Goal: Task Accomplishment & Management: Manage account settings

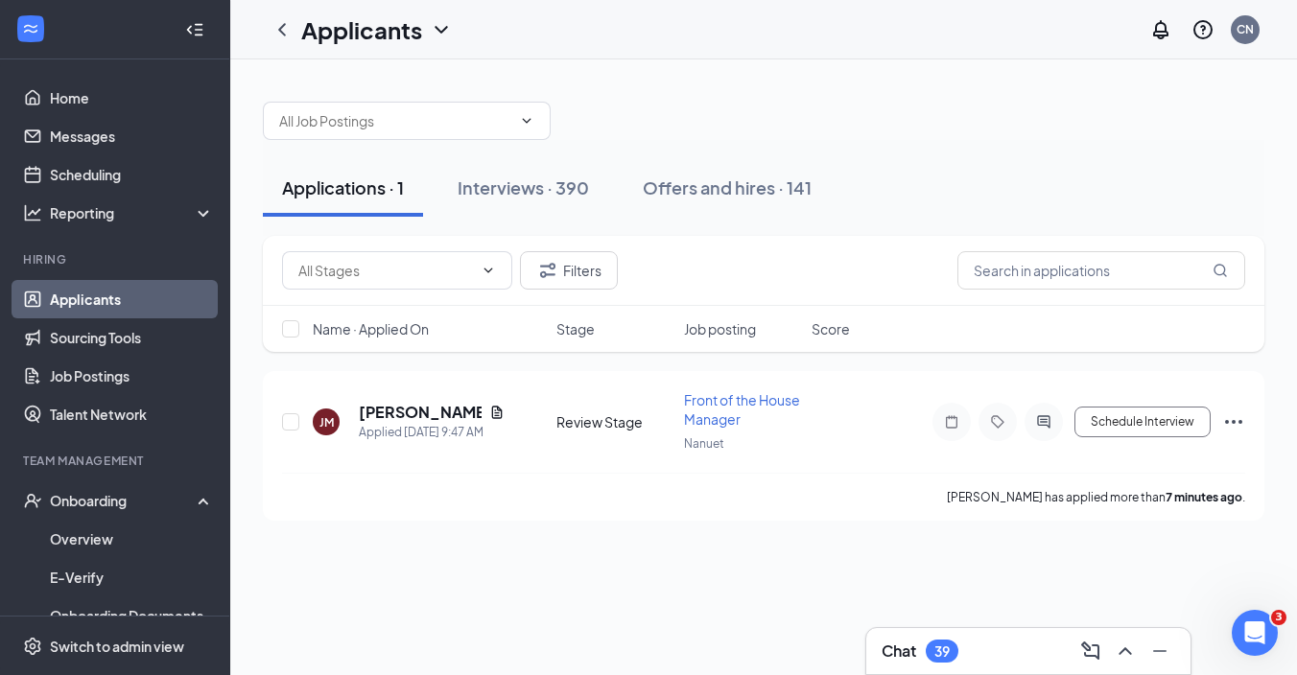
click at [109, 291] on link "Applicants" at bounding box center [132, 299] width 164 height 38
click at [107, 507] on div "Onboarding" at bounding box center [124, 500] width 148 height 19
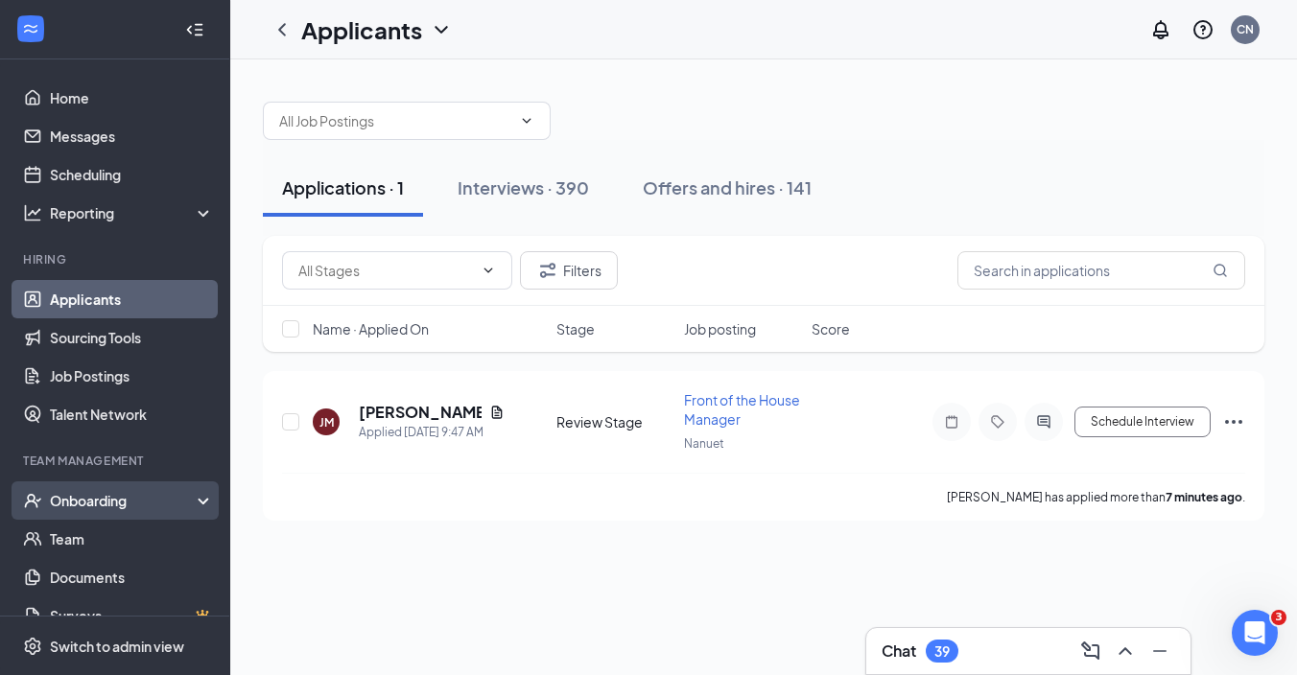
click at [107, 507] on div "Onboarding" at bounding box center [124, 500] width 148 height 19
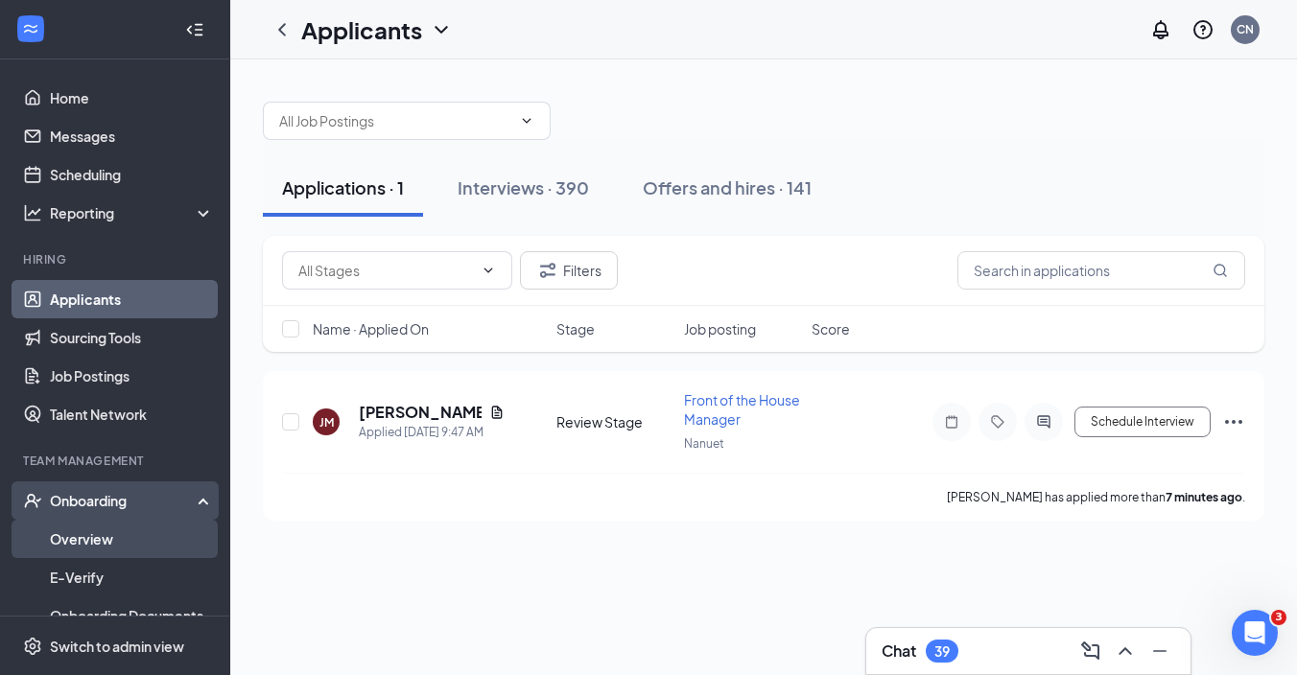
click at [113, 531] on link "Overview" at bounding box center [132, 539] width 164 height 38
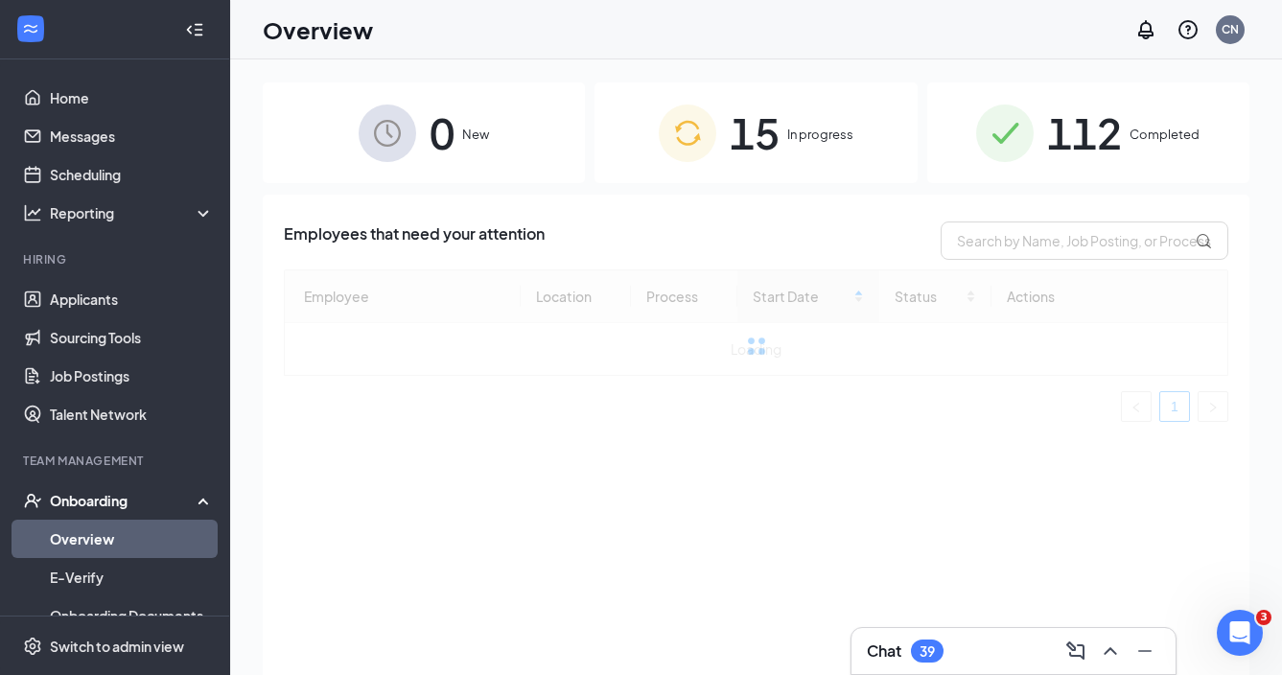
click at [1106, 128] on span "112" at bounding box center [1084, 133] width 75 height 66
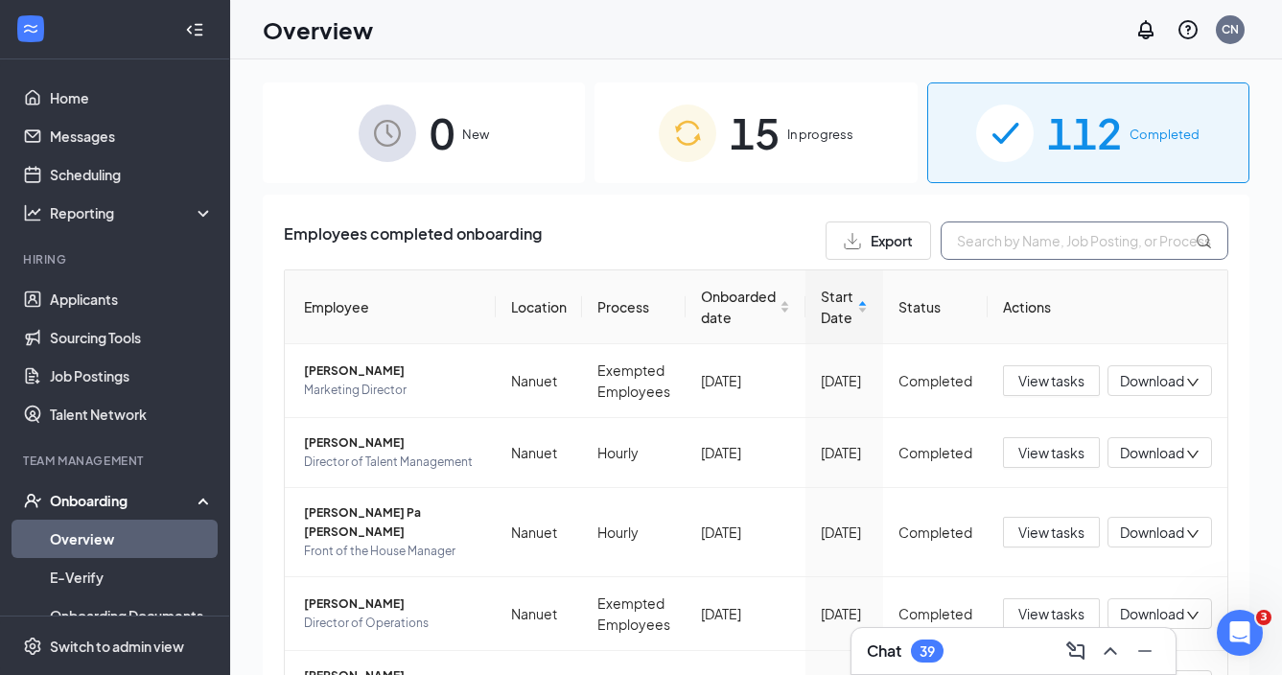
click at [1031, 243] on input "text" at bounding box center [1085, 241] width 288 height 38
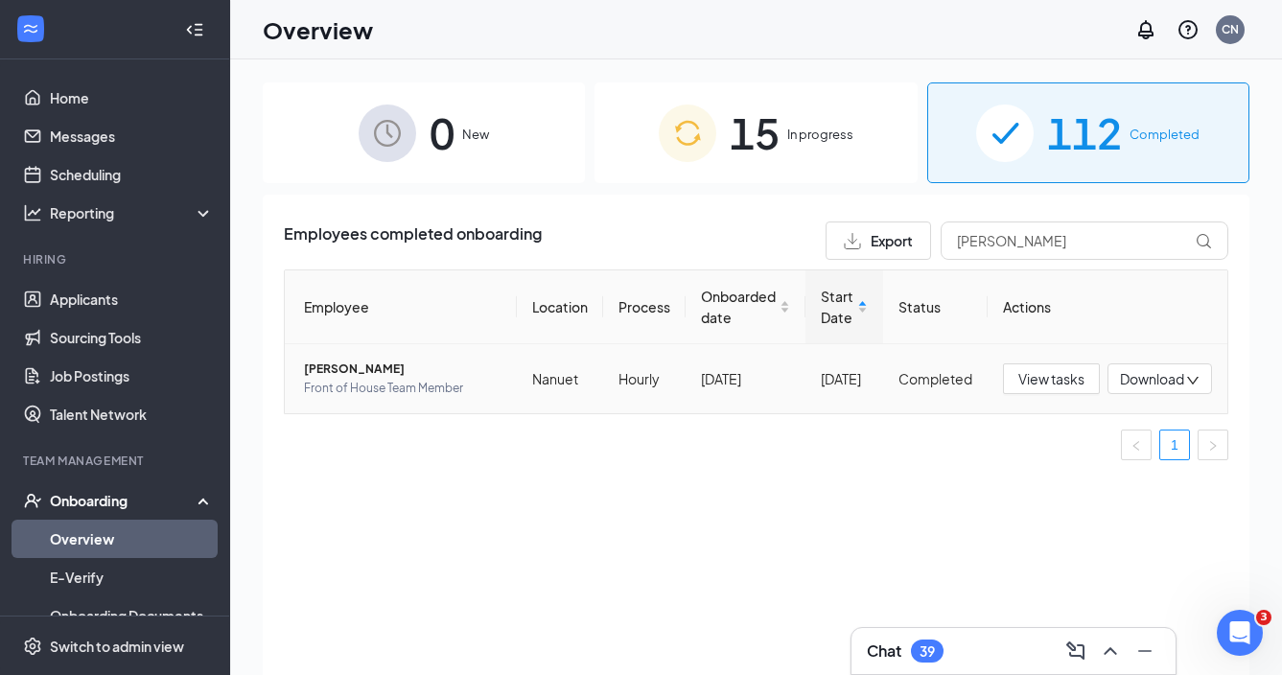
click at [357, 364] on span "[PERSON_NAME]" at bounding box center [403, 369] width 198 height 19
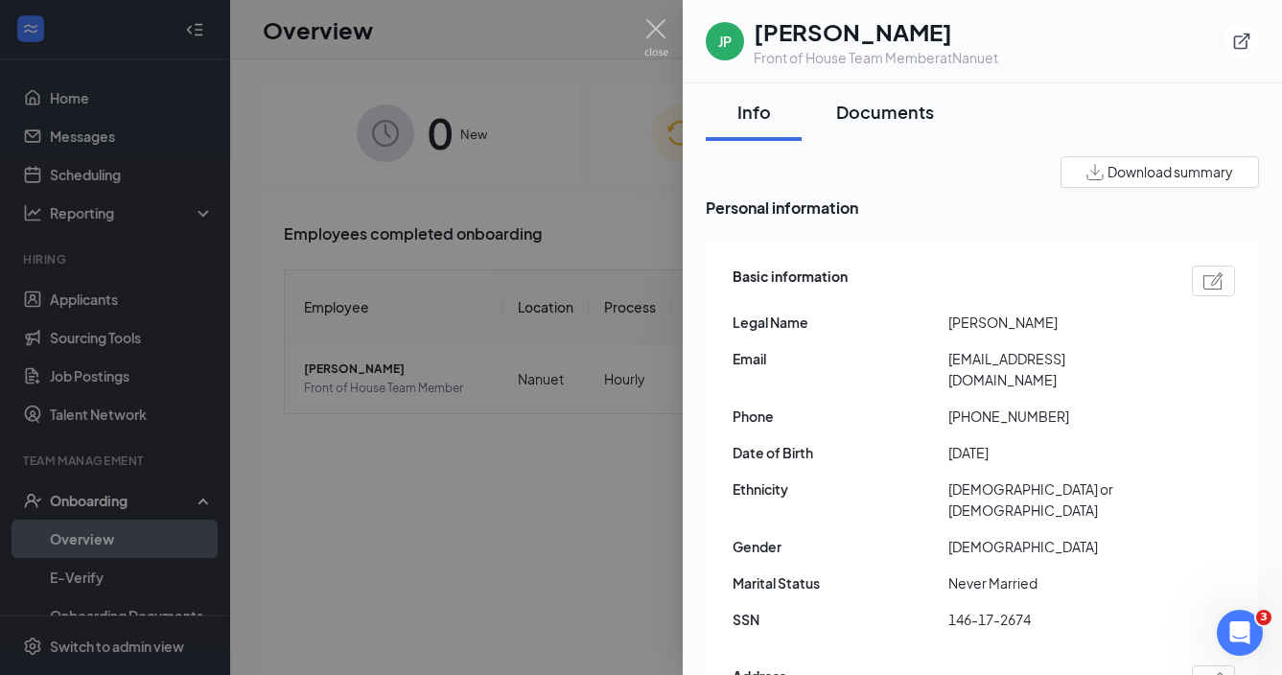
click at [888, 121] on div "Documents" at bounding box center [885, 112] width 98 height 24
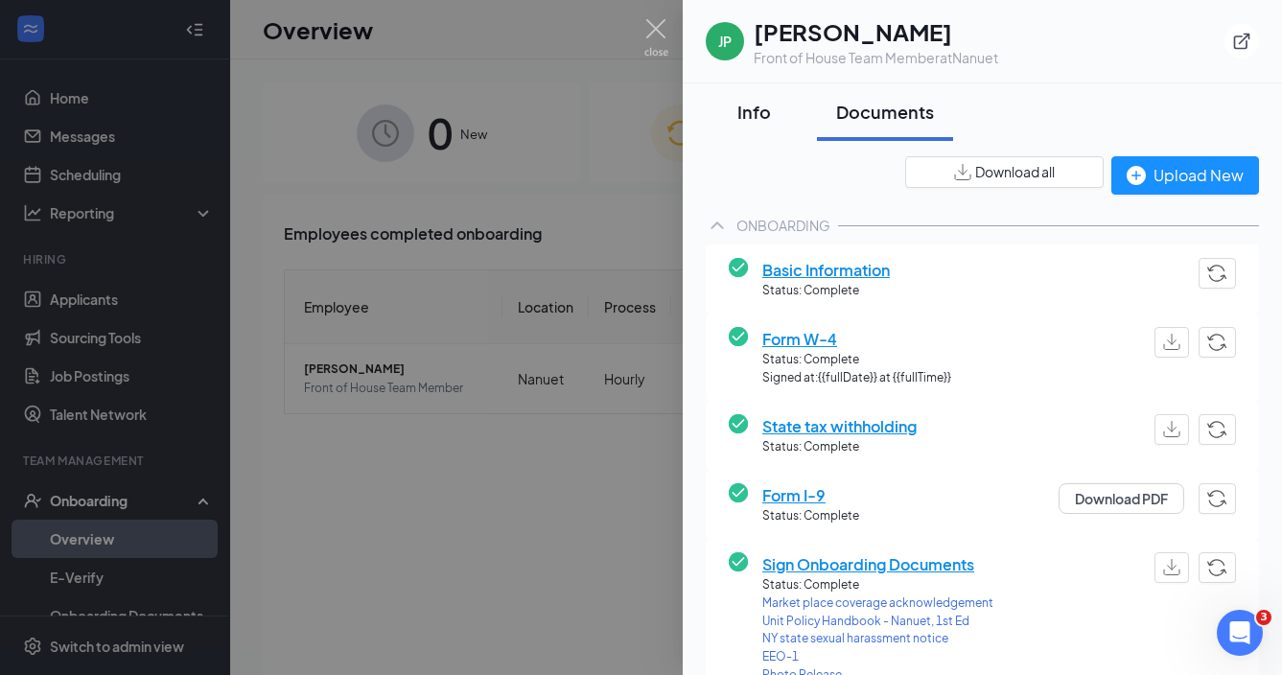
click at [767, 110] on div "Info" at bounding box center [754, 112] width 58 height 24
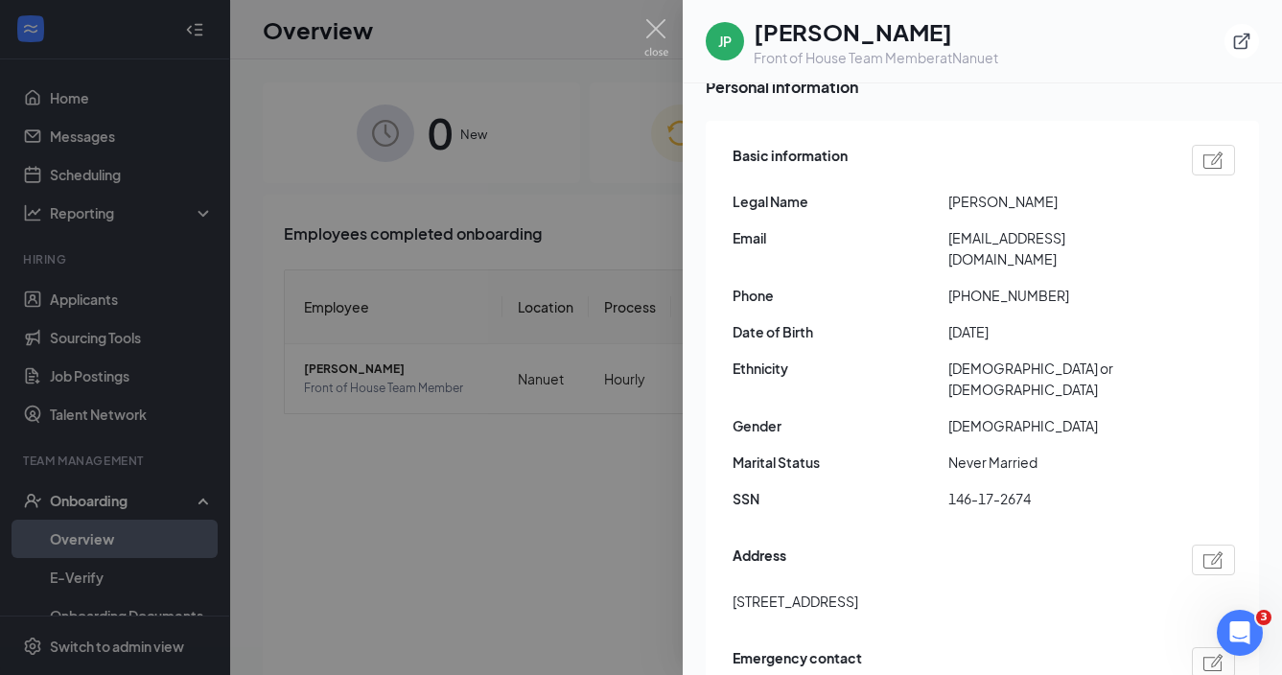
scroll to position [122, 0]
click at [449, 507] on div at bounding box center [641, 337] width 1282 height 675
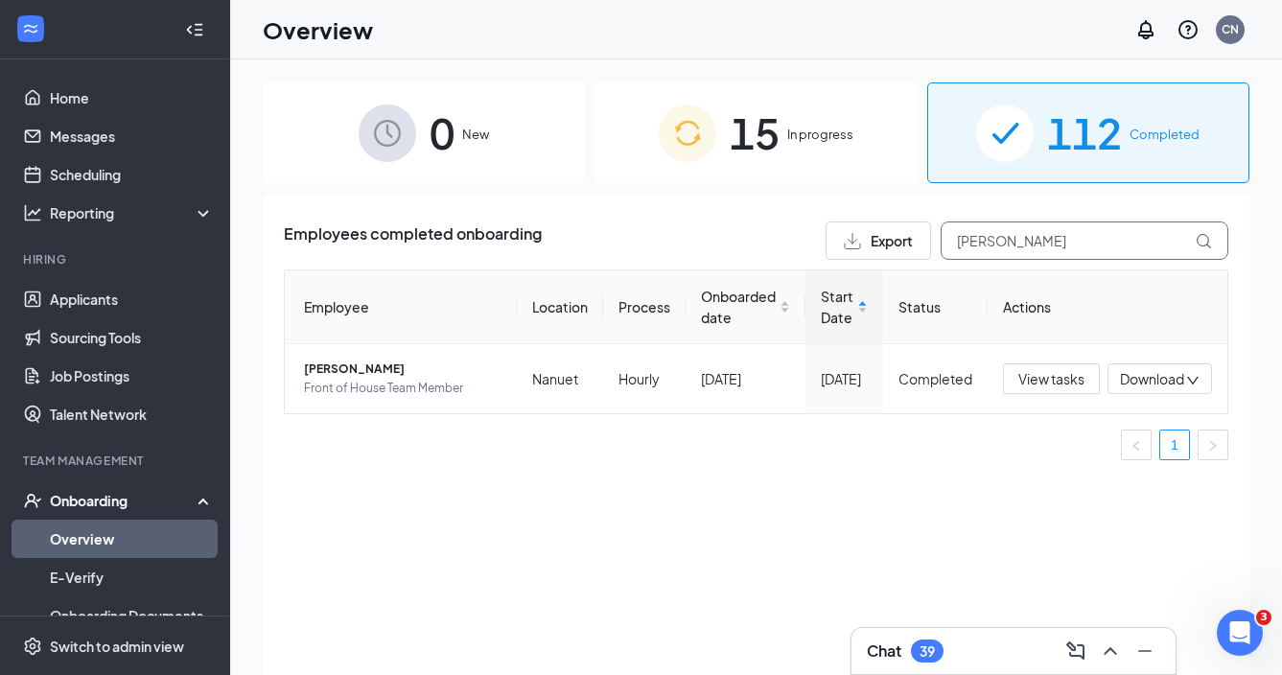
drag, startPoint x: 1049, startPoint y: 258, endPoint x: 911, endPoint y: 246, distance: 138.7
click at [911, 246] on div "Export [PERSON_NAME]" at bounding box center [1027, 241] width 403 height 38
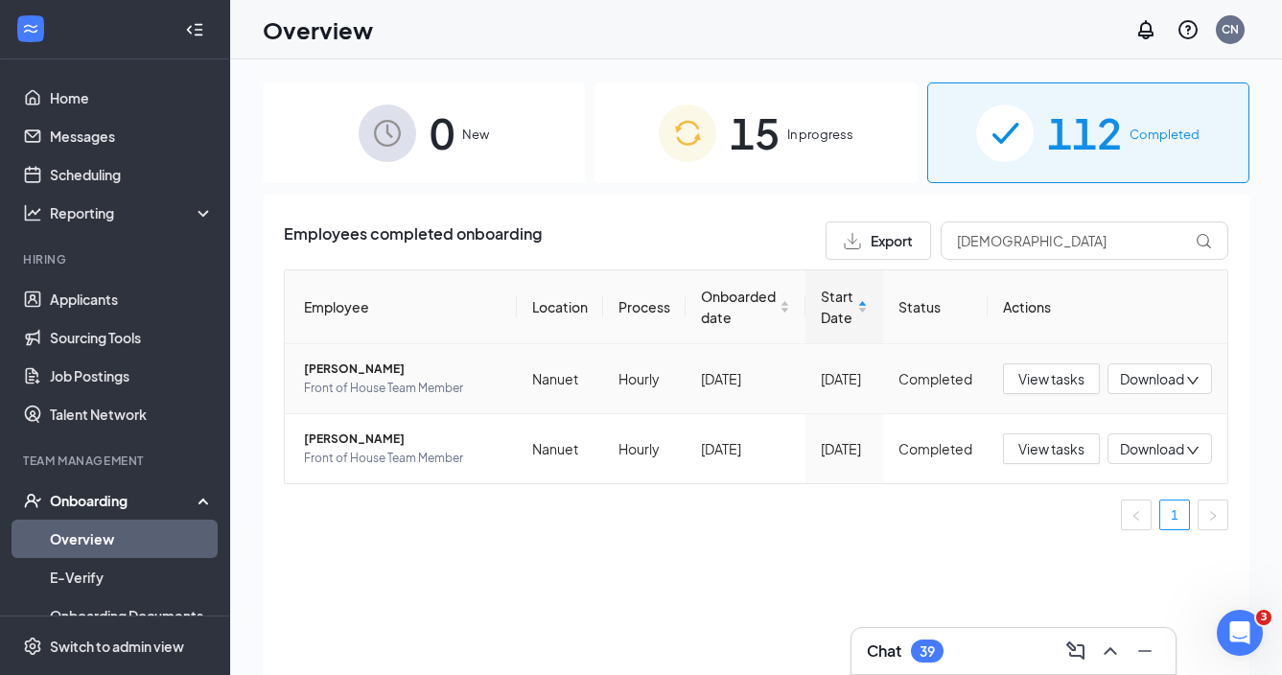
click at [375, 372] on span "[PERSON_NAME]" at bounding box center [403, 369] width 198 height 19
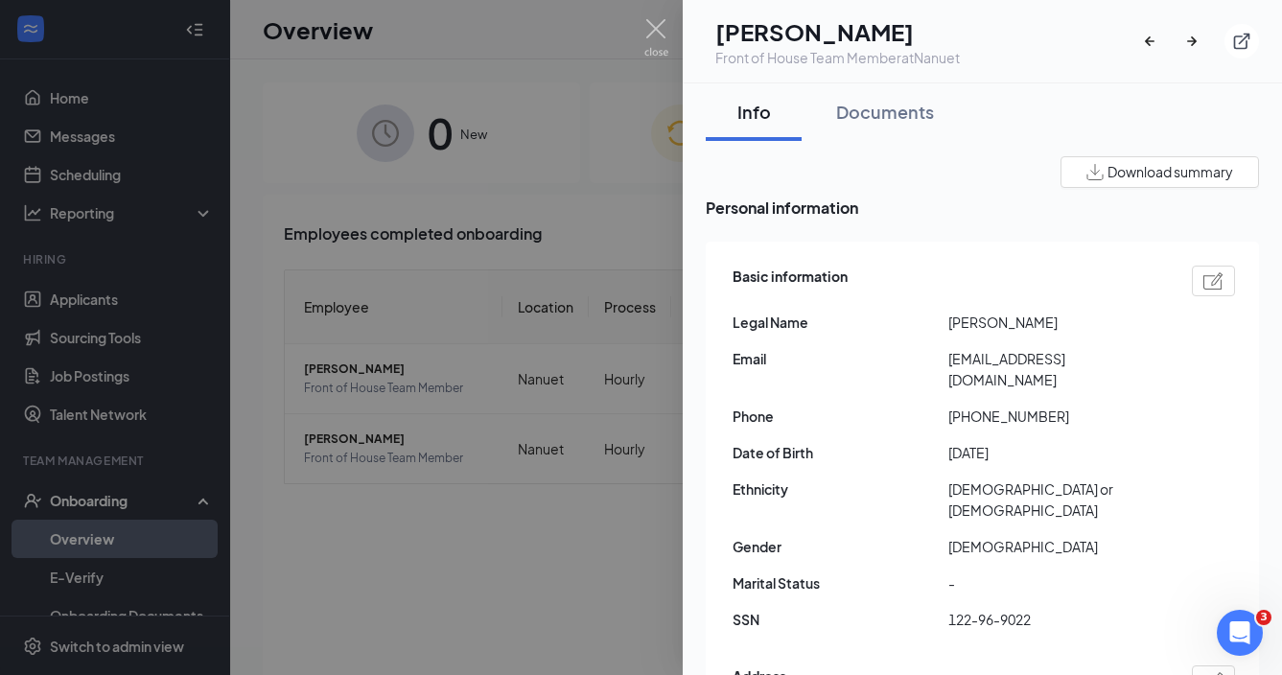
click at [550, 533] on div at bounding box center [641, 337] width 1282 height 675
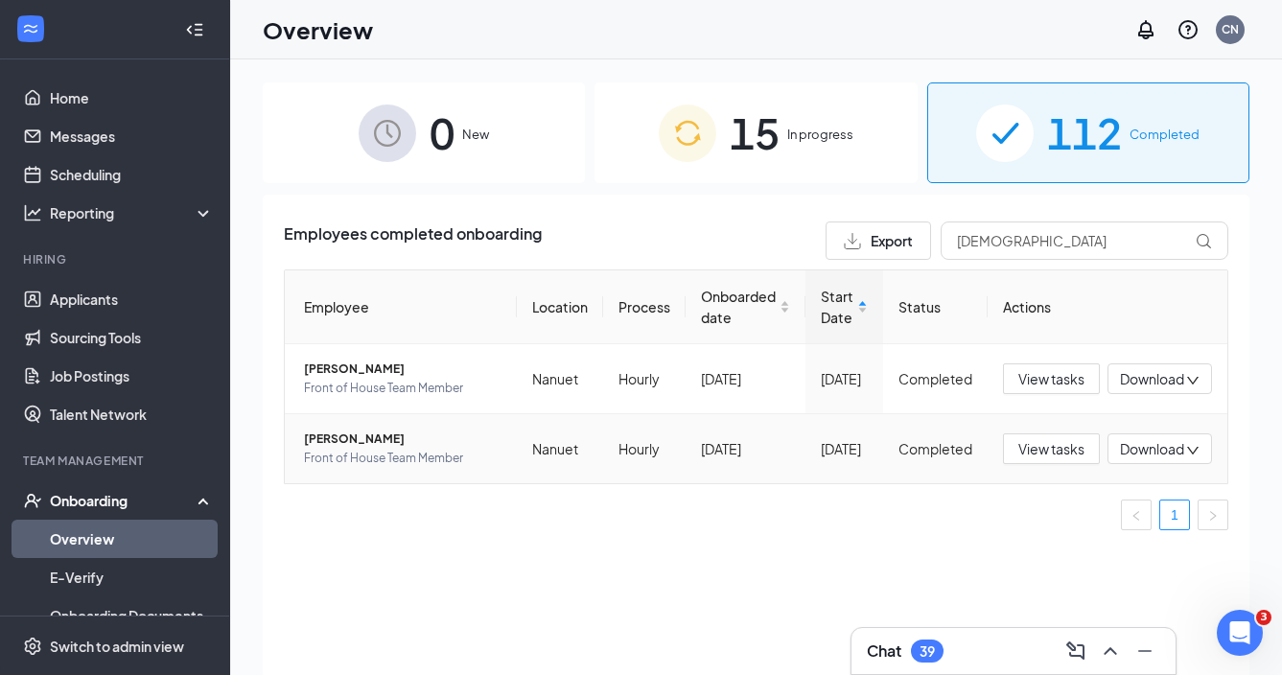
click at [386, 450] on span "Front of House Team Member" at bounding box center [403, 458] width 198 height 19
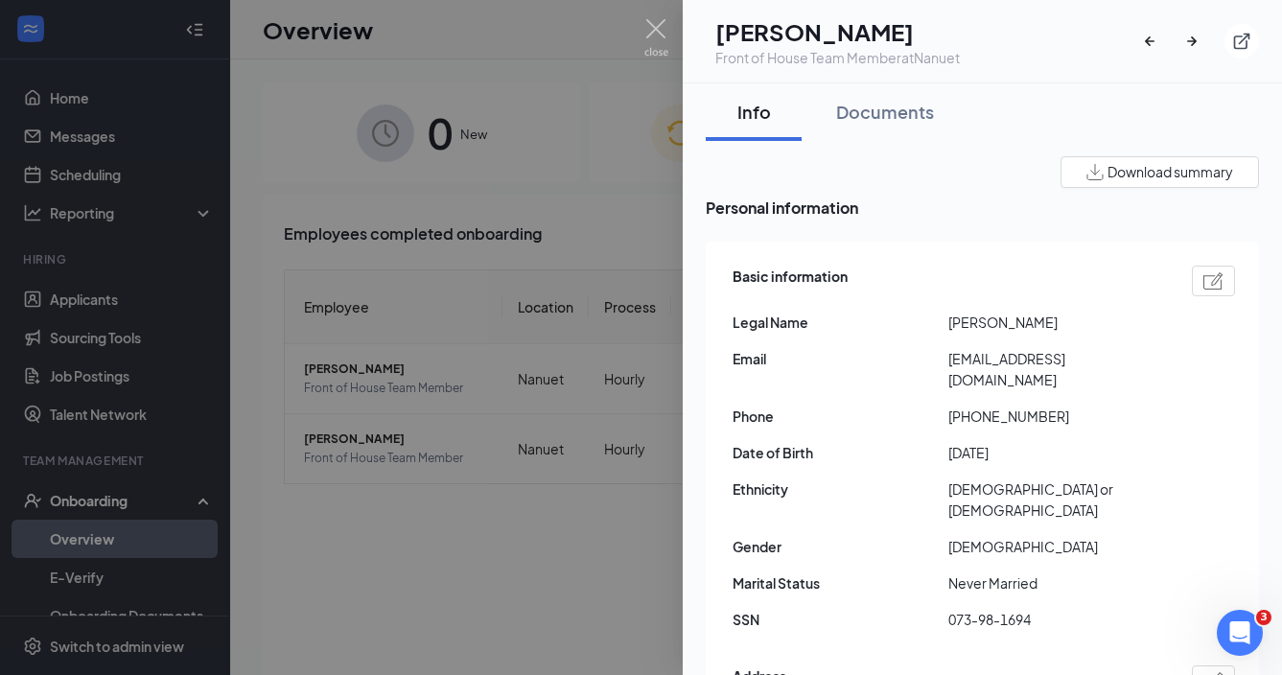
click at [594, 481] on div at bounding box center [641, 337] width 1282 height 675
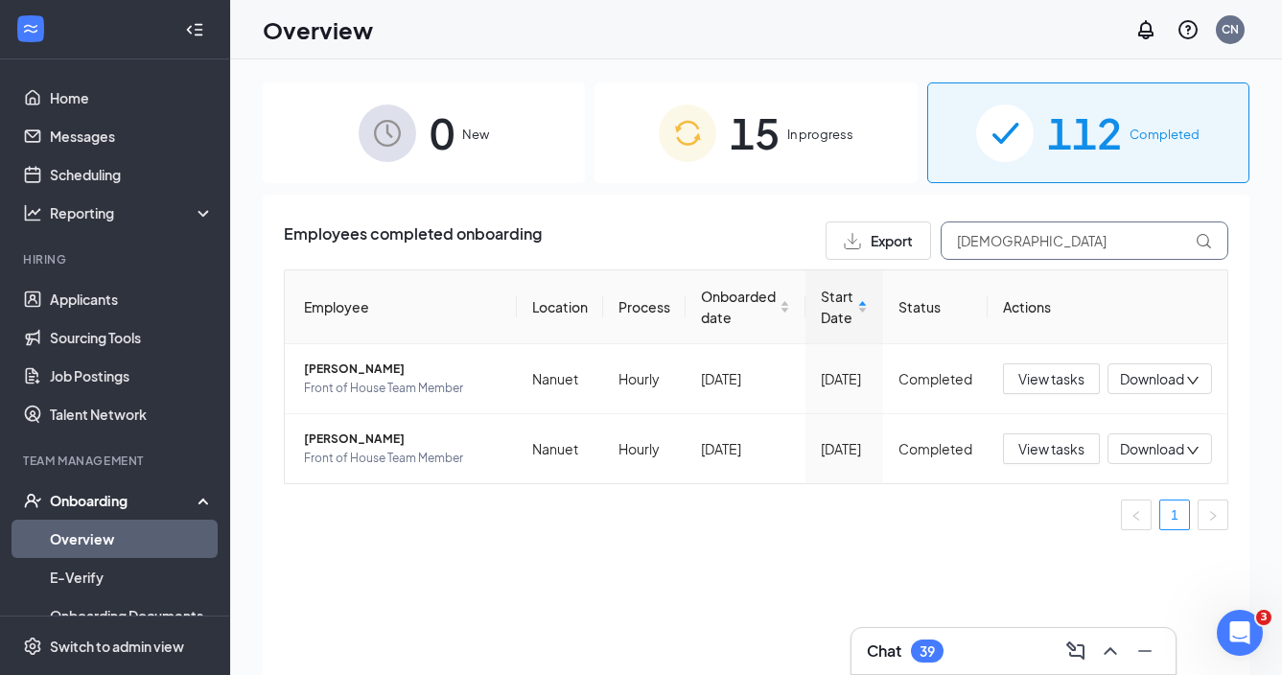
drag, startPoint x: 1070, startPoint y: 239, endPoint x: 922, endPoint y: 242, distance: 148.7
click at [924, 242] on div "Export [DEMOGRAPHIC_DATA]" at bounding box center [1027, 241] width 403 height 38
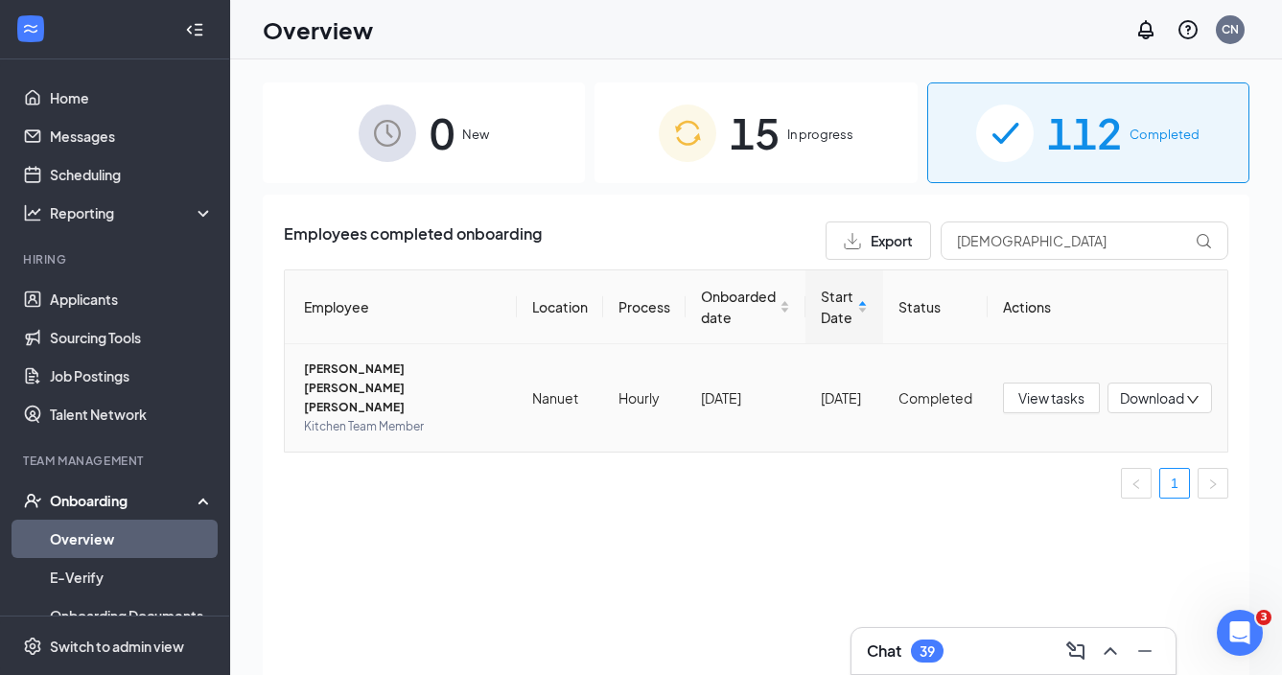
click at [422, 363] on span "[PERSON_NAME] [PERSON_NAME] [PERSON_NAME]" at bounding box center [403, 389] width 198 height 58
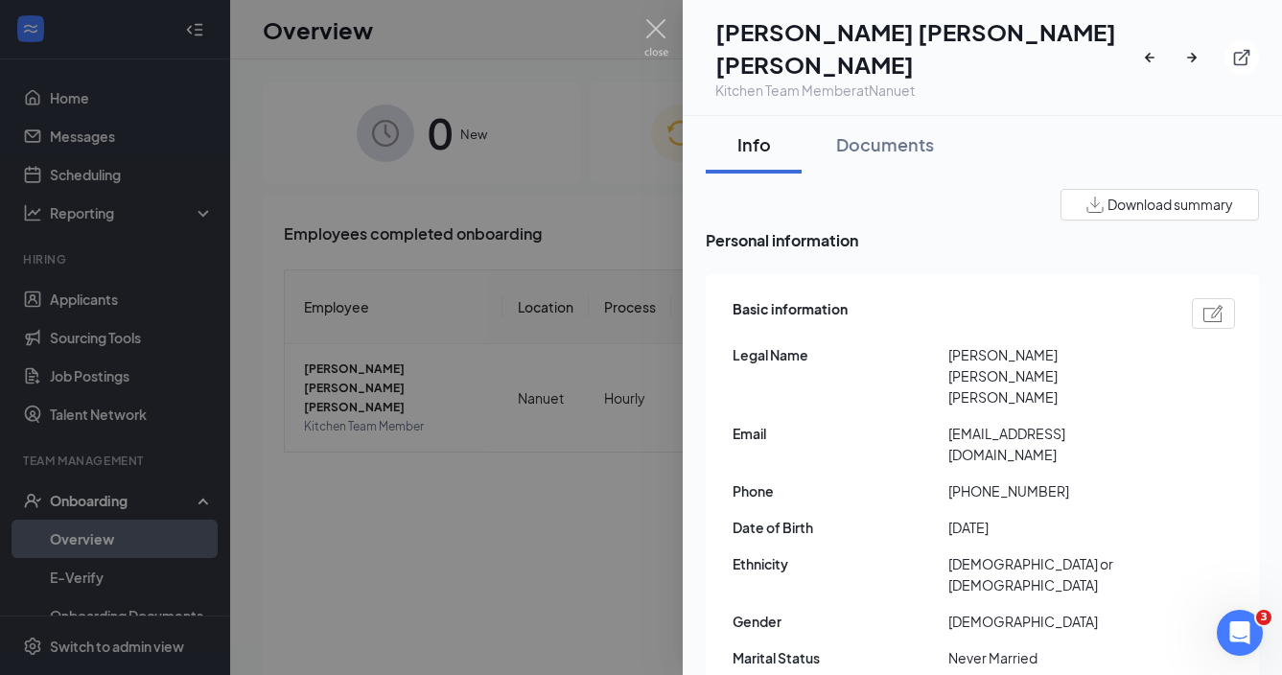
click at [637, 427] on div at bounding box center [641, 337] width 1282 height 675
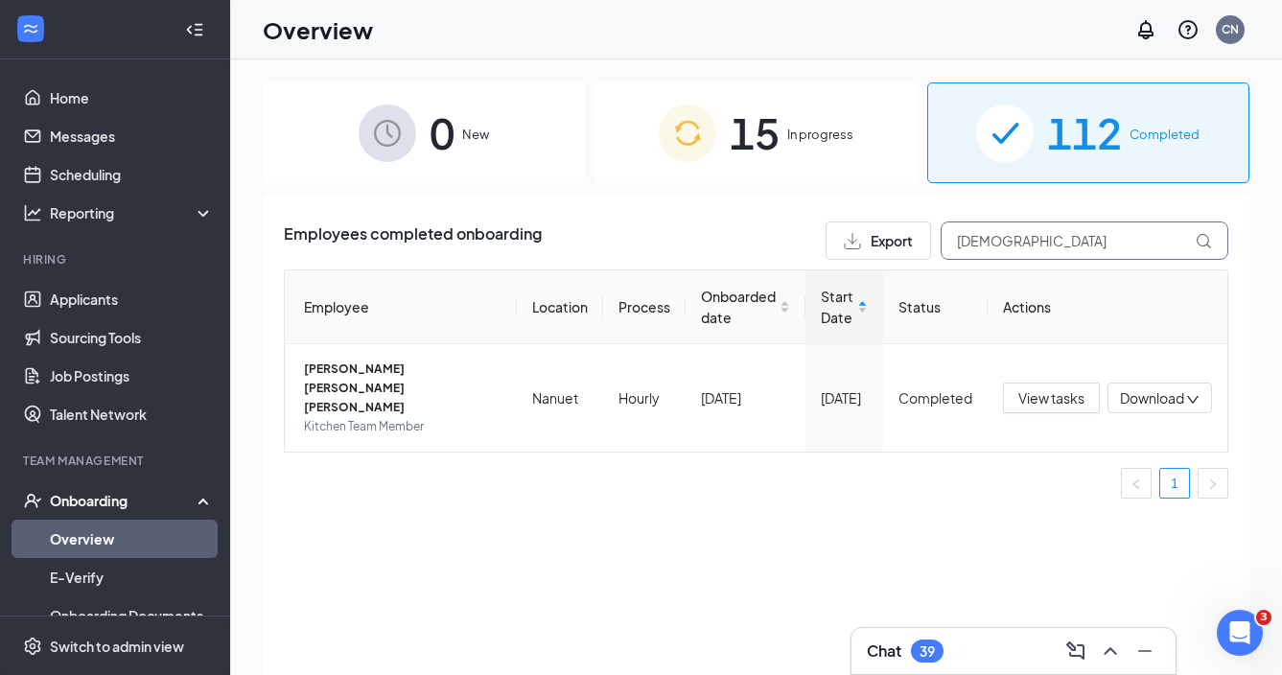
click at [996, 236] on input "[DEMOGRAPHIC_DATA]" at bounding box center [1085, 241] width 288 height 38
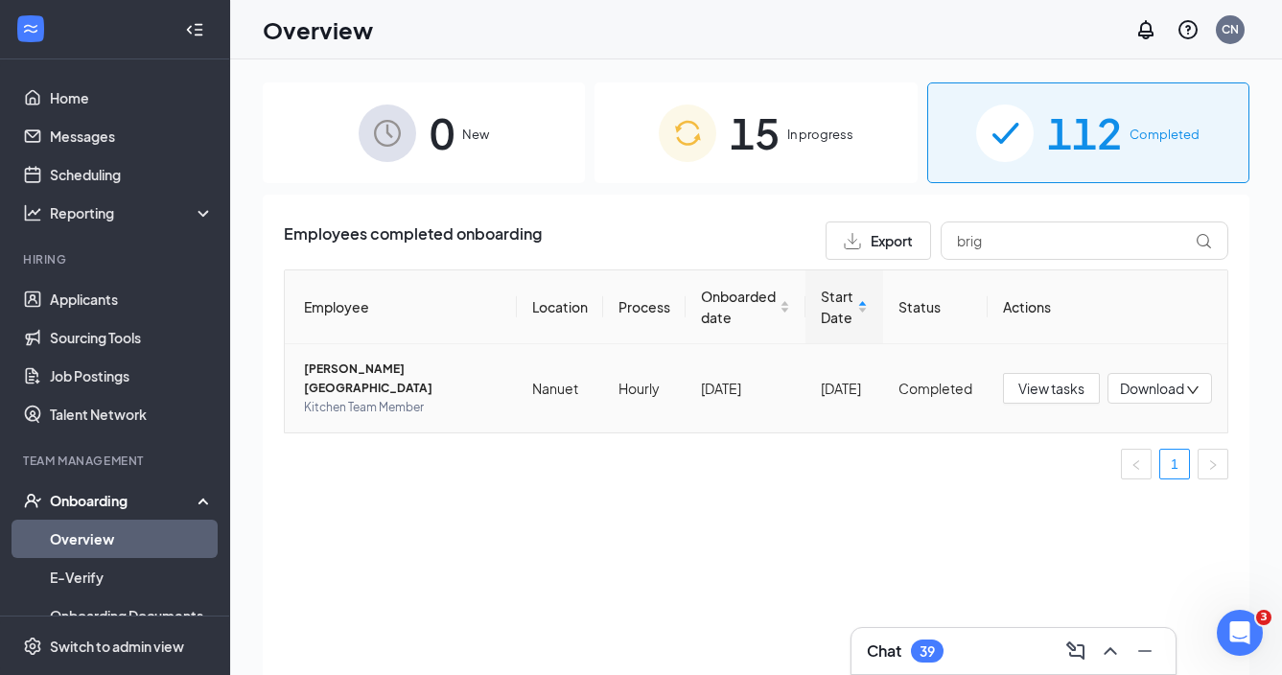
click at [378, 374] on span "[PERSON_NAME][GEOGRAPHIC_DATA]" at bounding box center [403, 379] width 198 height 38
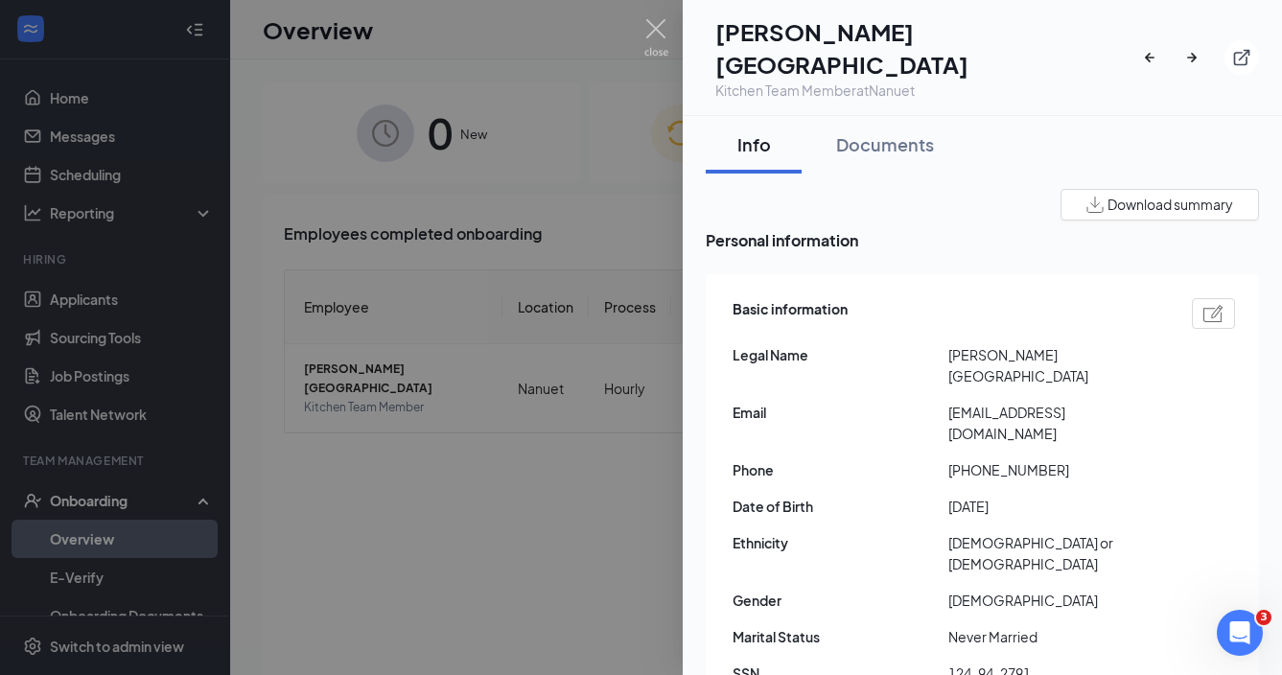
click at [563, 387] on div at bounding box center [641, 337] width 1282 height 675
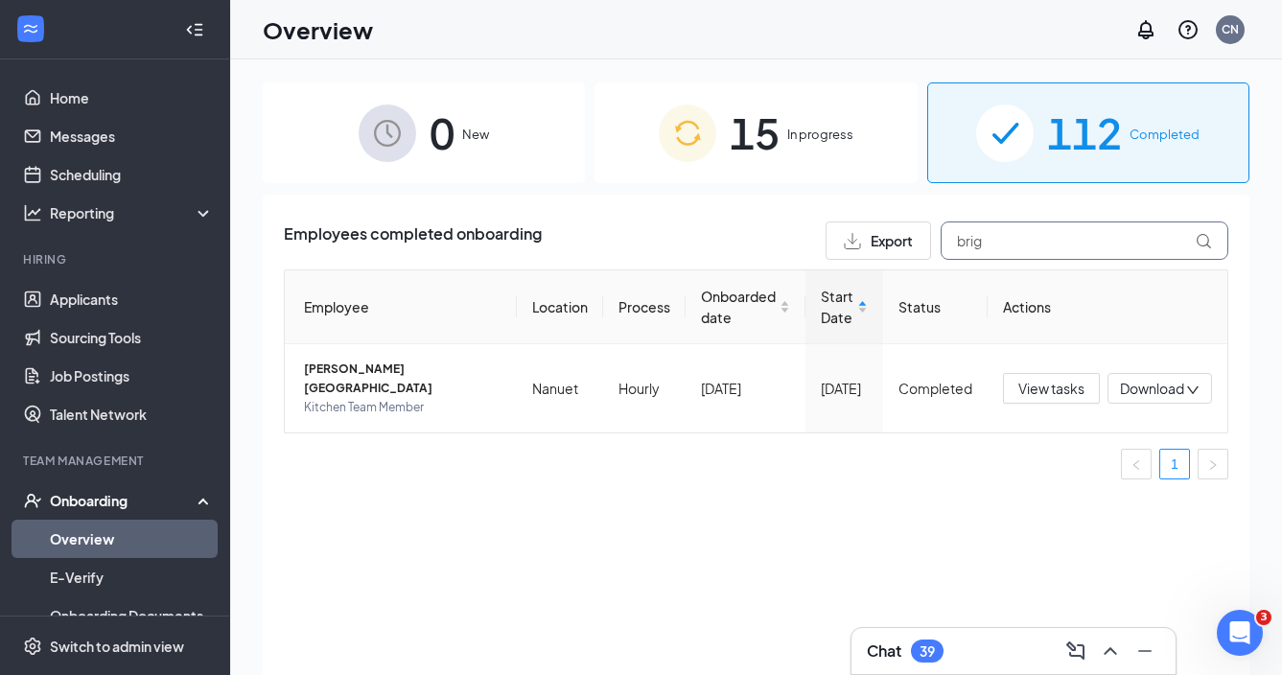
click at [1028, 237] on input "brig" at bounding box center [1085, 241] width 288 height 38
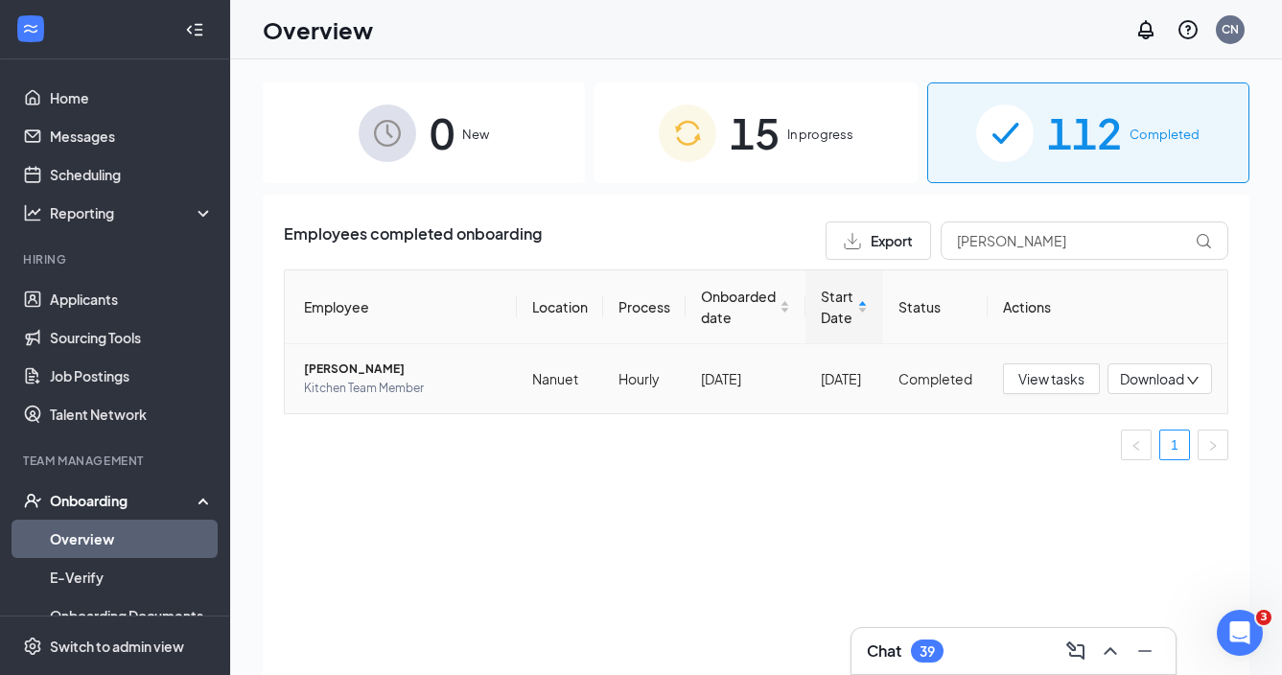
drag, startPoint x: 949, startPoint y: 288, endPoint x: 400, endPoint y: 373, distance: 555.2
click at [401, 373] on span "[PERSON_NAME]" at bounding box center [403, 369] width 198 height 19
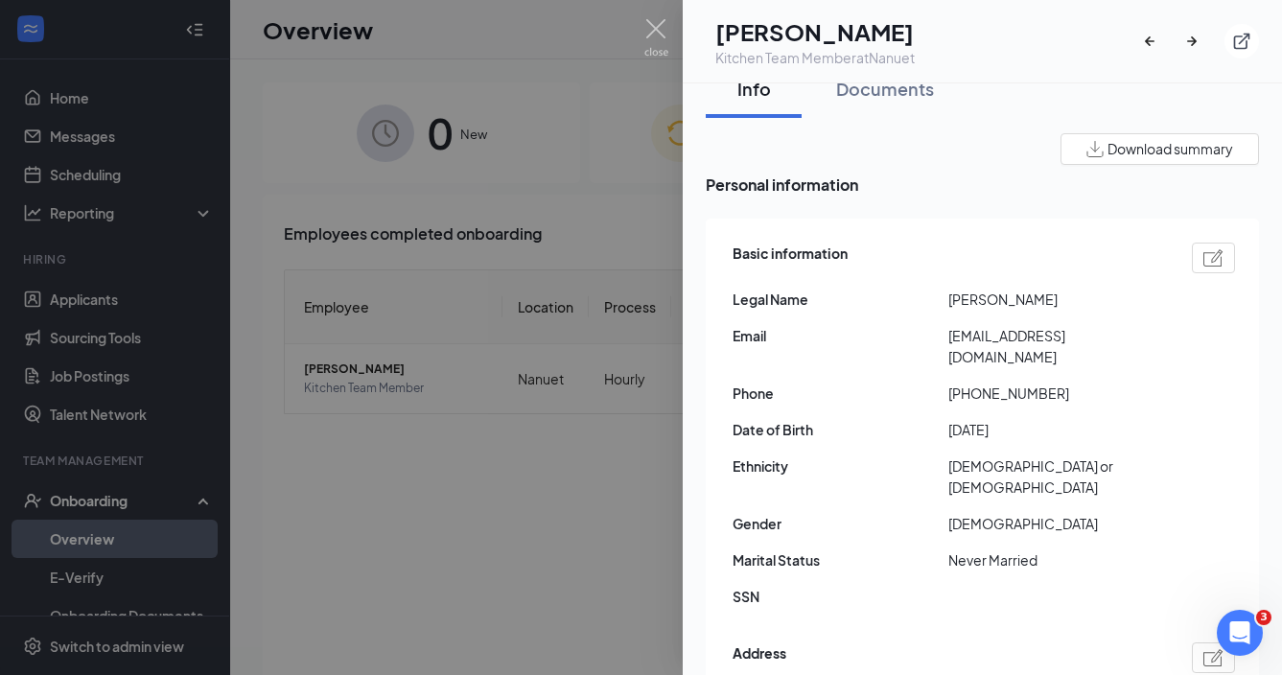
scroll to position [30, 0]
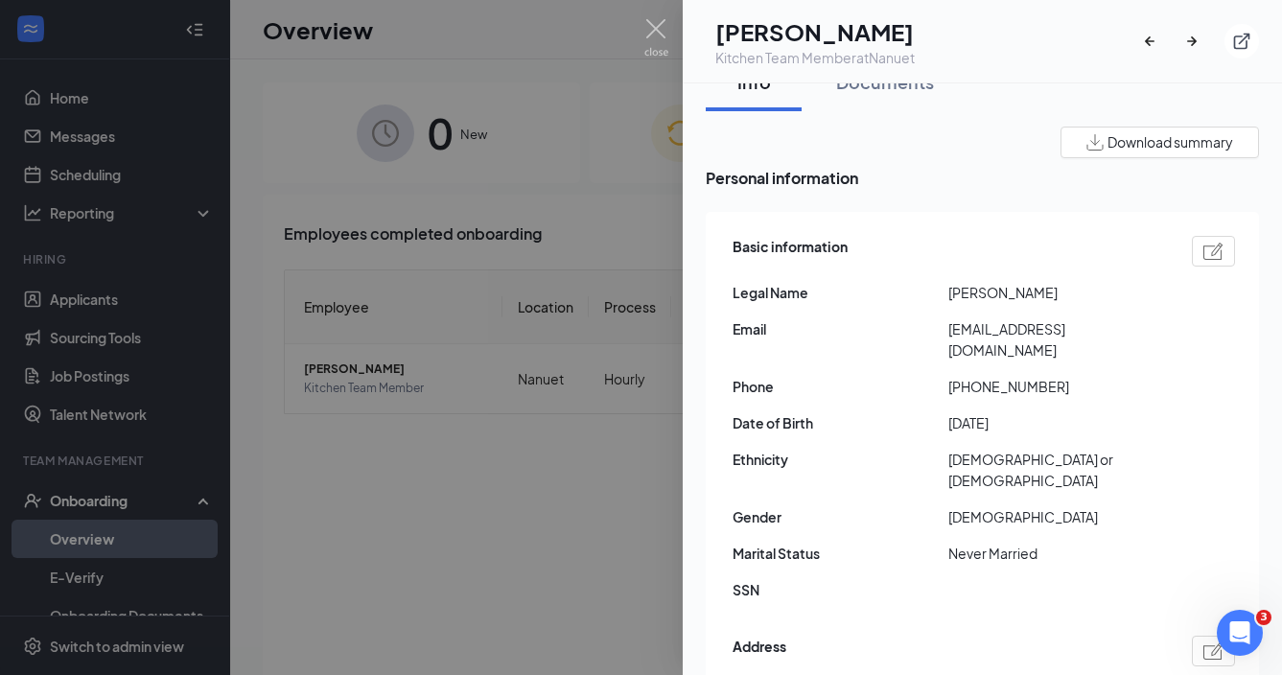
click at [448, 546] on div at bounding box center [641, 337] width 1282 height 675
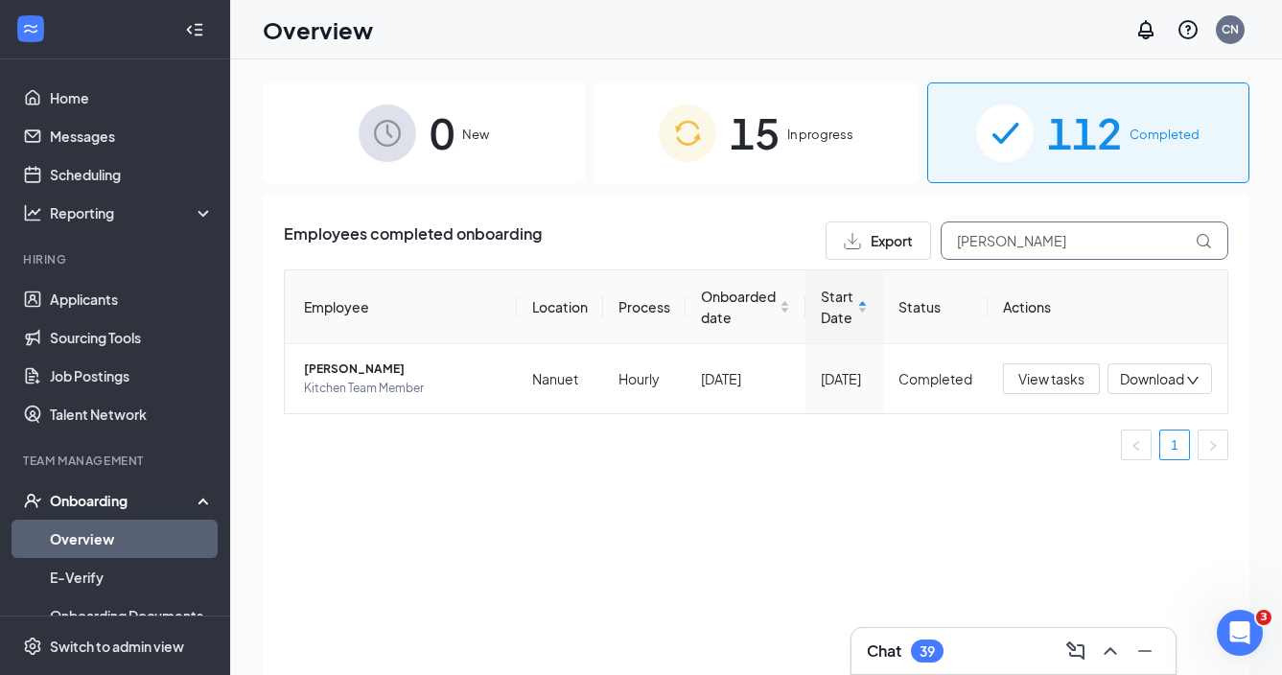
click at [1044, 236] on input "[PERSON_NAME]" at bounding box center [1085, 241] width 288 height 38
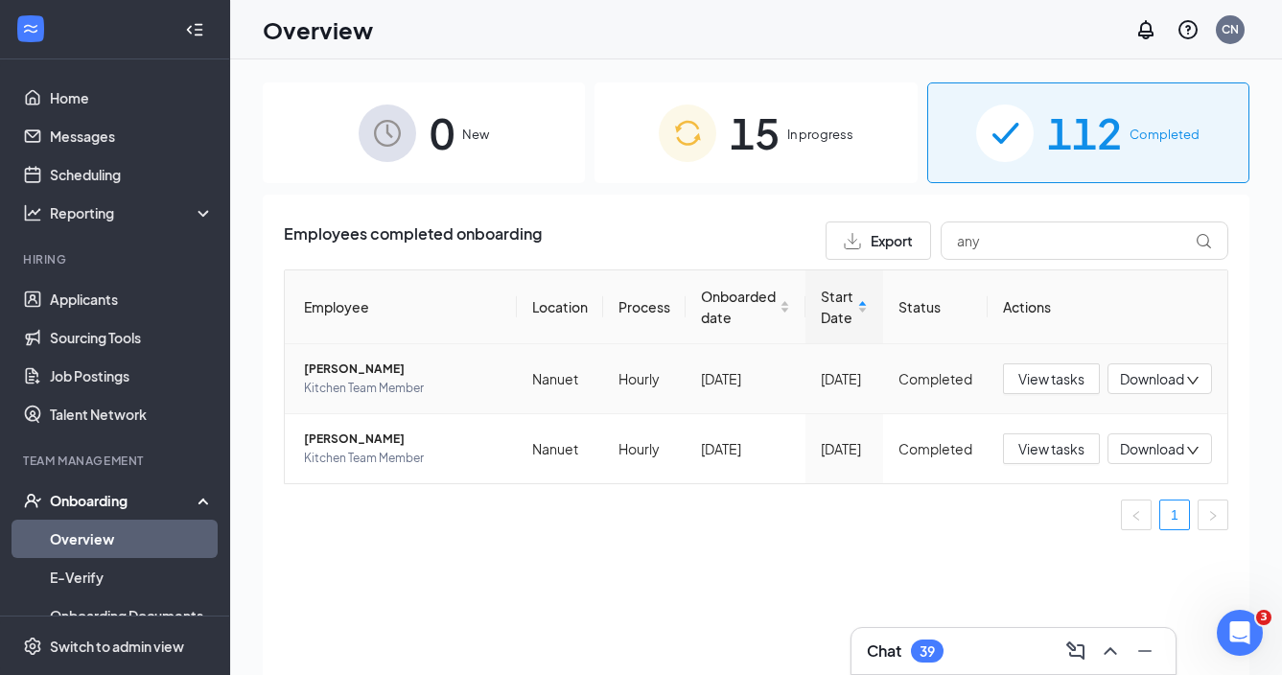
drag, startPoint x: 1044, startPoint y: 236, endPoint x: 378, endPoint y: 373, distance: 680.5
click at [378, 373] on span "[PERSON_NAME]" at bounding box center [403, 369] width 198 height 19
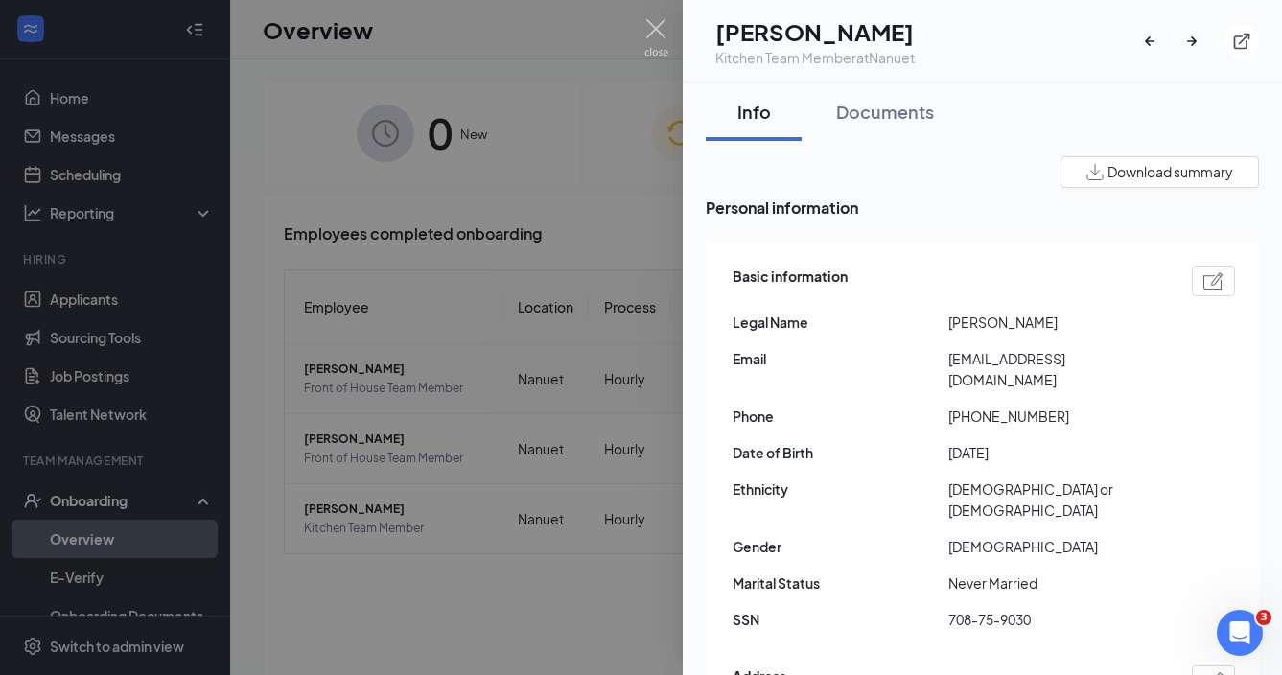
click at [562, 551] on div at bounding box center [641, 337] width 1282 height 675
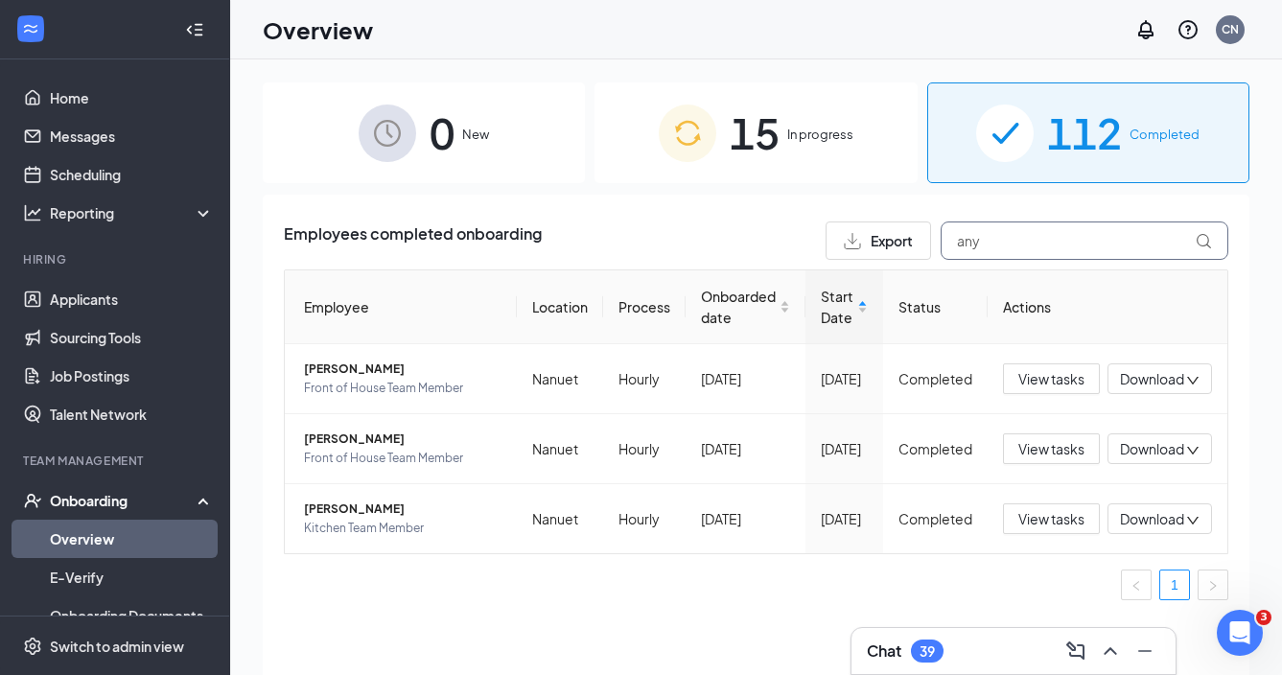
click at [1021, 239] on input "any" at bounding box center [1085, 241] width 288 height 38
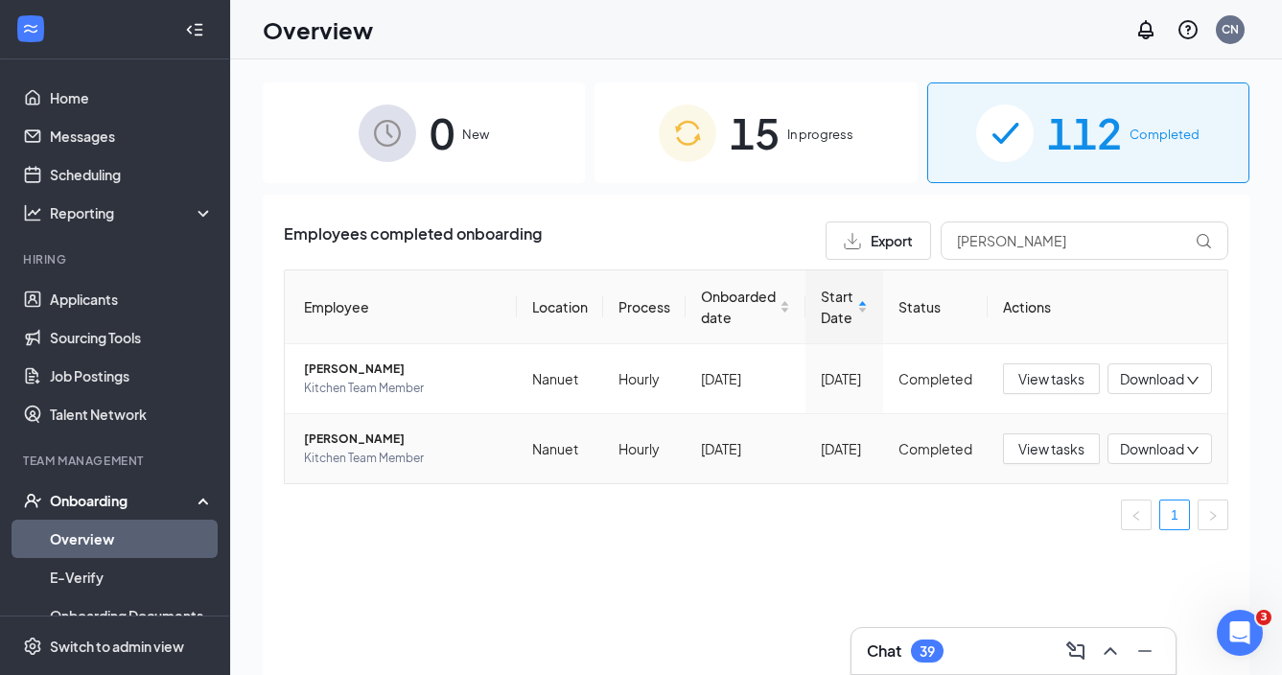
click at [369, 441] on span "[PERSON_NAME]" at bounding box center [403, 439] width 198 height 19
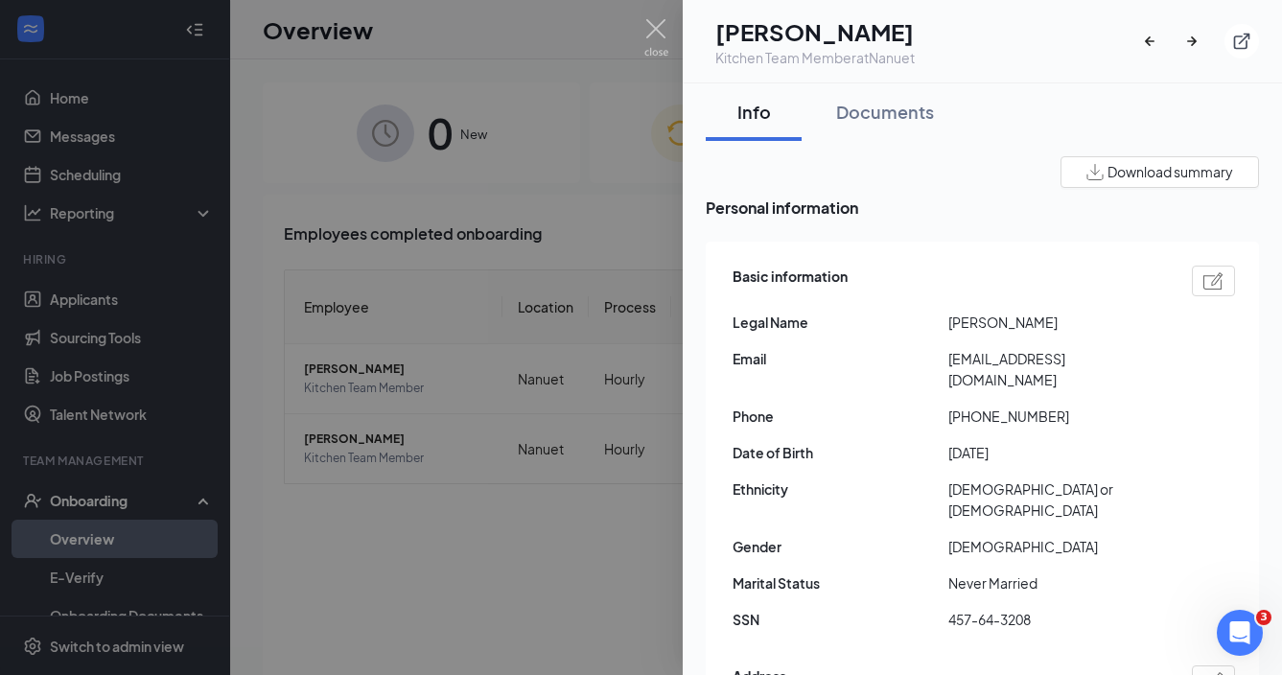
click at [489, 560] on div at bounding box center [641, 337] width 1282 height 675
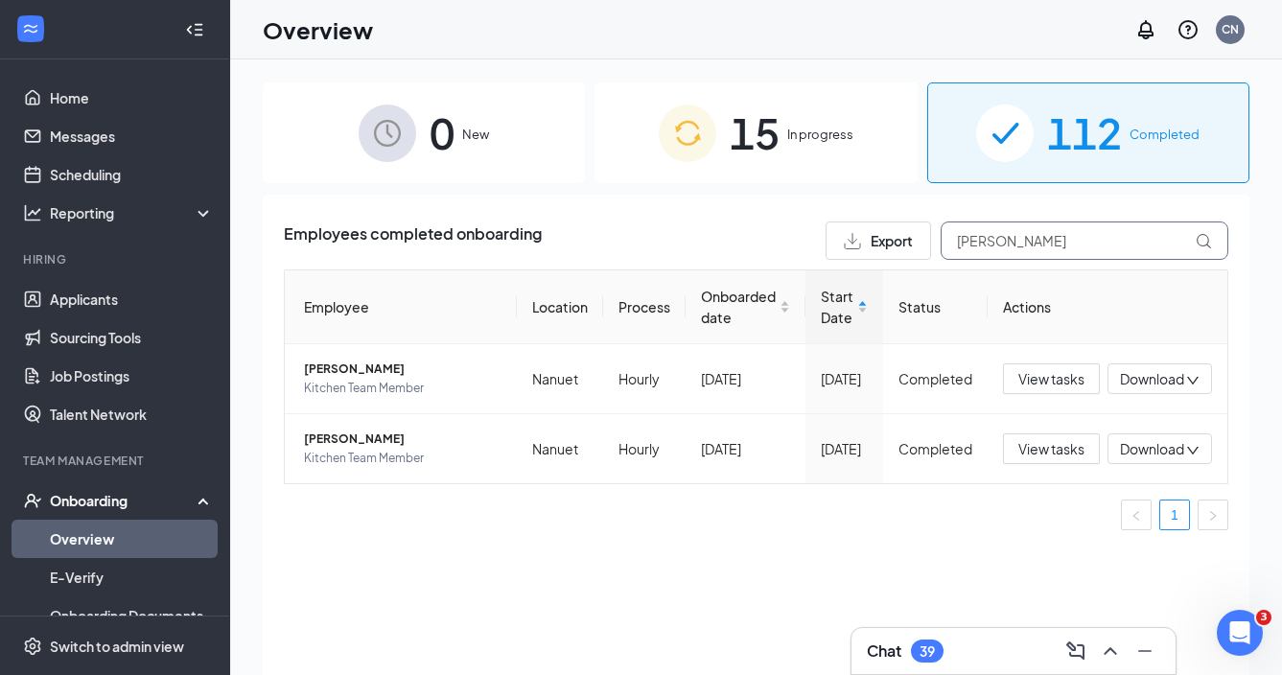
click at [1097, 248] on input "[PERSON_NAME]" at bounding box center [1085, 241] width 288 height 38
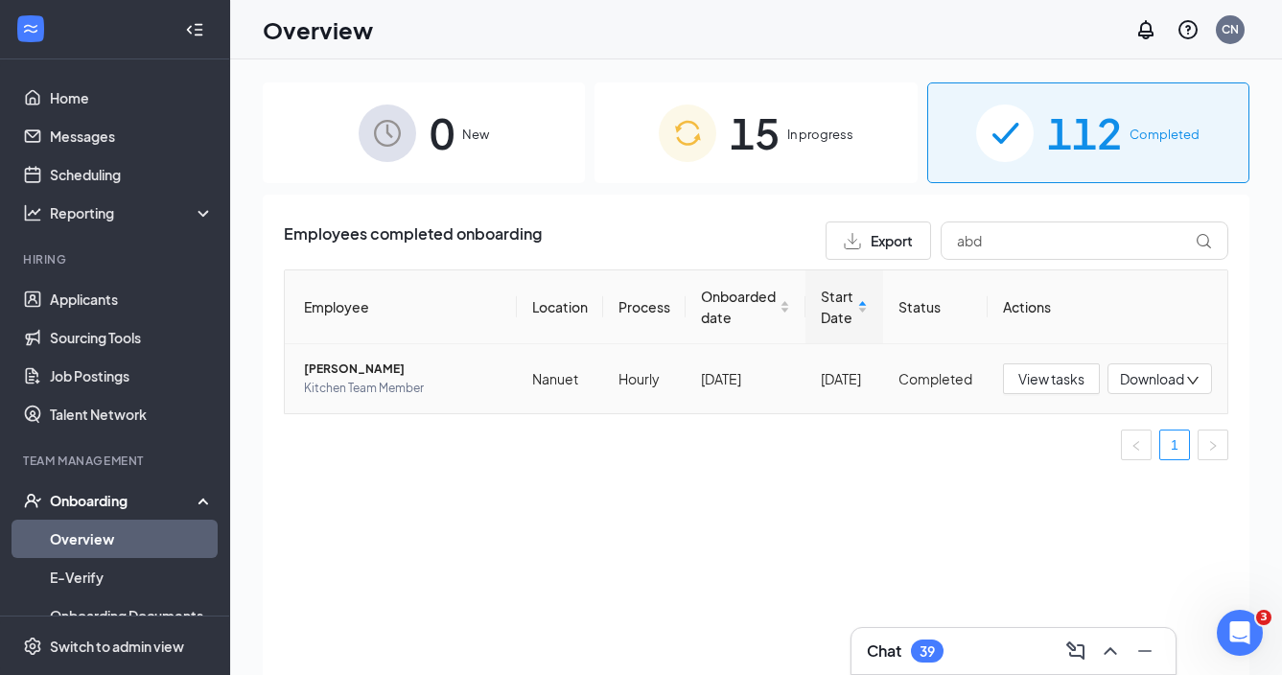
click at [412, 377] on span "[PERSON_NAME]" at bounding box center [403, 369] width 198 height 19
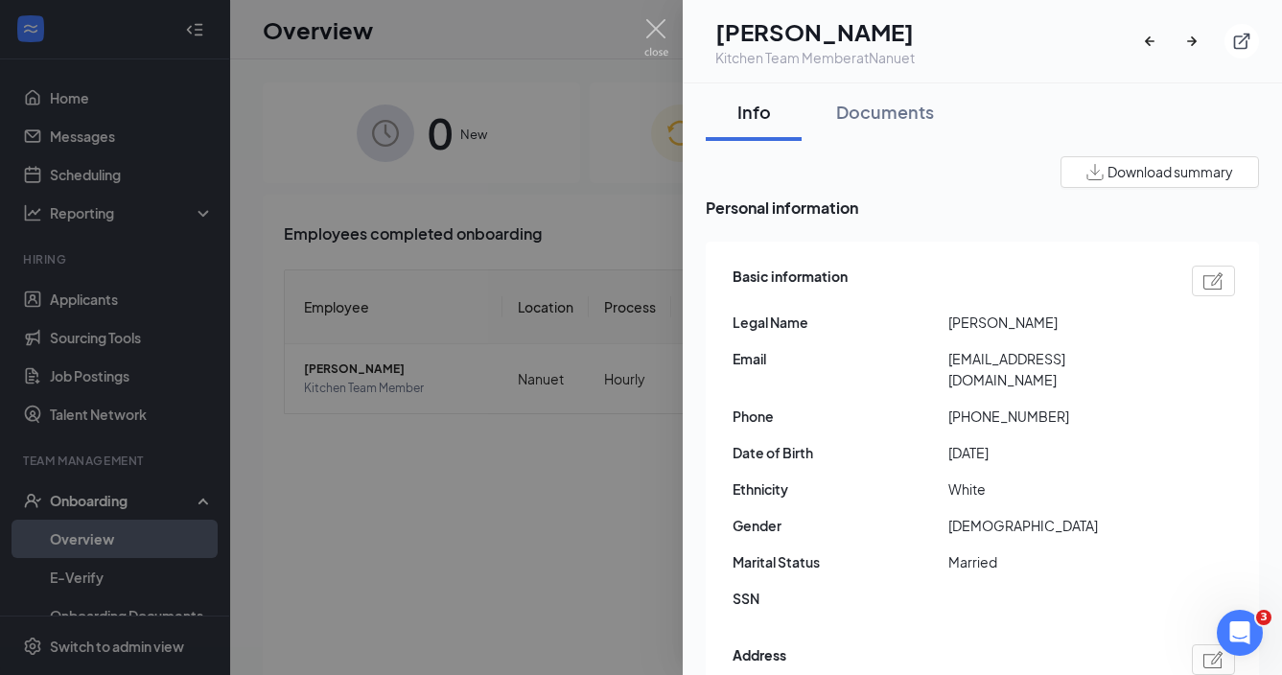
click at [399, 187] on div at bounding box center [641, 337] width 1282 height 675
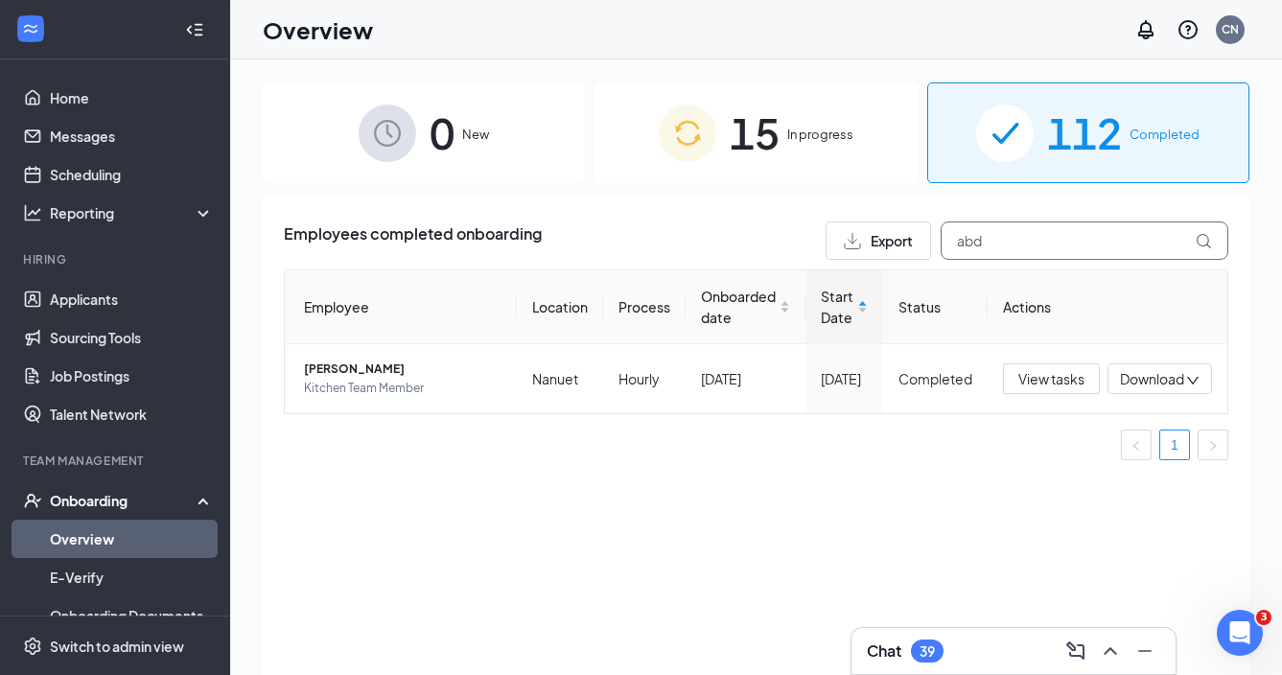
click at [1046, 246] on input "abd" at bounding box center [1085, 241] width 288 height 38
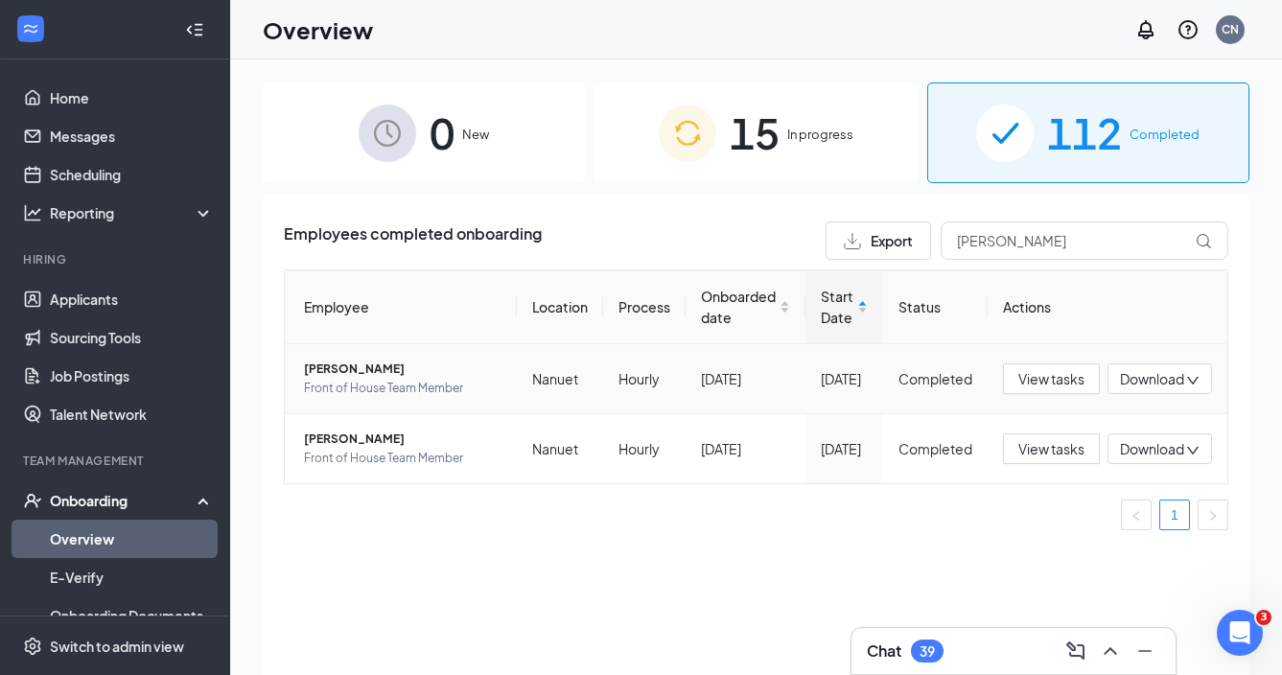
drag, startPoint x: 1004, startPoint y: 276, endPoint x: 388, endPoint y: 361, distance: 621.5
click at [388, 361] on span "[PERSON_NAME]" at bounding box center [403, 369] width 198 height 19
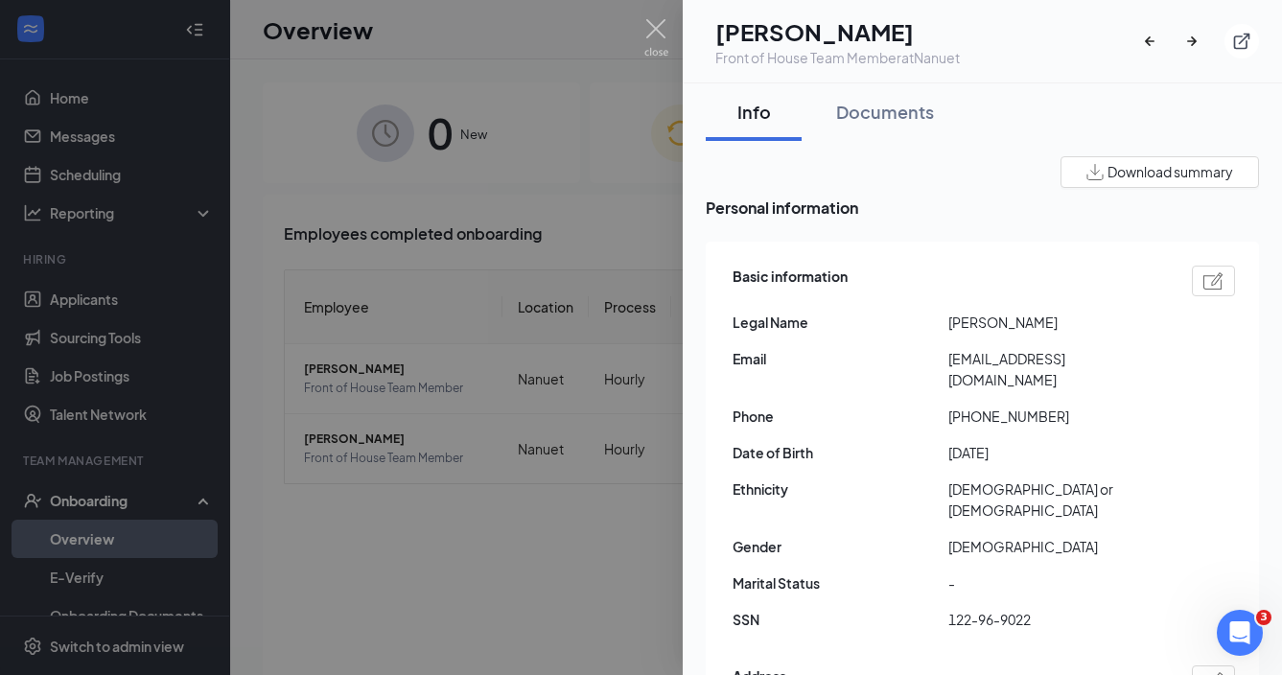
click at [593, 545] on div at bounding box center [641, 337] width 1282 height 675
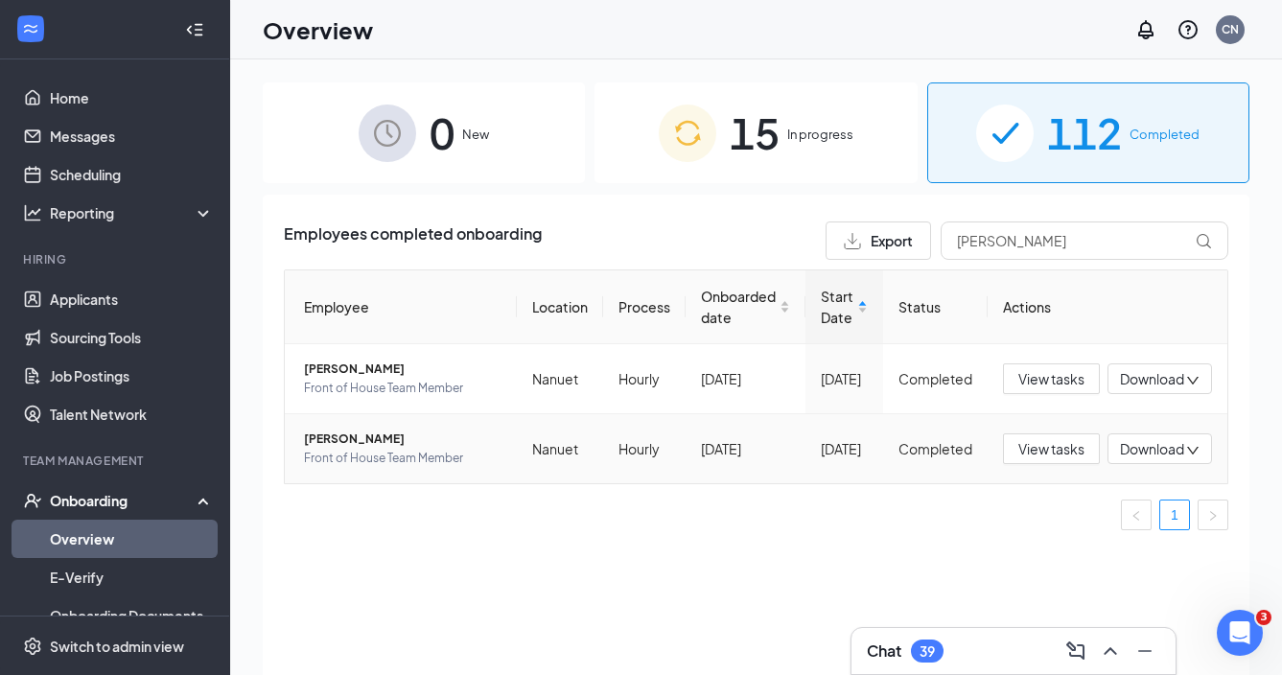
click at [410, 439] on span "[PERSON_NAME]" at bounding box center [403, 439] width 198 height 19
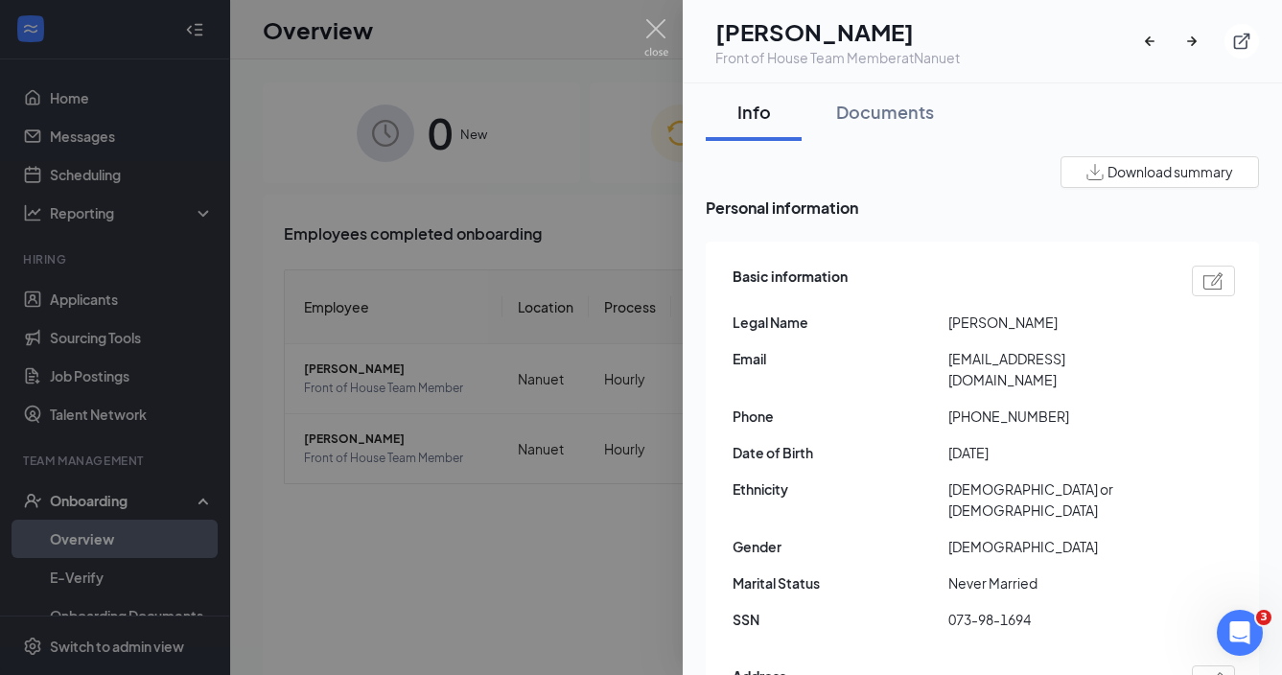
click at [606, 230] on div at bounding box center [641, 337] width 1282 height 675
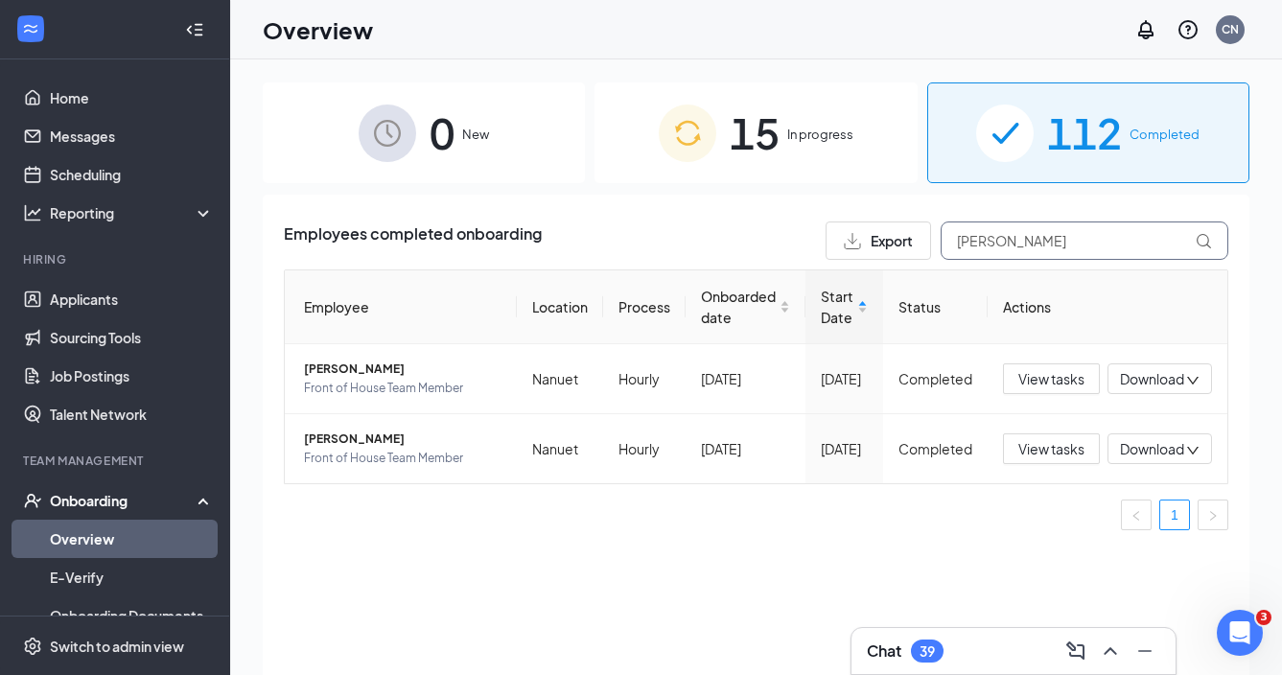
click at [983, 239] on input "[PERSON_NAME]" at bounding box center [1085, 241] width 288 height 38
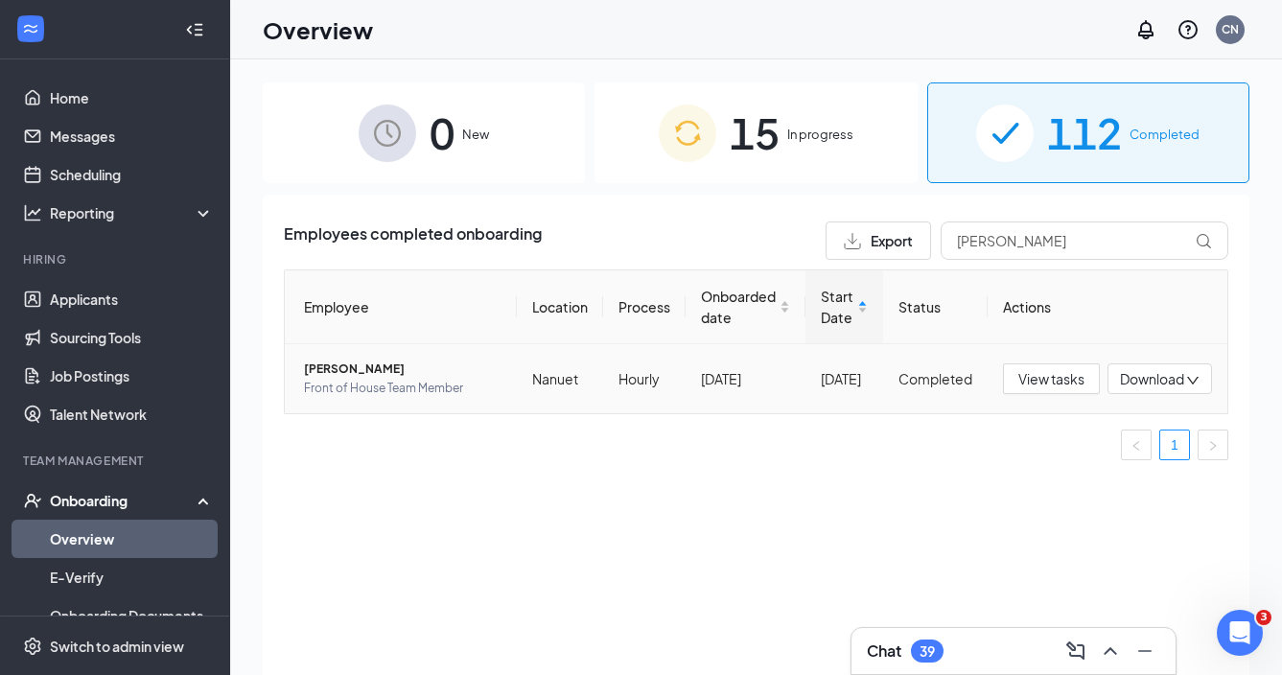
click at [373, 372] on span "[PERSON_NAME]" at bounding box center [403, 369] width 198 height 19
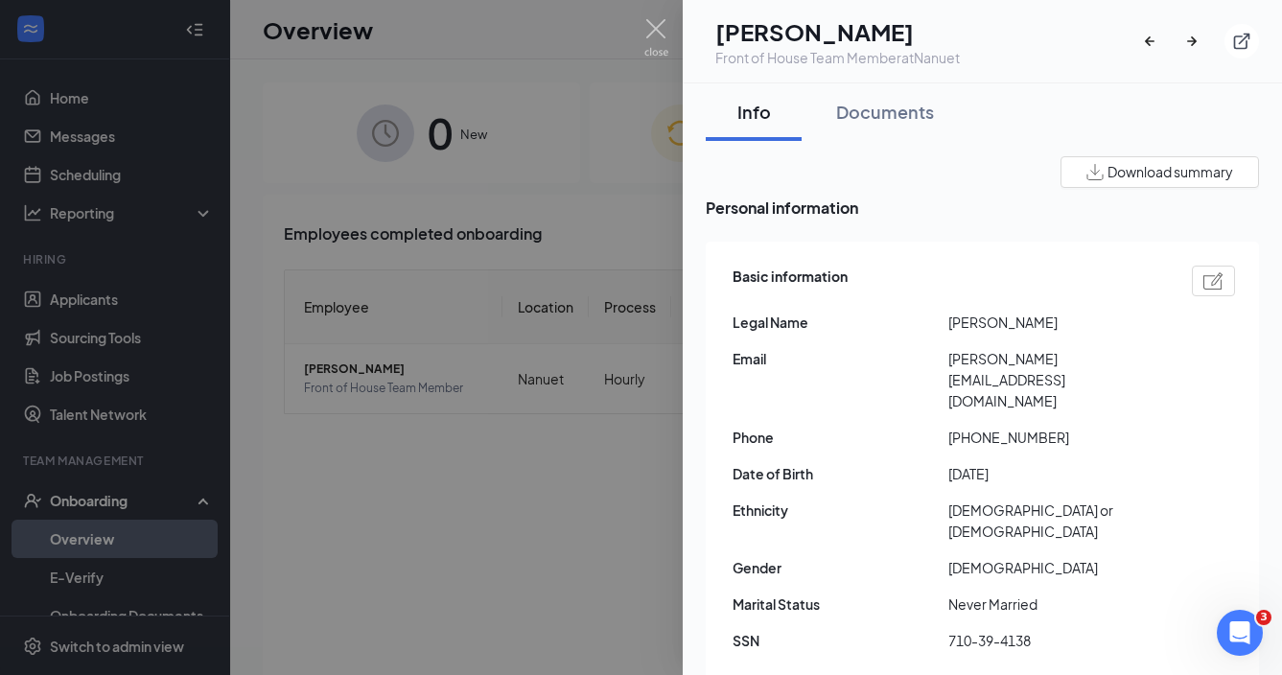
click at [480, 465] on div at bounding box center [641, 337] width 1282 height 675
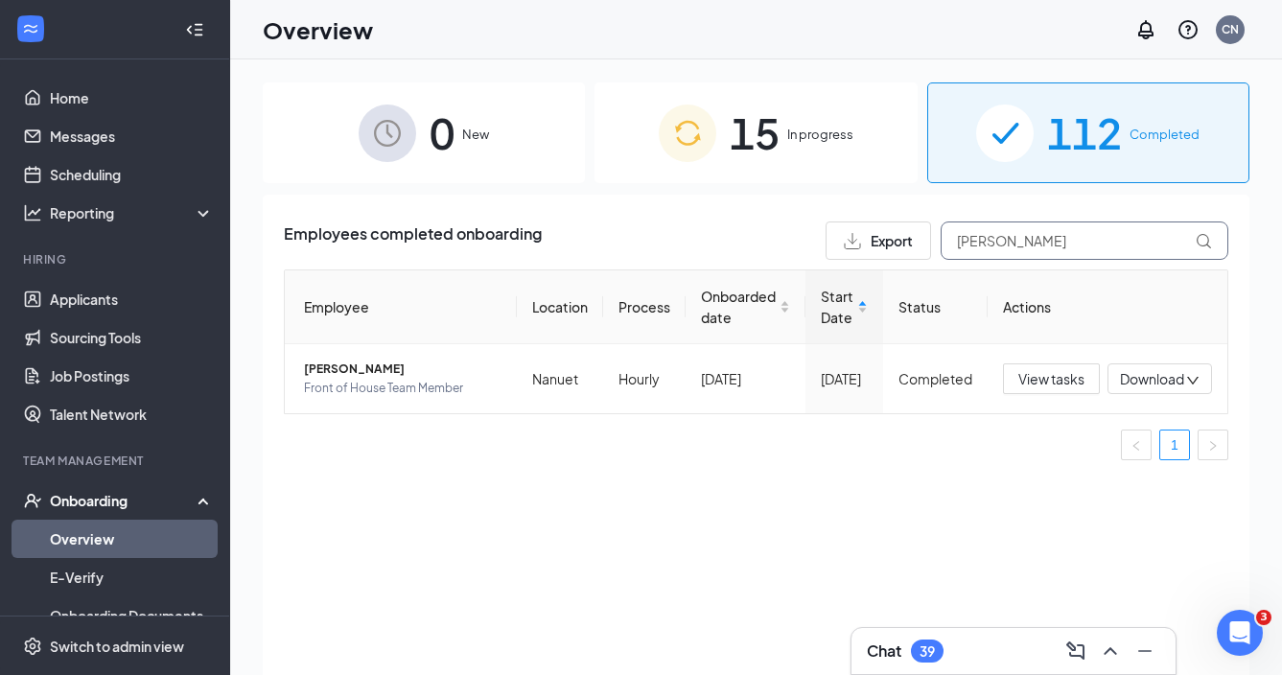
click at [972, 234] on input "[PERSON_NAME]" at bounding box center [1085, 241] width 288 height 38
click at [374, 373] on span "[PERSON_NAME]" at bounding box center [403, 369] width 198 height 19
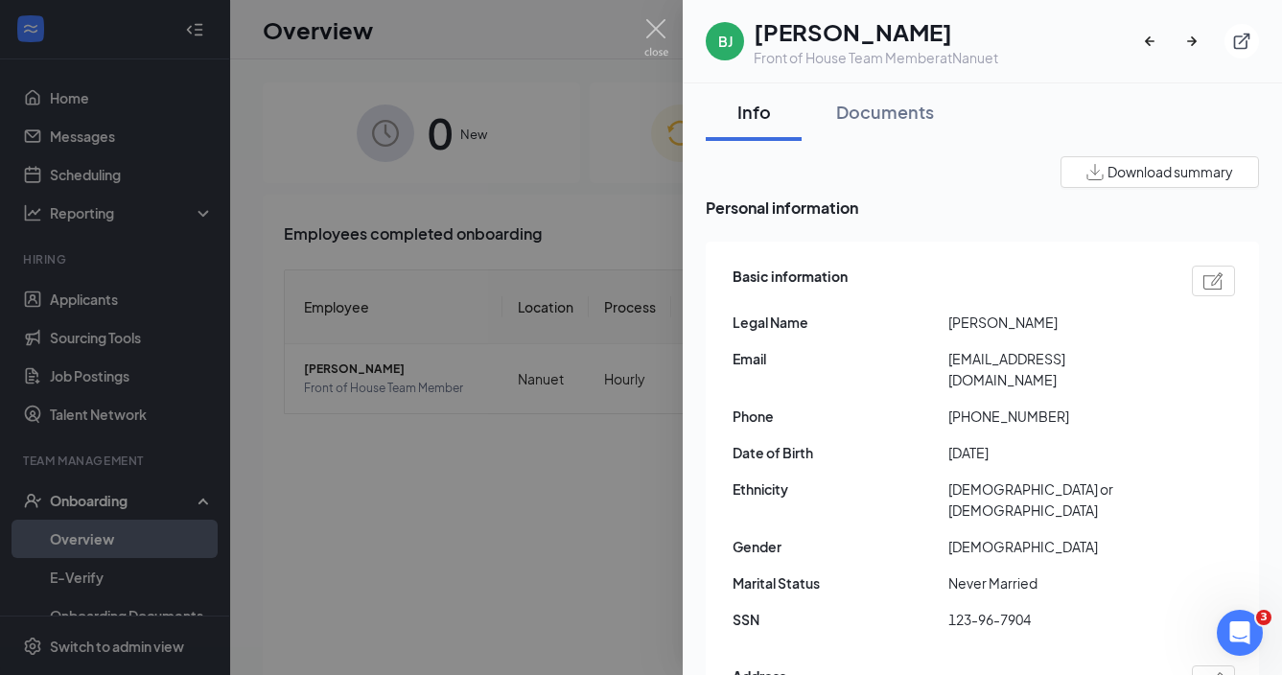
click at [624, 239] on div at bounding box center [641, 337] width 1282 height 675
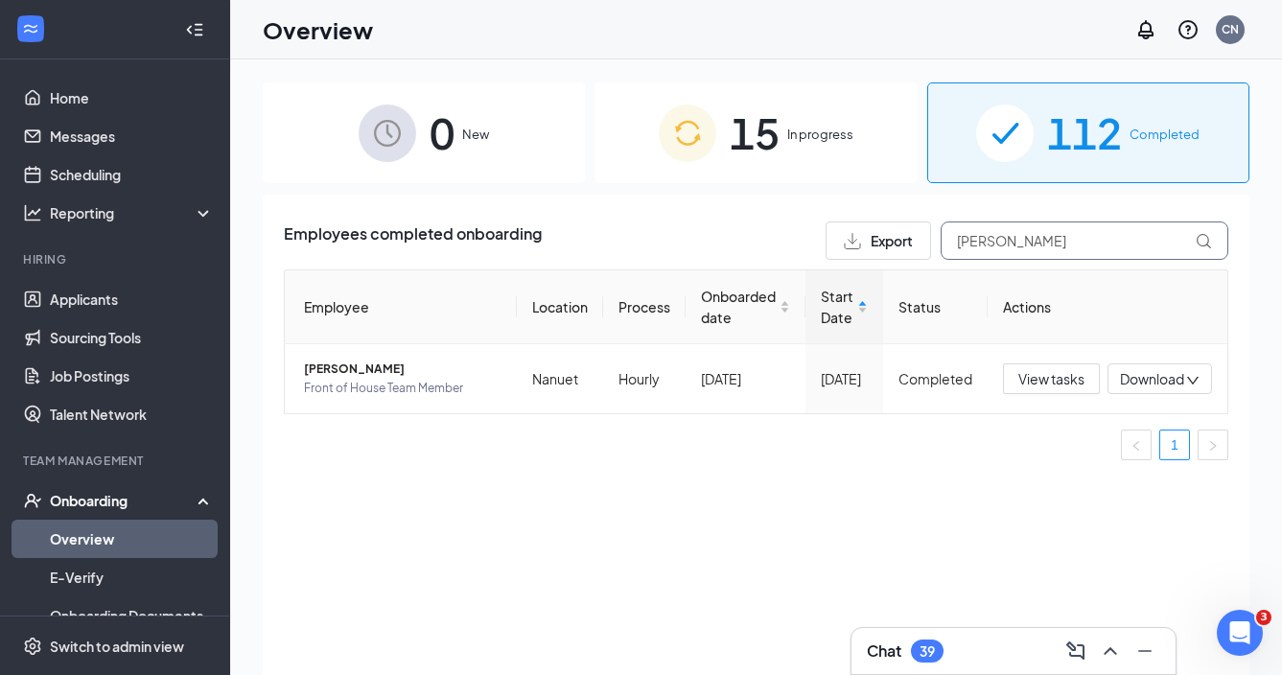
click at [1059, 238] on input "[PERSON_NAME]" at bounding box center [1085, 241] width 288 height 38
click at [1058, 238] on input "[PERSON_NAME]" at bounding box center [1085, 241] width 288 height 38
click at [372, 373] on span "[PERSON_NAME]" at bounding box center [403, 369] width 198 height 19
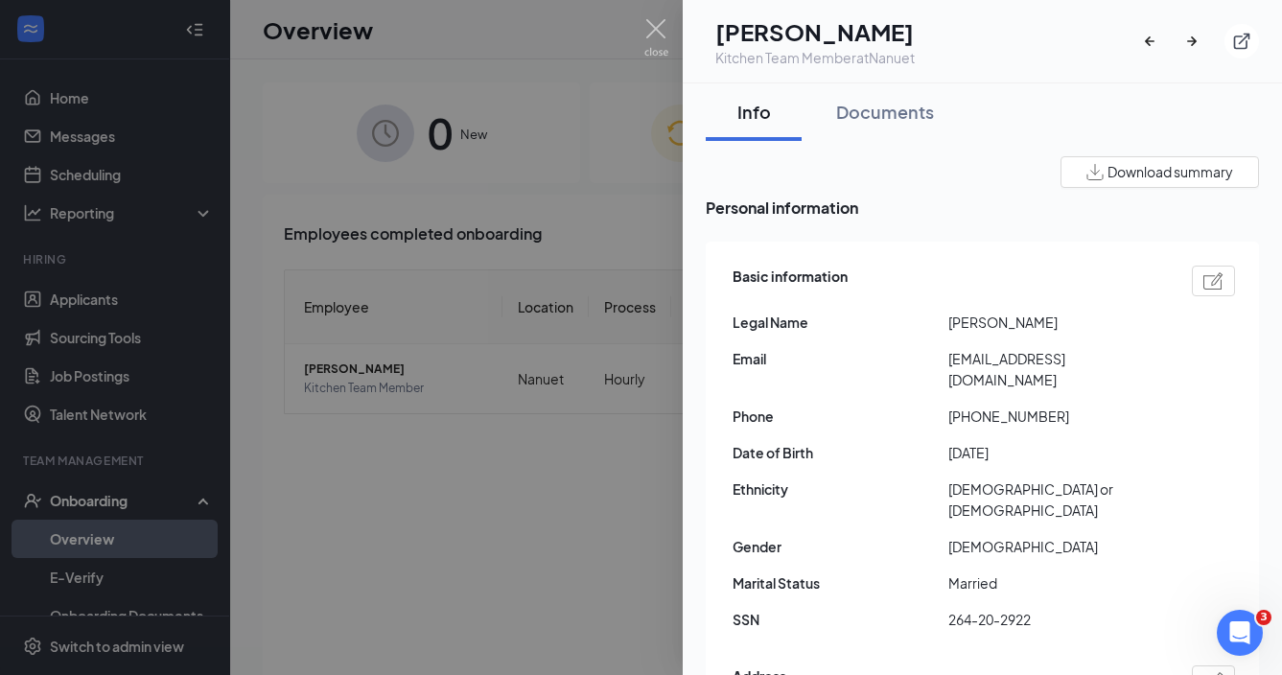
click at [629, 491] on div at bounding box center [641, 337] width 1282 height 675
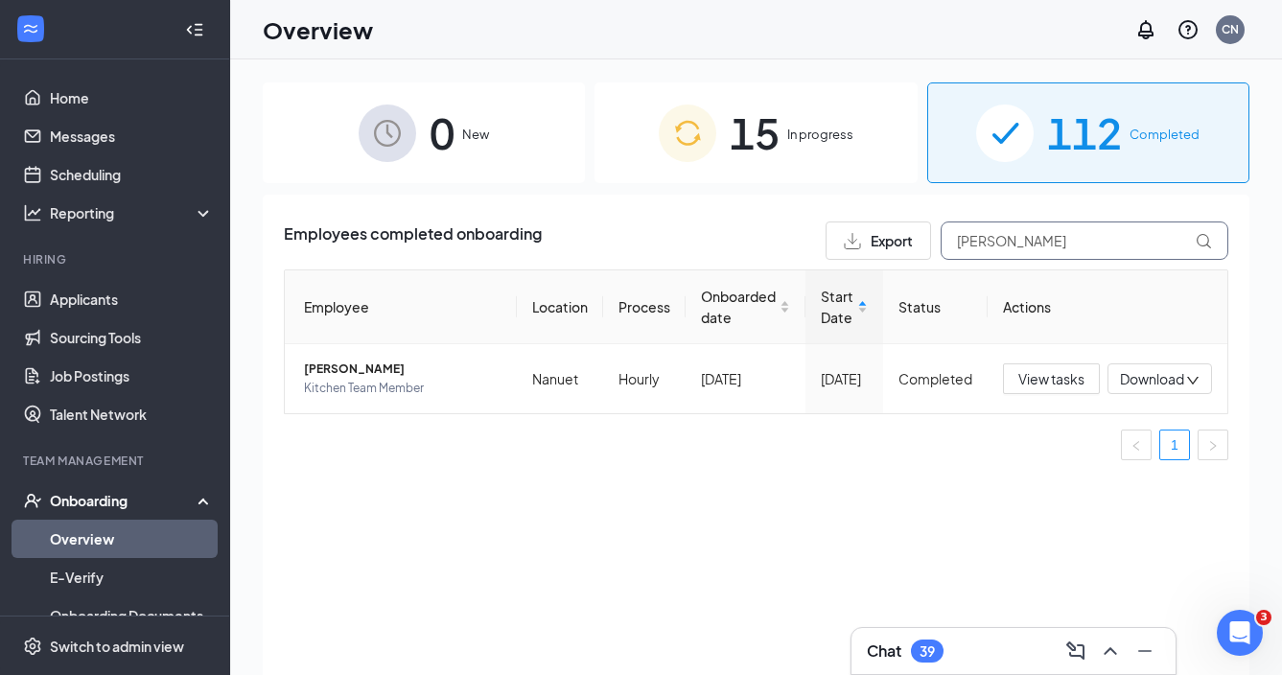
click at [1020, 229] on input "[PERSON_NAME]" at bounding box center [1085, 241] width 288 height 38
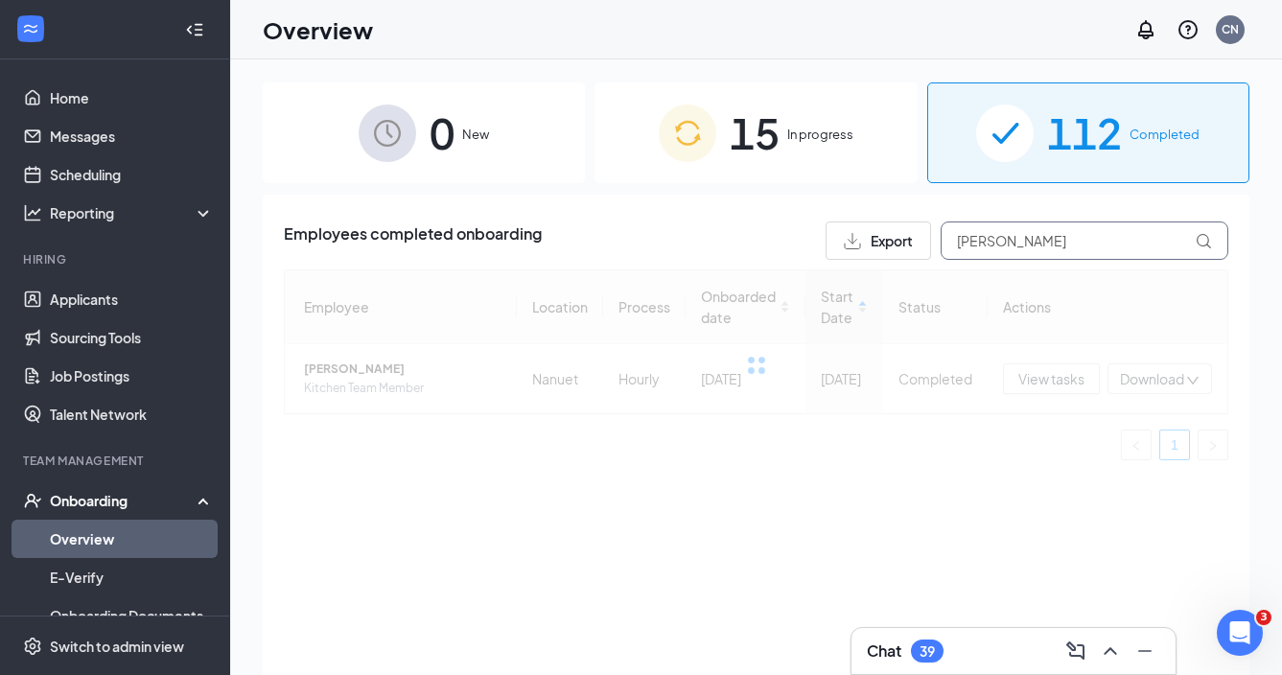
click at [1087, 245] on input "[PERSON_NAME]" at bounding box center [1085, 241] width 288 height 38
click at [945, 300] on div at bounding box center [756, 365] width 945 height 191
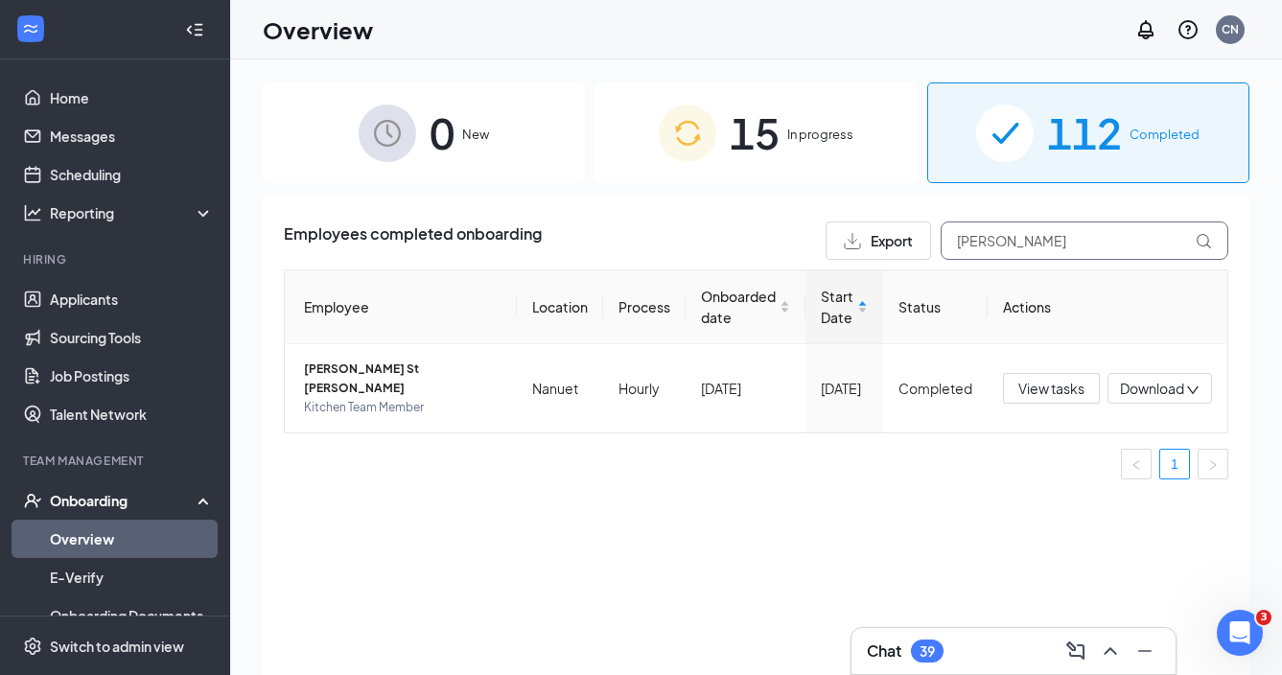
click at [991, 247] on input "[PERSON_NAME]" at bounding box center [1085, 241] width 288 height 38
drag, startPoint x: 977, startPoint y: 273, endPoint x: 382, endPoint y: 364, distance: 602.4
click at [382, 364] on span "[PERSON_NAME] St [PERSON_NAME]" at bounding box center [403, 379] width 198 height 38
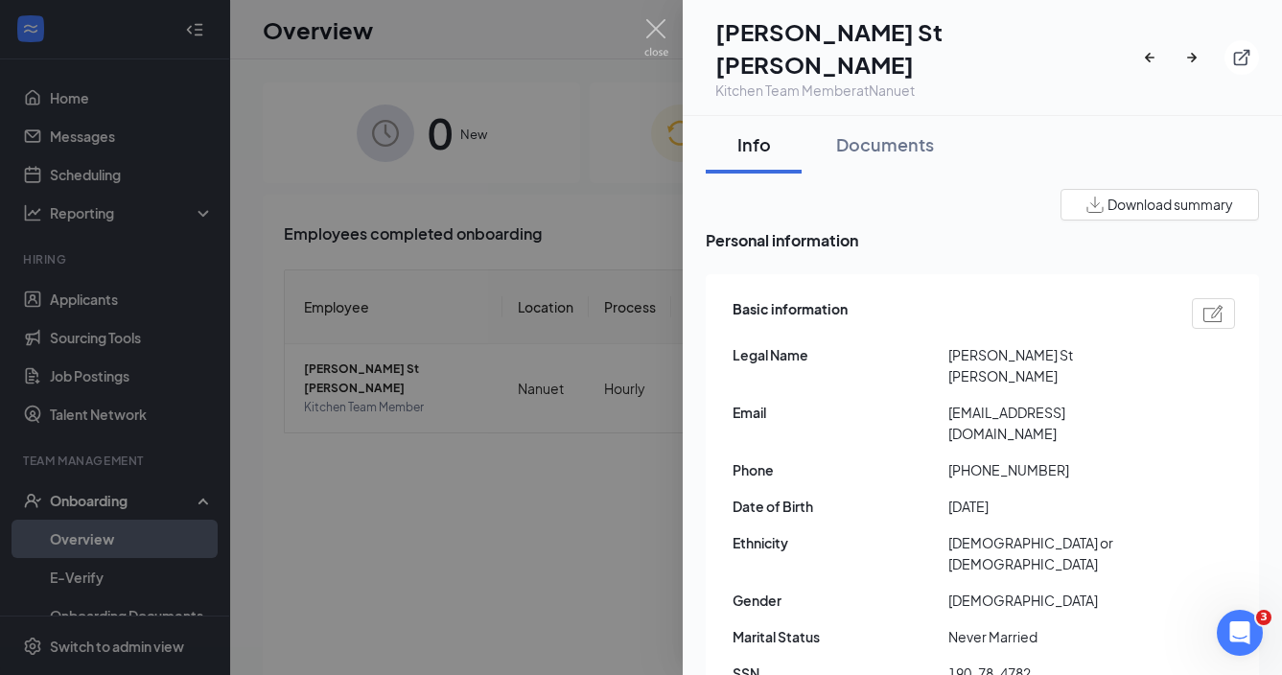
click at [644, 460] on div at bounding box center [641, 337] width 1282 height 675
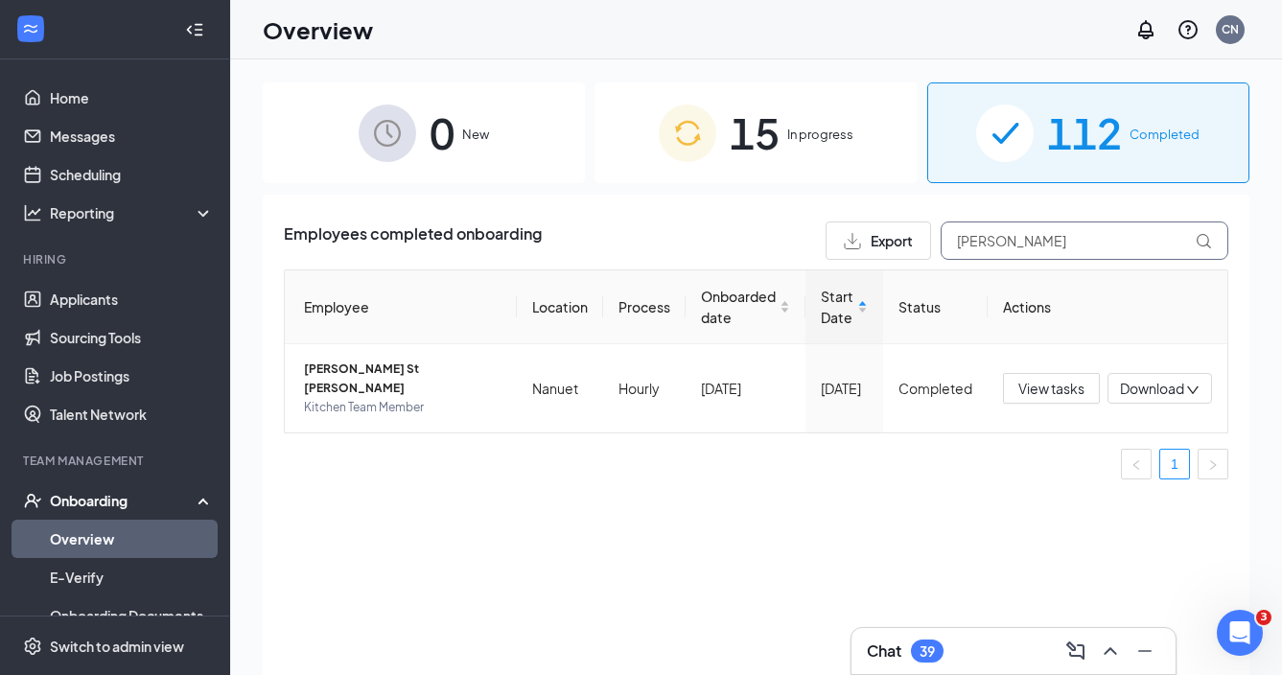
click at [1000, 246] on input "[PERSON_NAME]" at bounding box center [1085, 241] width 288 height 38
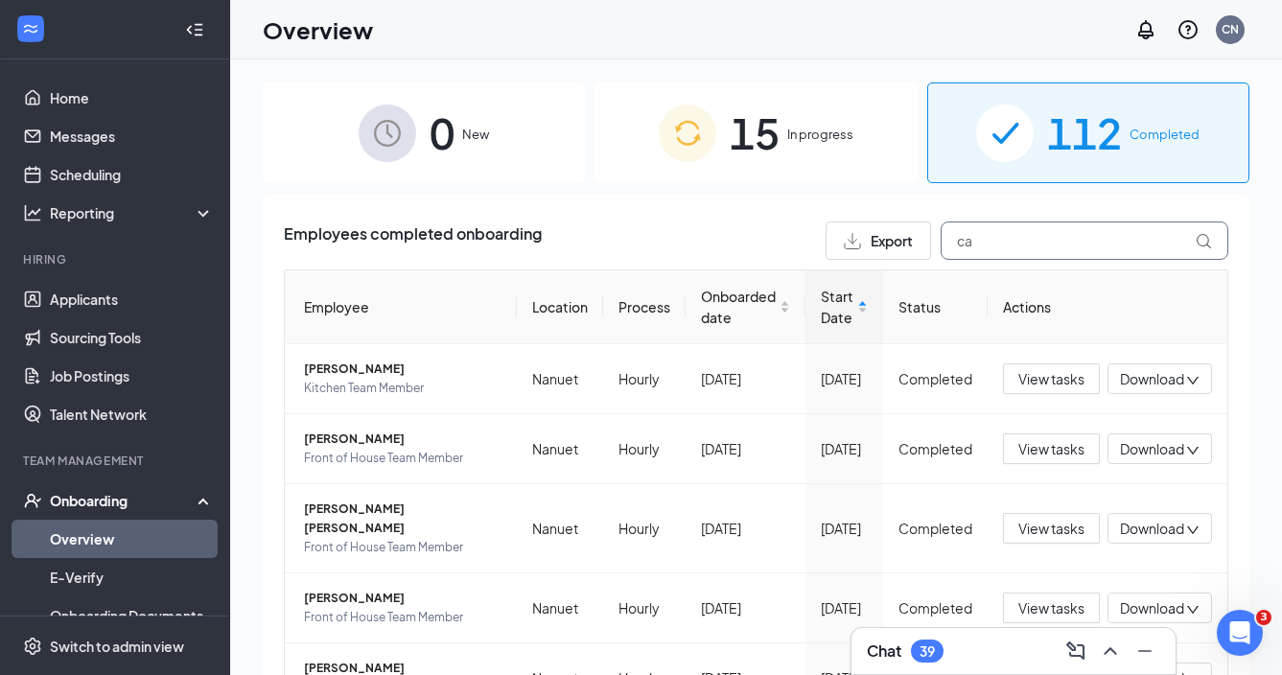
type input "c"
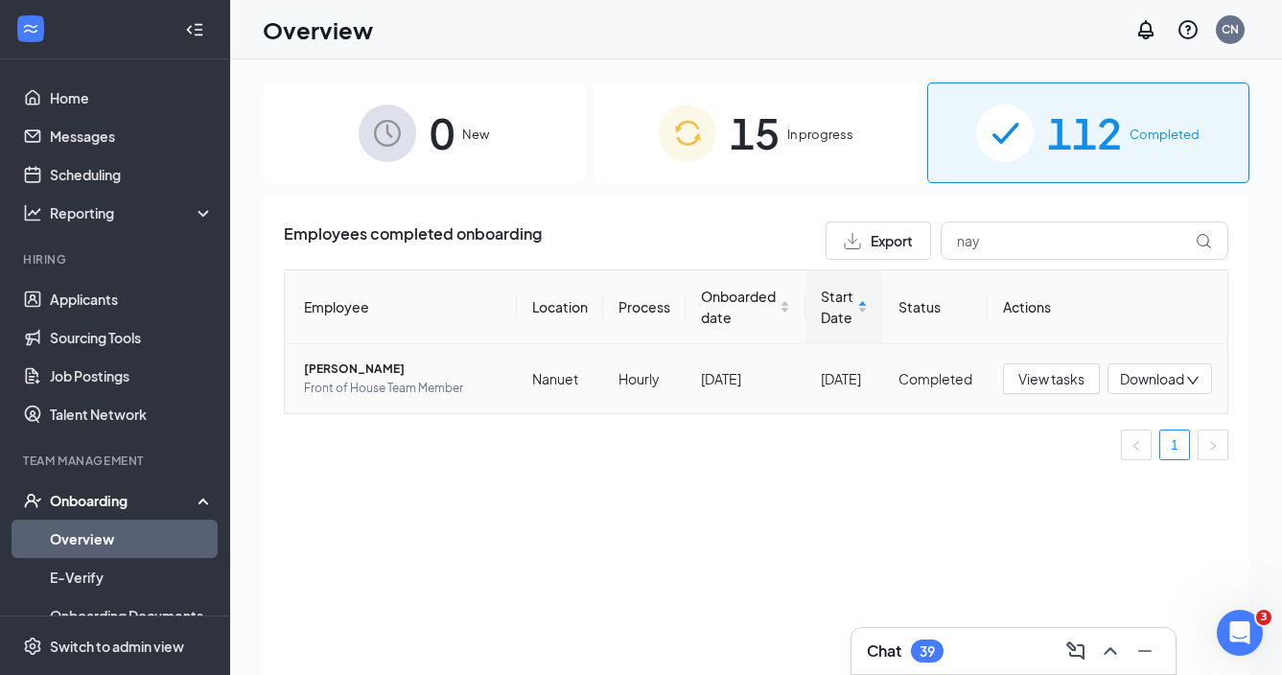
drag, startPoint x: 933, startPoint y: 256, endPoint x: 372, endPoint y: 375, distance: 573.5
click at [372, 375] on span "[PERSON_NAME]" at bounding box center [403, 369] width 198 height 19
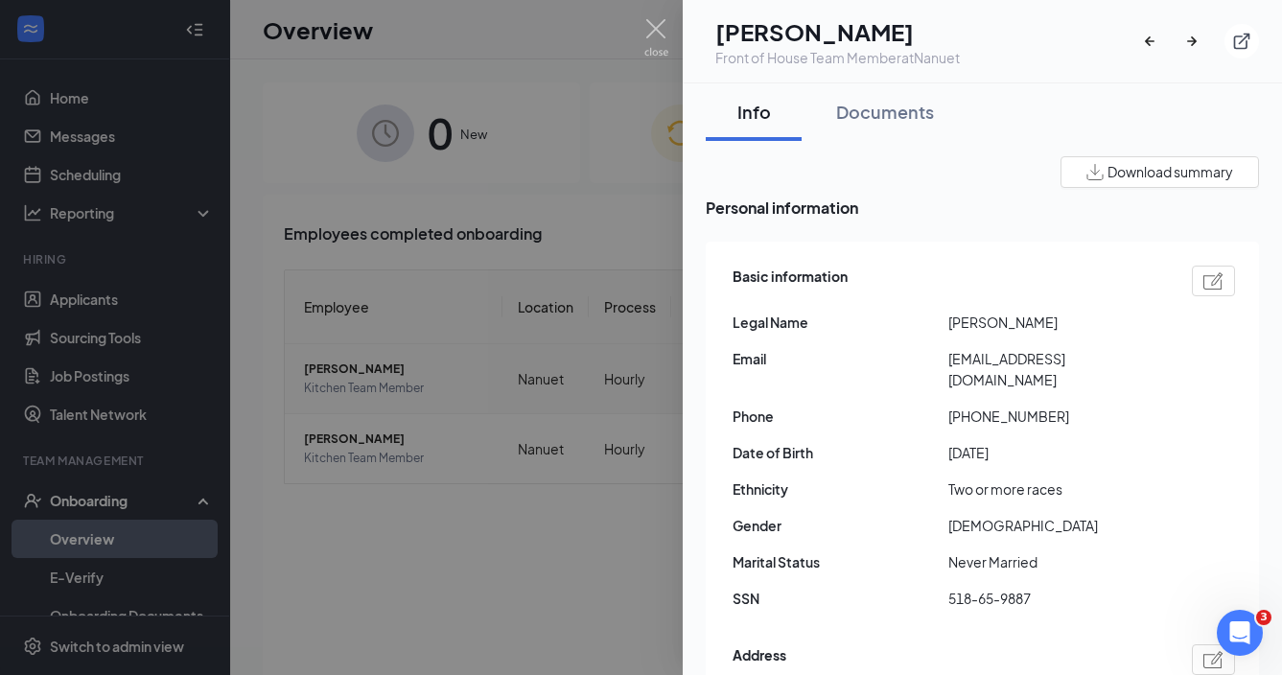
click at [457, 535] on div at bounding box center [641, 337] width 1282 height 675
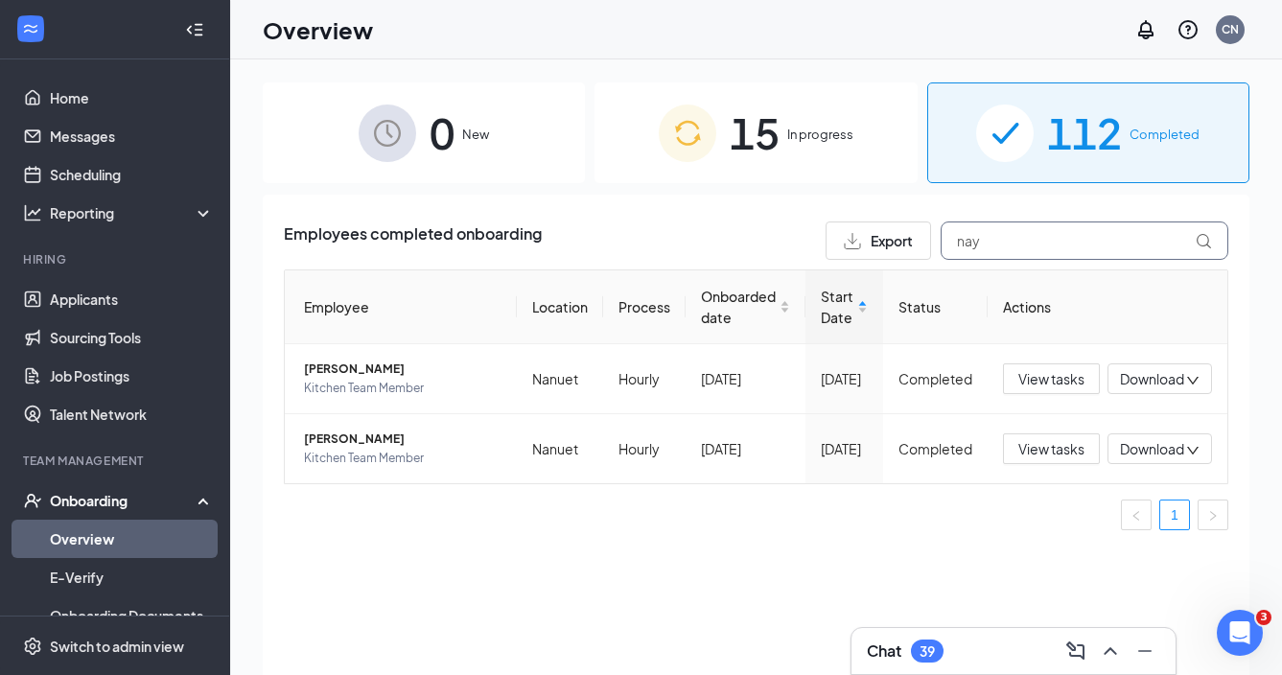
click at [975, 251] on input "nay" at bounding box center [1085, 241] width 288 height 38
click at [976, 251] on input "nay" at bounding box center [1085, 241] width 288 height 38
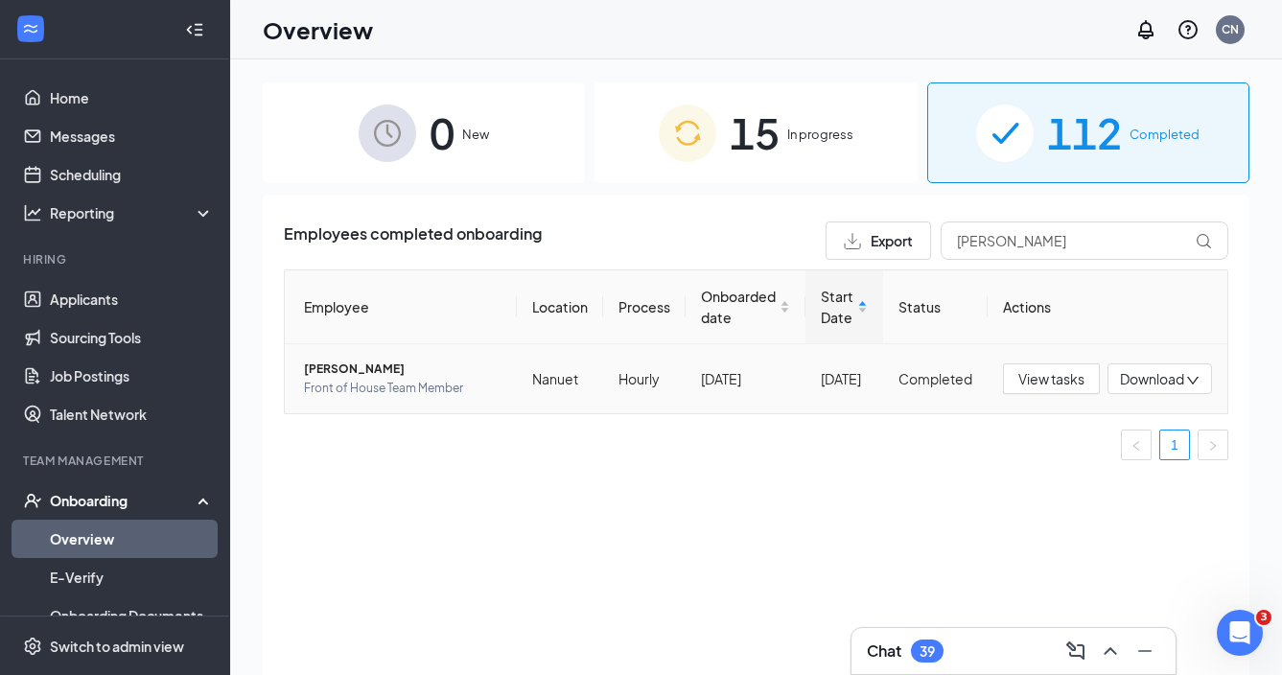
drag, startPoint x: 991, startPoint y: 275, endPoint x: 372, endPoint y: 374, distance: 626.5
click at [372, 374] on span "[PERSON_NAME]" at bounding box center [403, 369] width 198 height 19
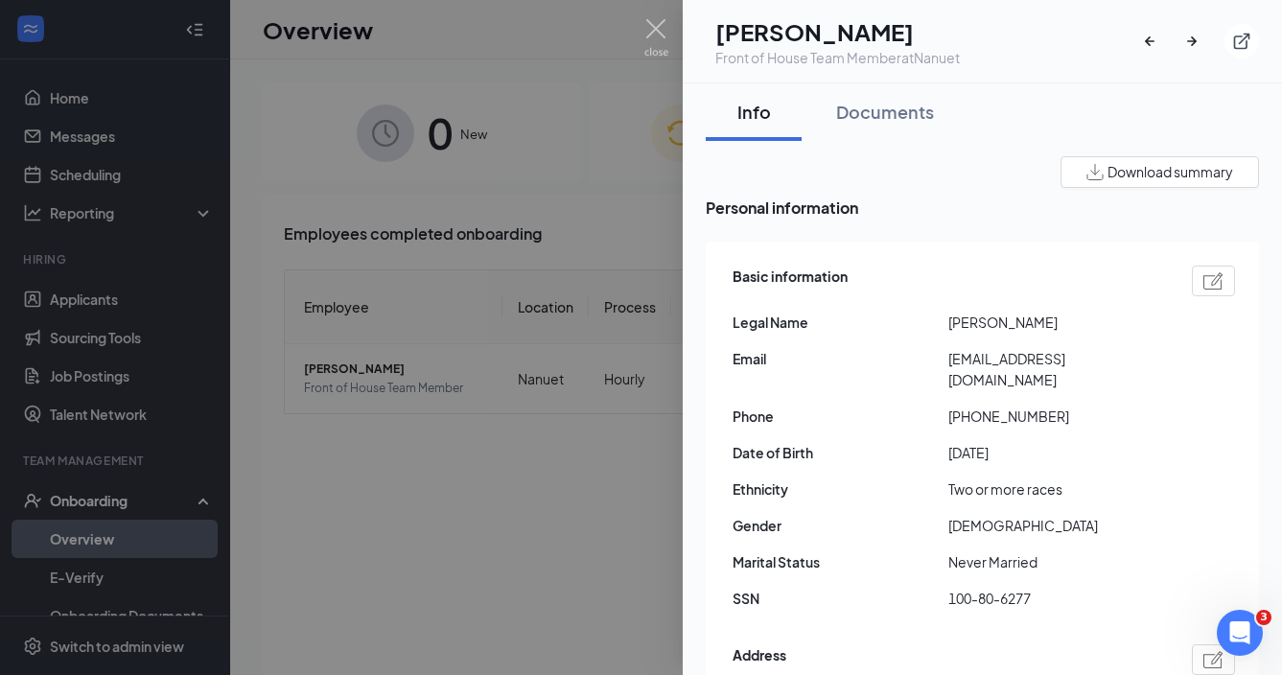
click at [506, 487] on div at bounding box center [641, 337] width 1282 height 675
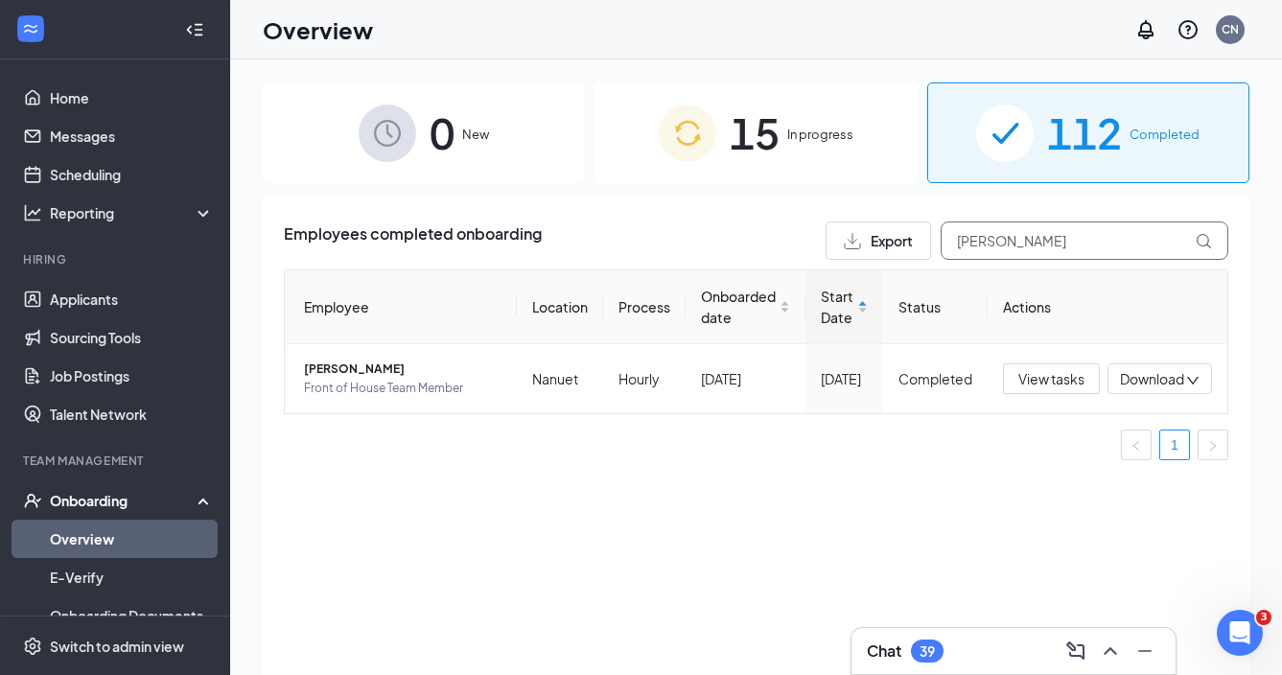
click at [1001, 246] on input "[PERSON_NAME]" at bounding box center [1085, 241] width 288 height 38
click at [369, 369] on span "[PERSON_NAME]" at bounding box center [403, 369] width 198 height 19
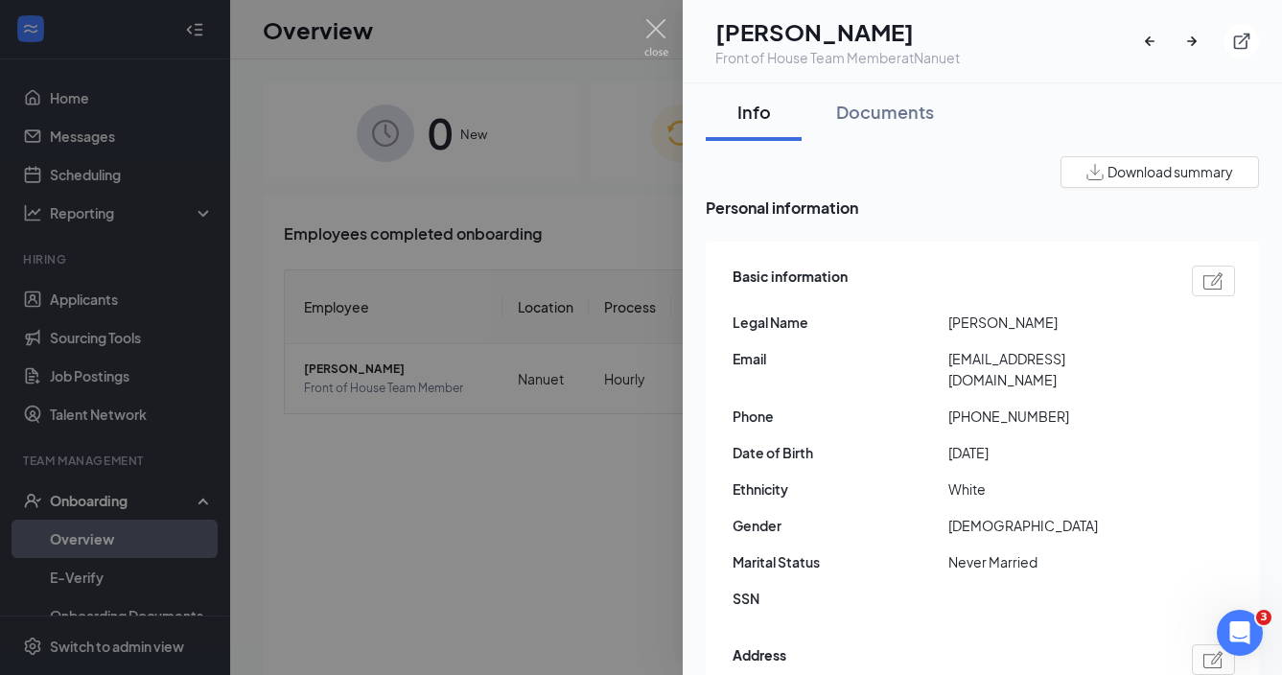
click at [503, 558] on div at bounding box center [641, 337] width 1282 height 675
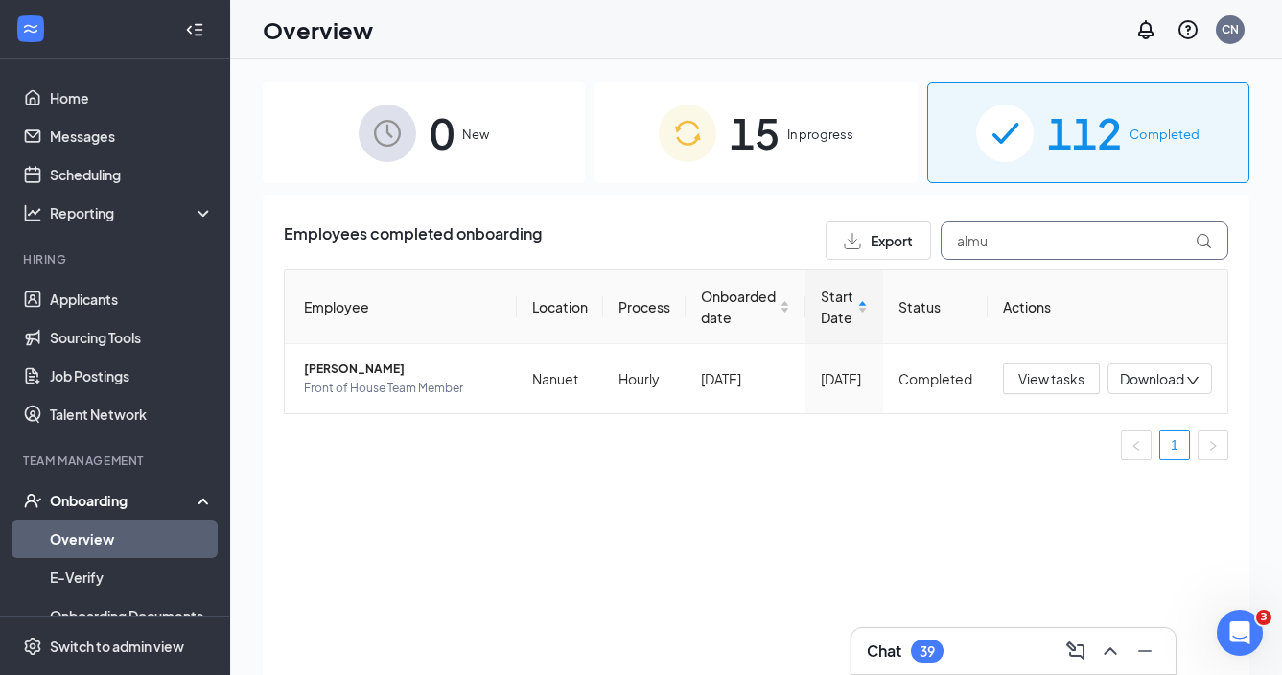
click at [1041, 247] on input "almu" at bounding box center [1085, 241] width 288 height 38
type input "l"
drag, startPoint x: 1041, startPoint y: 247, endPoint x: 358, endPoint y: 378, distance: 695.2
click at [358, 378] on span "[PERSON_NAME]" at bounding box center [403, 369] width 198 height 19
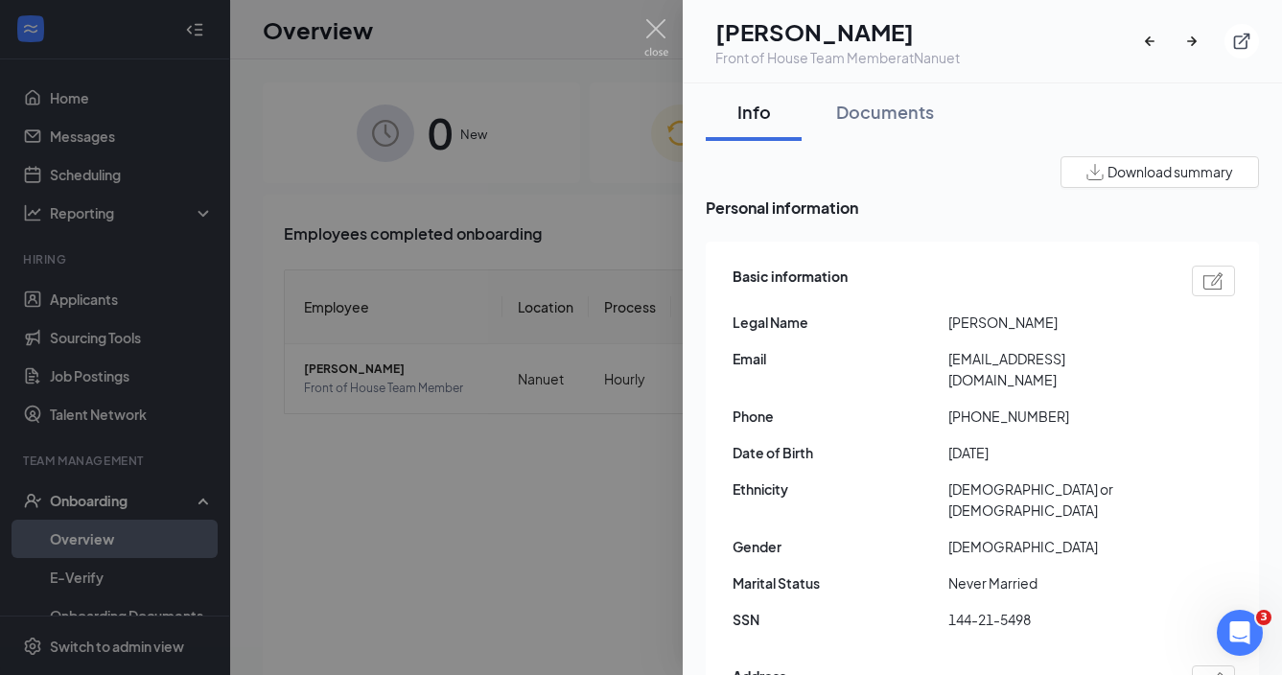
click at [534, 455] on div at bounding box center [641, 337] width 1282 height 675
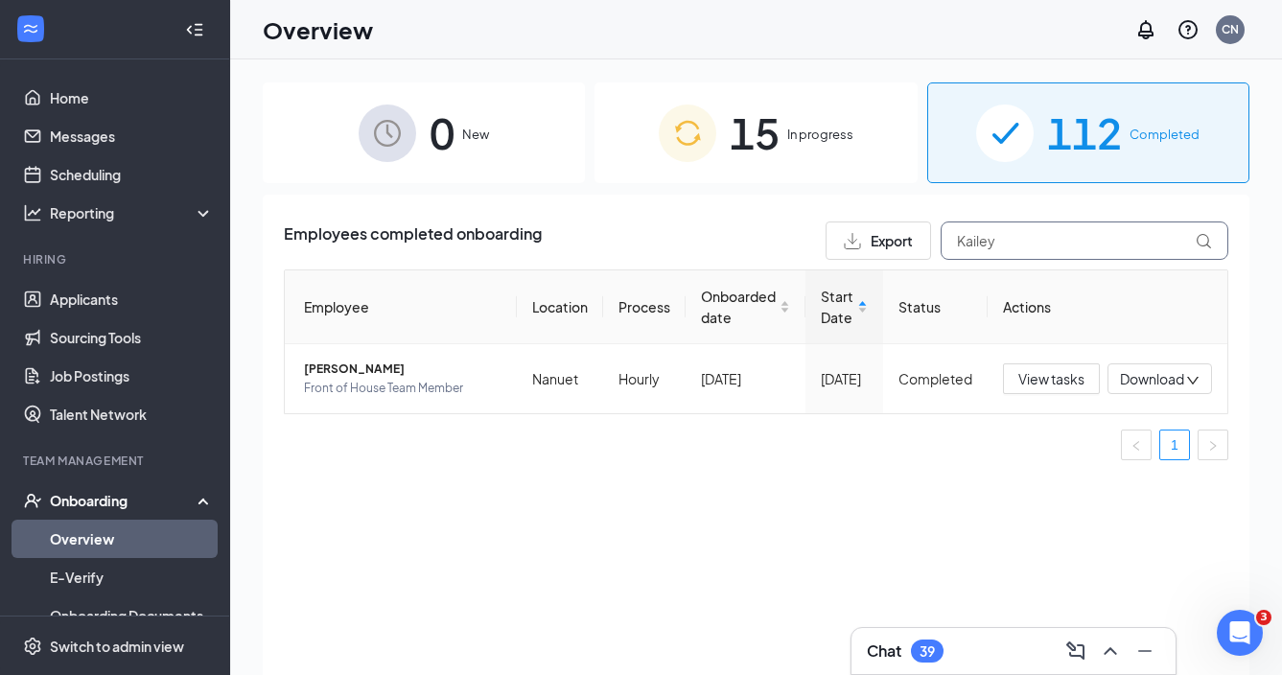
click at [980, 249] on input "Kailey" at bounding box center [1085, 241] width 288 height 38
click at [980, 248] on input "Kailey" at bounding box center [1085, 241] width 288 height 38
drag, startPoint x: 940, startPoint y: 271, endPoint x: 333, endPoint y: 377, distance: 616.2
click at [333, 377] on span "[PERSON_NAME]" at bounding box center [403, 369] width 198 height 19
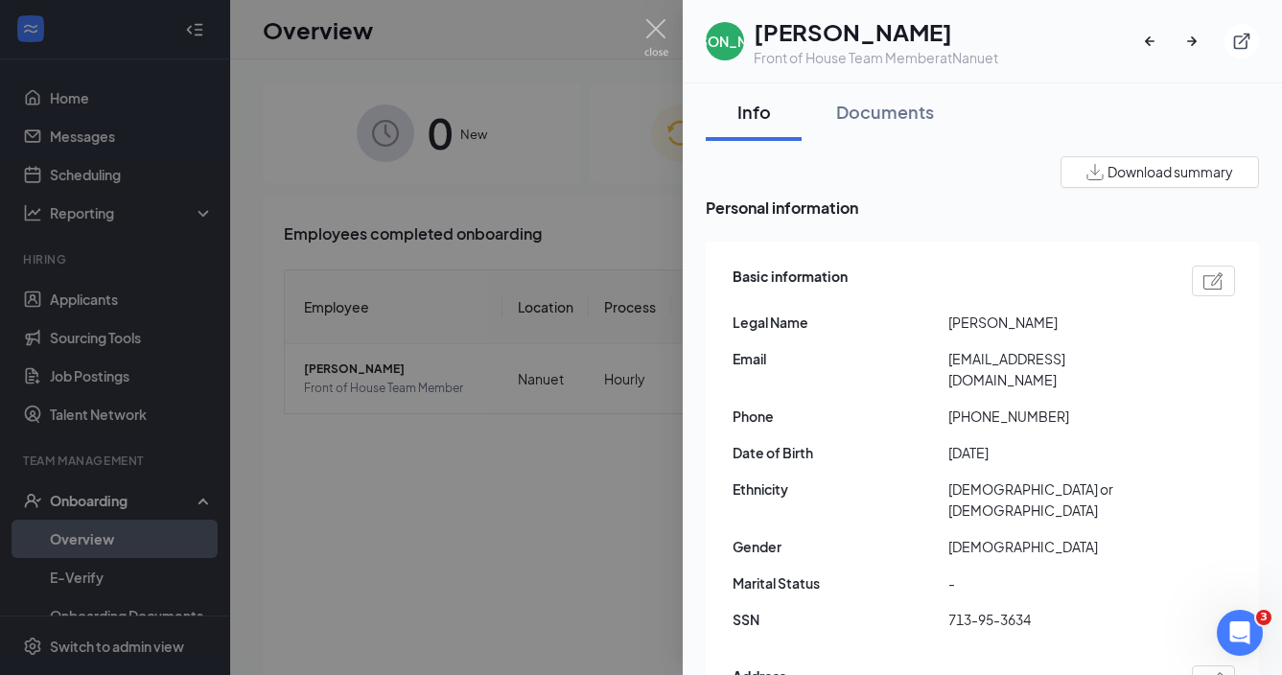
click at [504, 465] on div at bounding box center [641, 337] width 1282 height 675
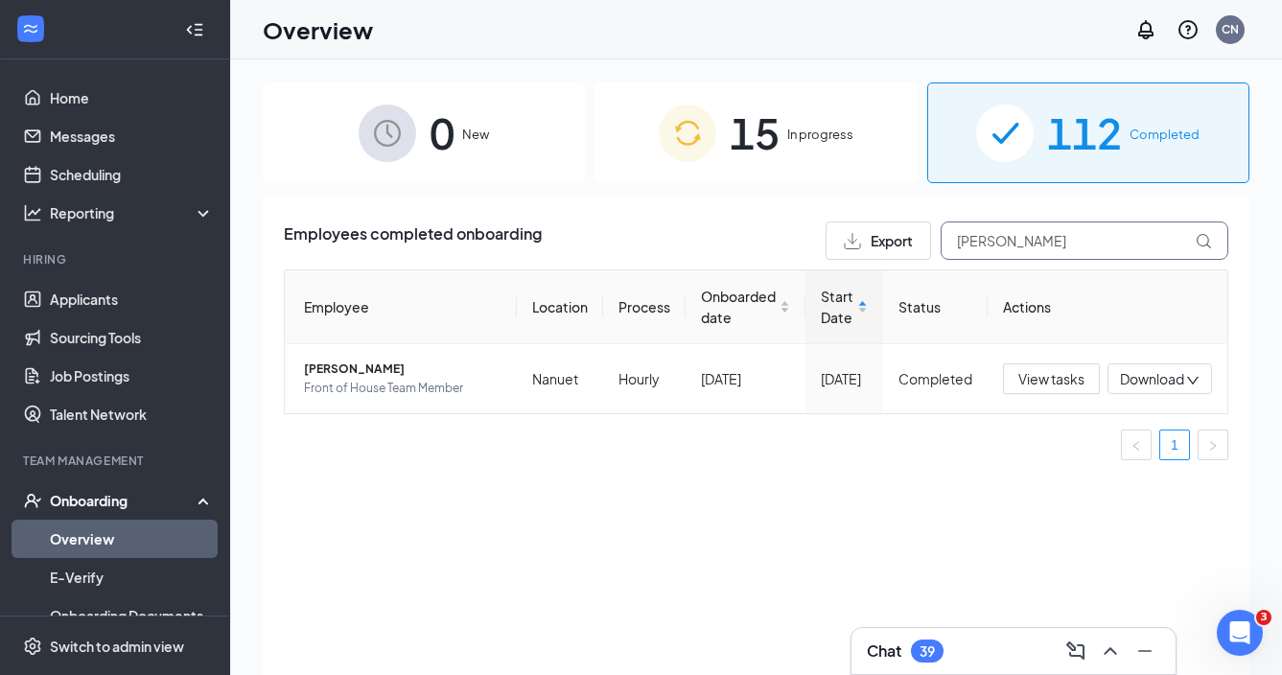
click at [994, 244] on input "[PERSON_NAME]" at bounding box center [1085, 241] width 288 height 38
click at [994, 243] on input "[PERSON_NAME]" at bounding box center [1085, 241] width 288 height 38
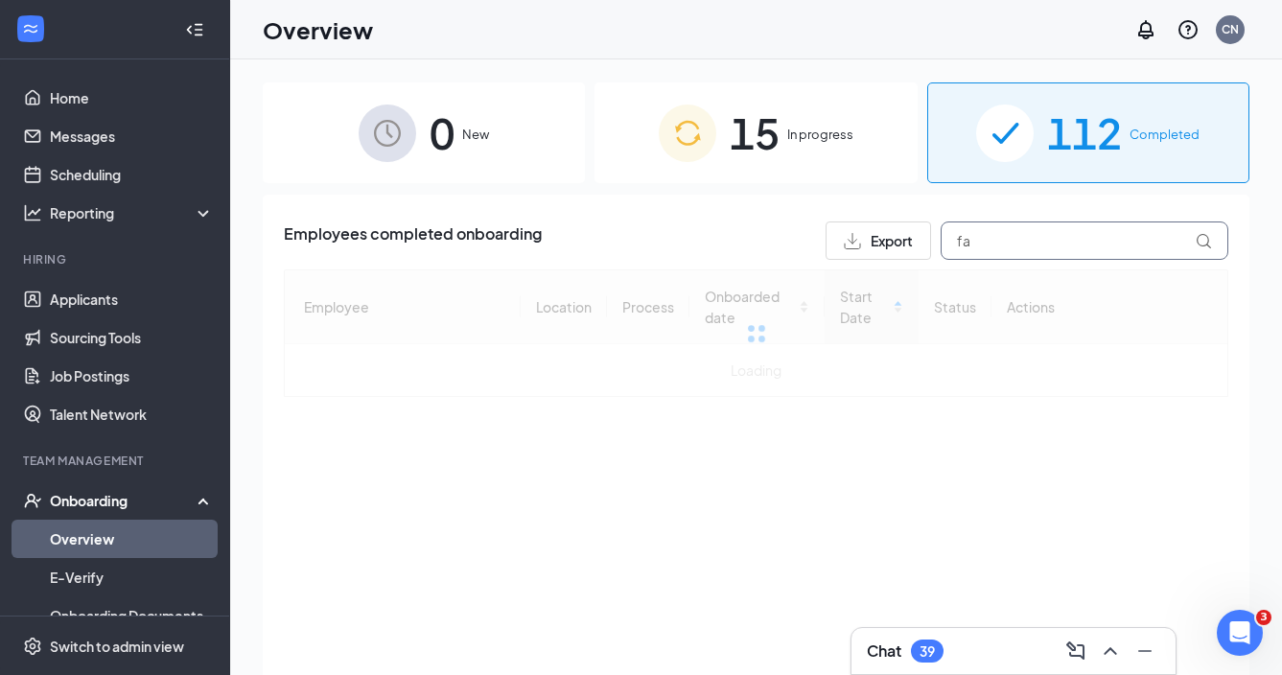
type input "f"
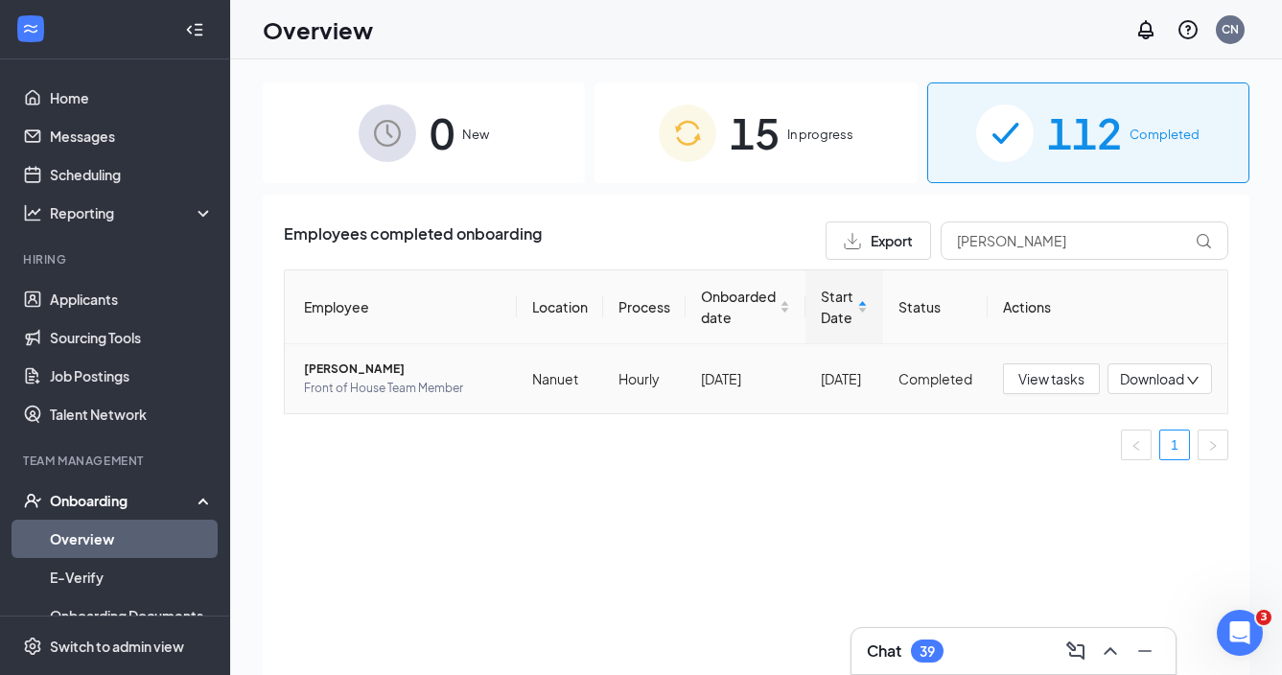
drag, startPoint x: 583, startPoint y: 390, endPoint x: 355, endPoint y: 364, distance: 229.7
click at [355, 364] on span "[PERSON_NAME]" at bounding box center [403, 369] width 198 height 19
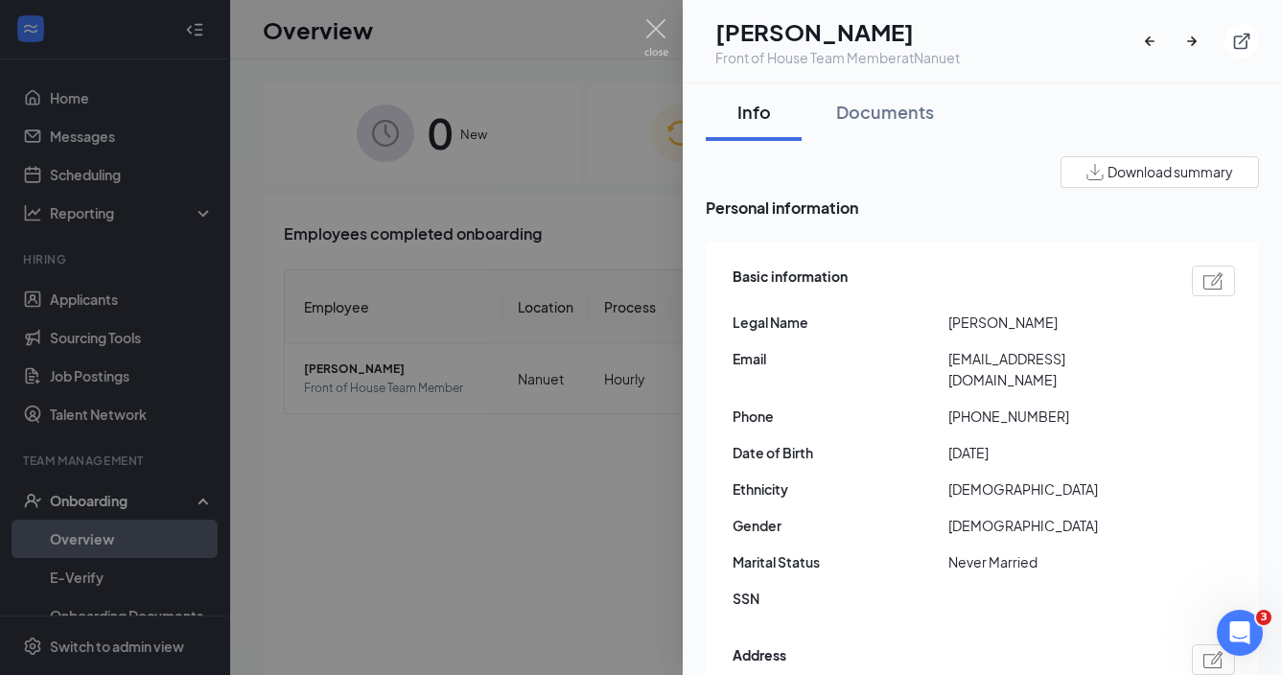
click at [622, 396] on div at bounding box center [641, 337] width 1282 height 675
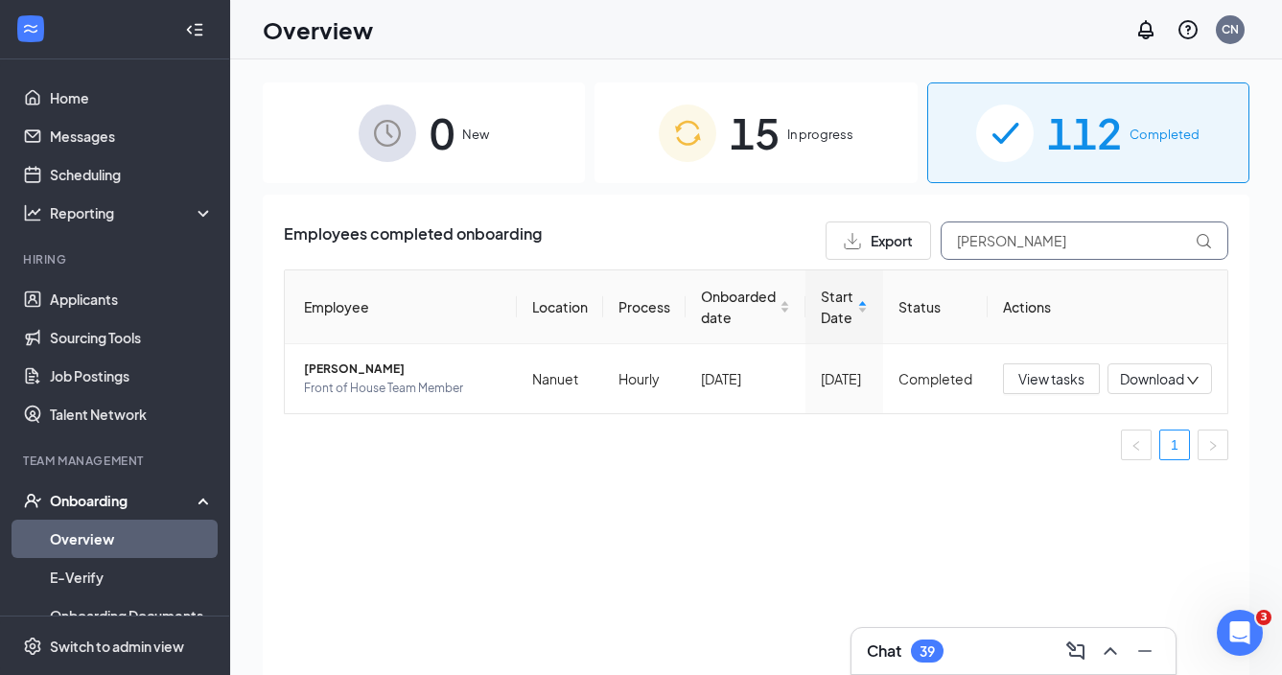
click at [977, 249] on input "[PERSON_NAME]" at bounding box center [1085, 241] width 288 height 38
click at [377, 366] on span "[PERSON_NAME]" at bounding box center [403, 369] width 198 height 19
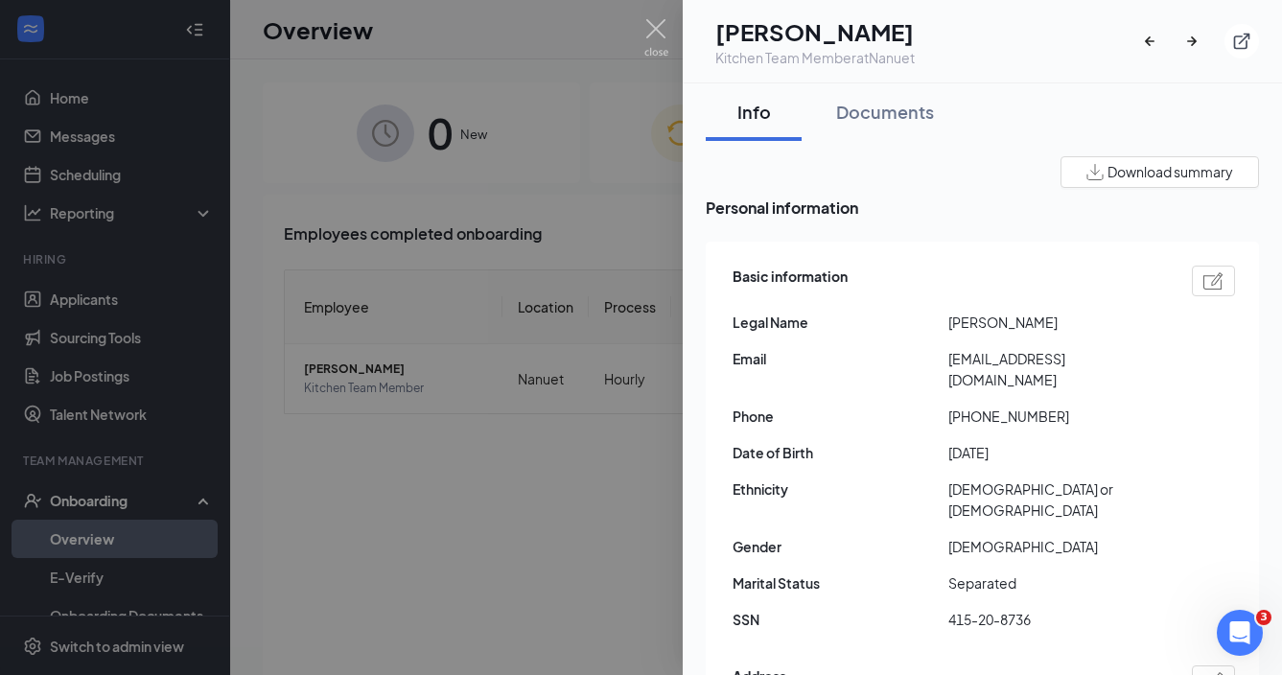
click at [525, 491] on div at bounding box center [641, 337] width 1282 height 675
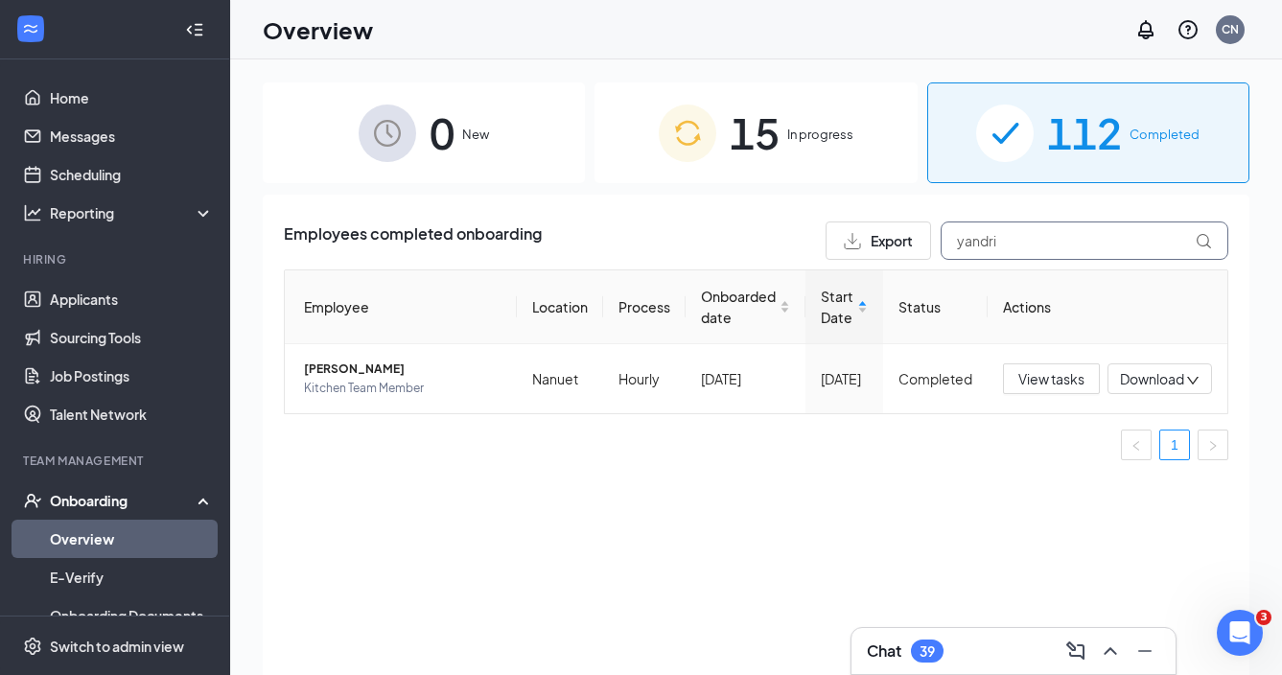
click at [1006, 252] on input "yandri" at bounding box center [1085, 241] width 288 height 38
drag, startPoint x: 977, startPoint y: 272, endPoint x: 373, endPoint y: 369, distance: 612.0
click at [373, 369] on span "[PERSON_NAME]" at bounding box center [403, 369] width 198 height 19
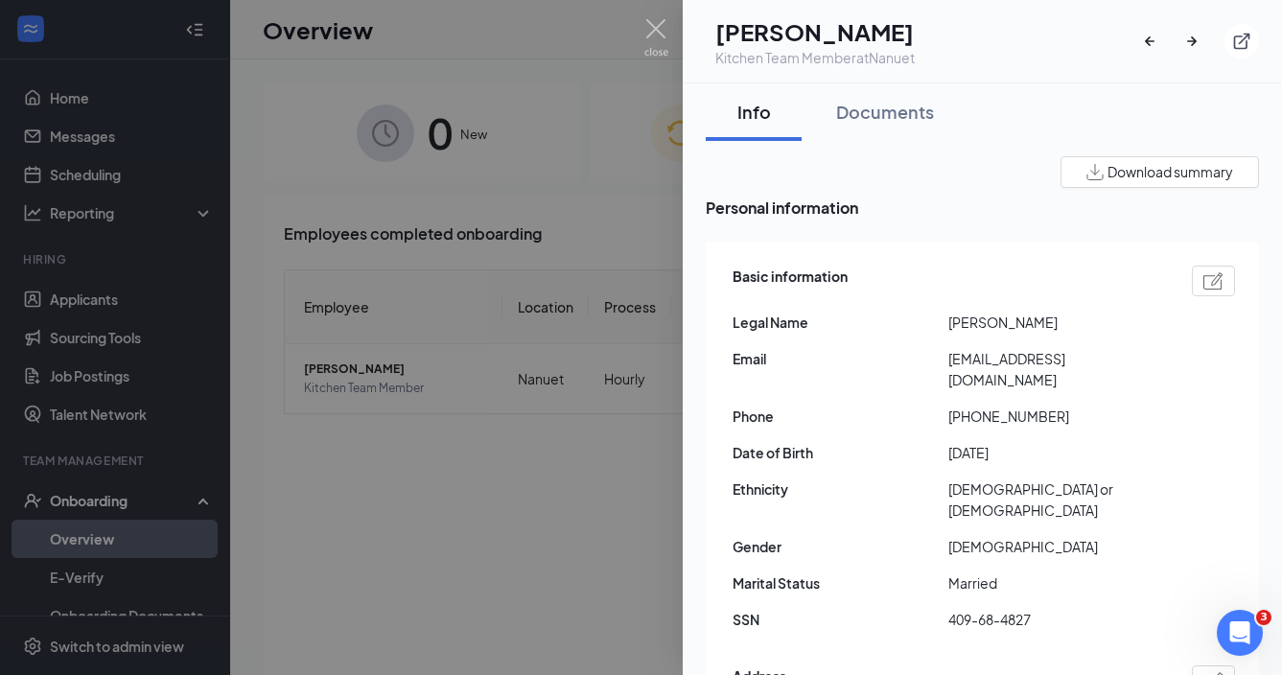
click at [663, 461] on div at bounding box center [641, 337] width 1282 height 675
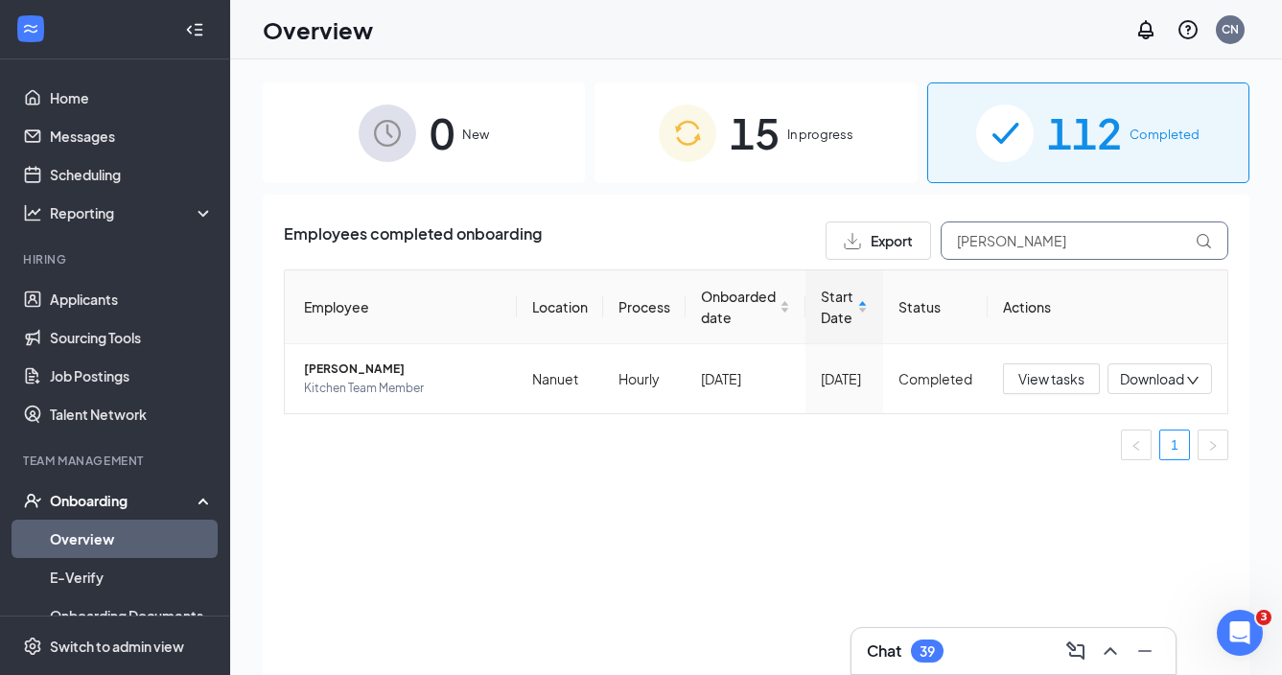
click at [1028, 242] on input "[PERSON_NAME]" at bounding box center [1085, 241] width 288 height 38
click at [1028, 241] on input "[PERSON_NAME]" at bounding box center [1085, 241] width 288 height 38
drag, startPoint x: 978, startPoint y: 278, endPoint x: 331, endPoint y: 372, distance: 654.2
click at [330, 372] on span "[PERSON_NAME]" at bounding box center [403, 369] width 198 height 19
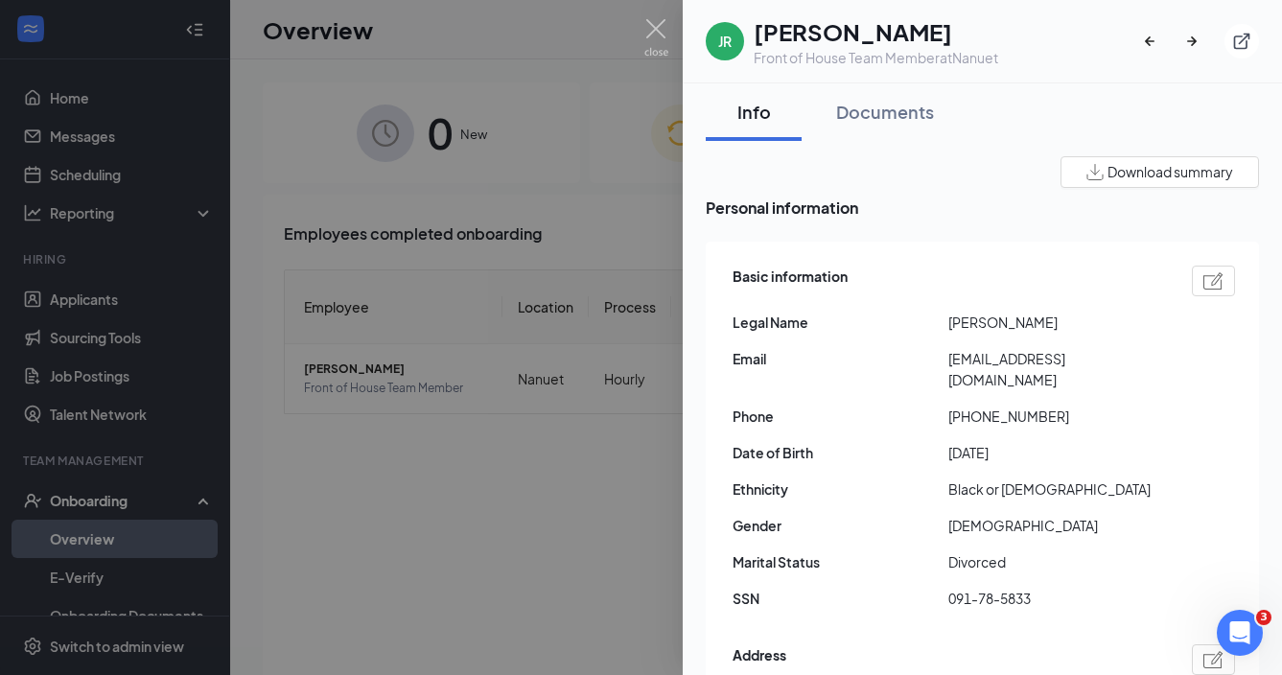
click at [497, 481] on div at bounding box center [641, 337] width 1282 height 675
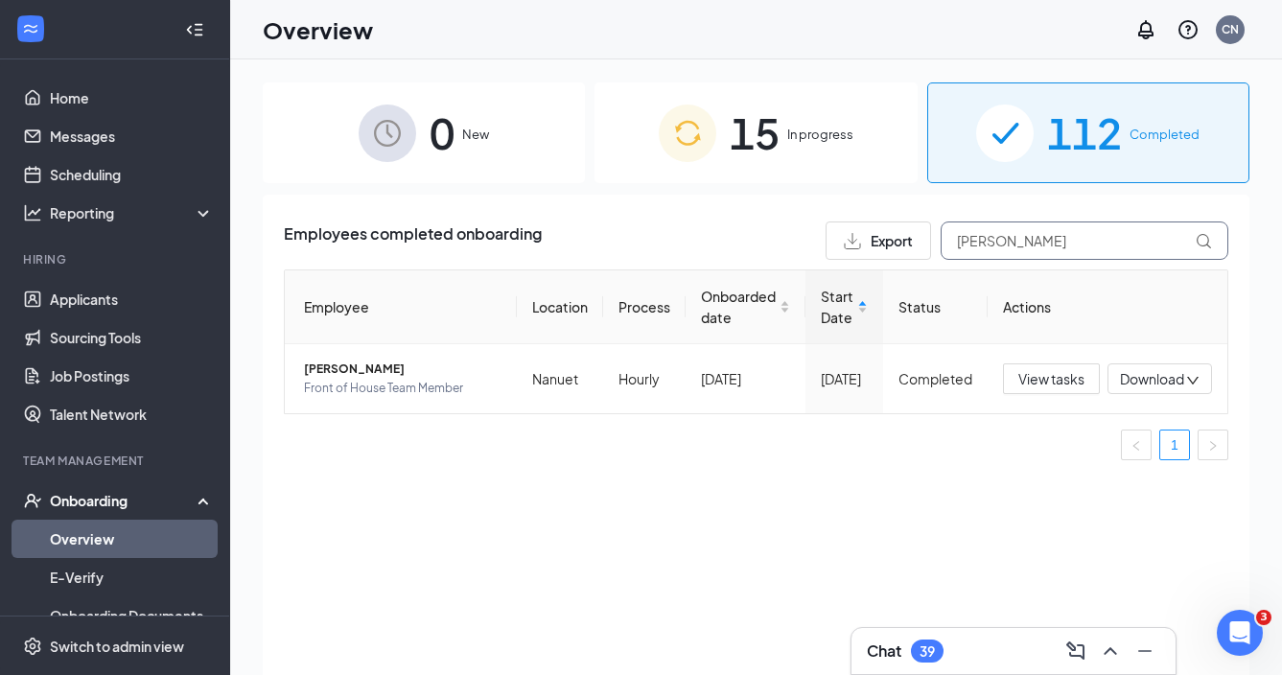
click at [985, 247] on input "[PERSON_NAME]" at bounding box center [1085, 241] width 288 height 38
click at [985, 248] on input "[PERSON_NAME]" at bounding box center [1085, 241] width 288 height 38
drag, startPoint x: 1009, startPoint y: 328, endPoint x: 389, endPoint y: 368, distance: 620.9
click at [390, 369] on span "[PERSON_NAME]" at bounding box center [403, 369] width 198 height 19
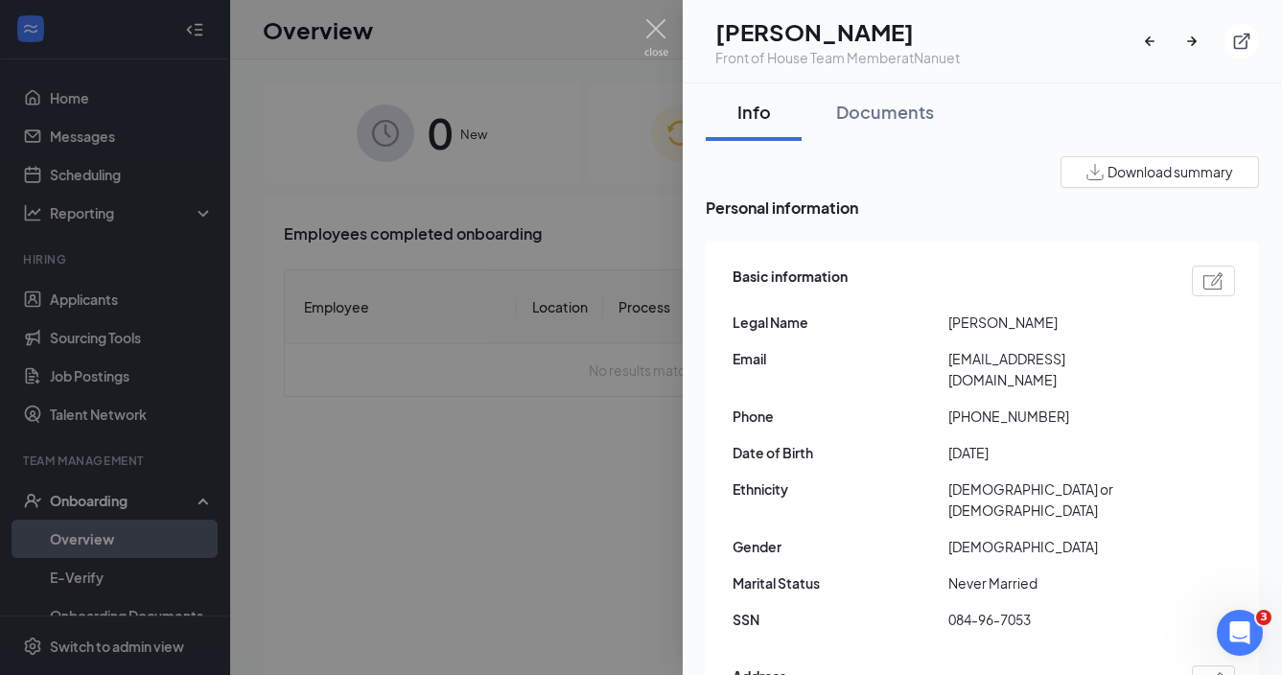
click at [453, 440] on div at bounding box center [641, 337] width 1282 height 675
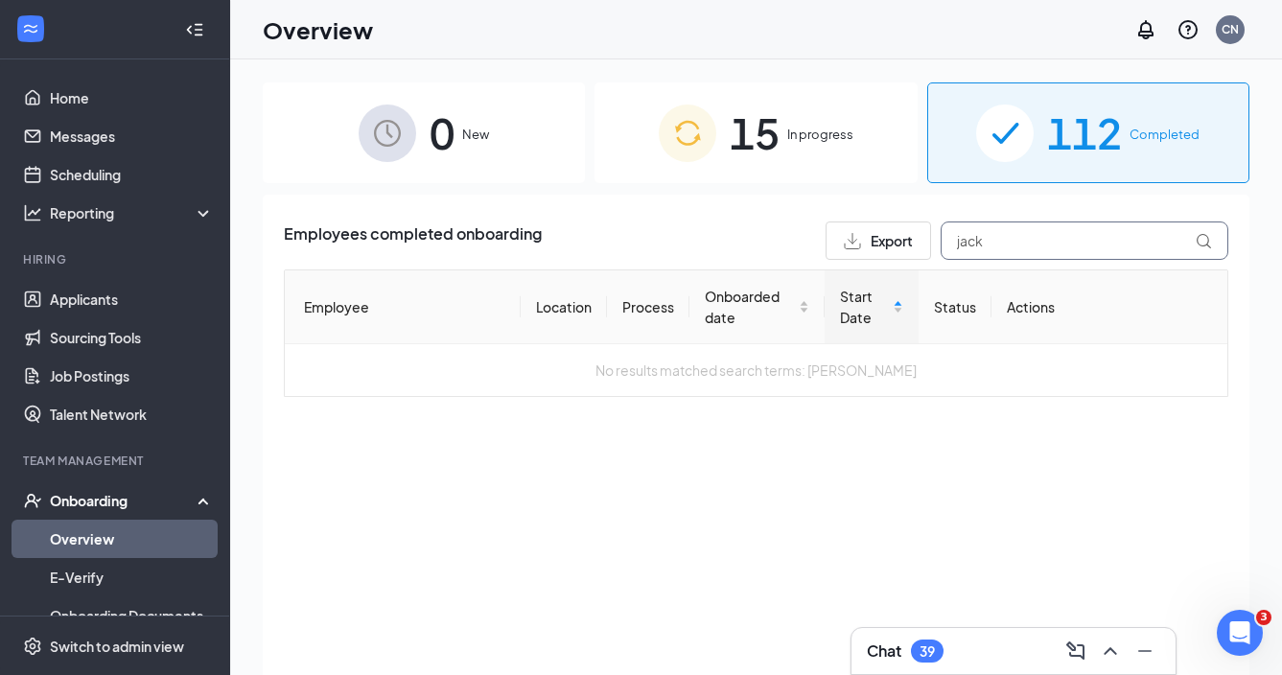
click at [967, 237] on input "jack" at bounding box center [1085, 241] width 288 height 38
click at [968, 238] on input "jack" at bounding box center [1085, 241] width 288 height 38
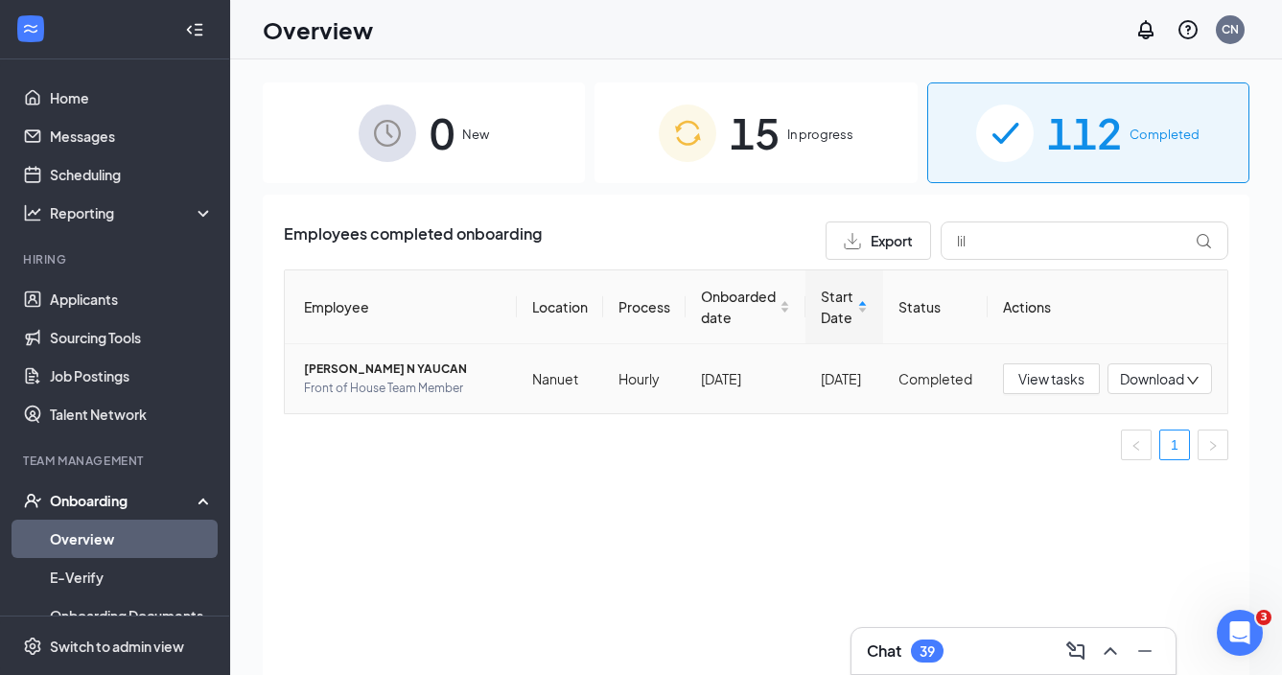
click at [393, 378] on span "[PERSON_NAME] N YAUCAN" at bounding box center [403, 369] width 198 height 19
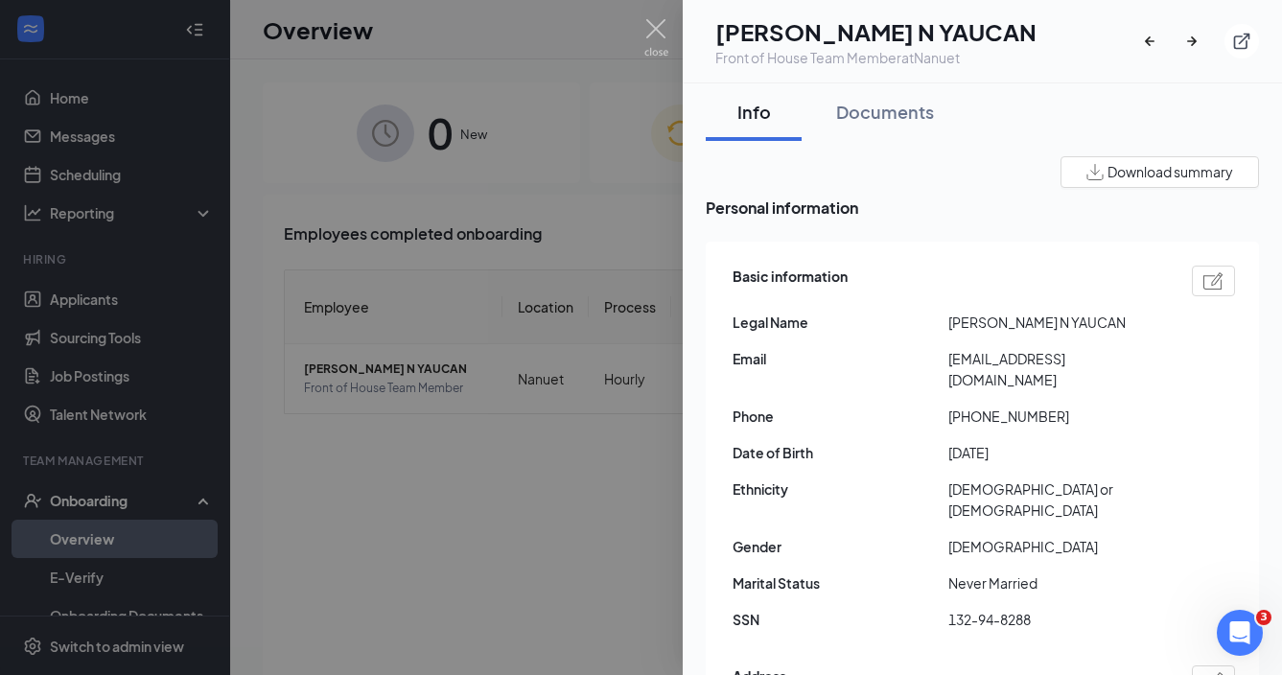
click at [603, 404] on div at bounding box center [641, 337] width 1282 height 675
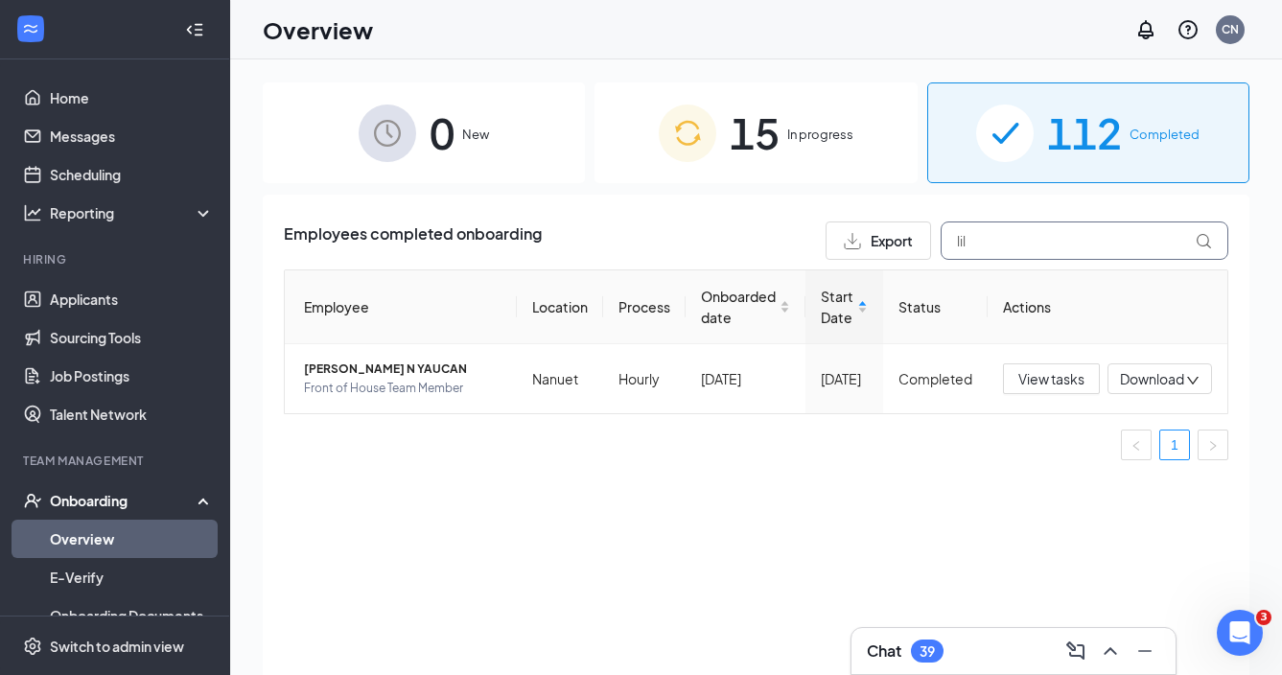
click at [985, 247] on input "lil" at bounding box center [1085, 241] width 288 height 38
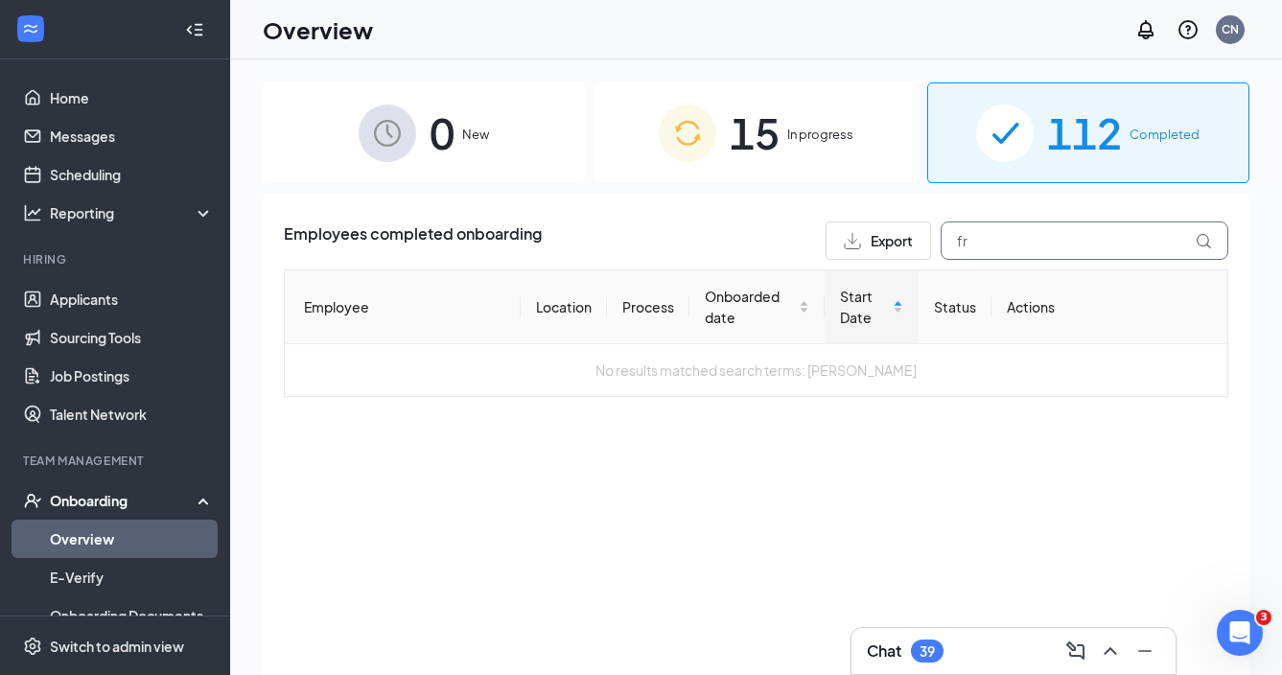
type input "f"
type input "loja"
click at [693, 152] on img at bounding box center [688, 134] width 58 height 58
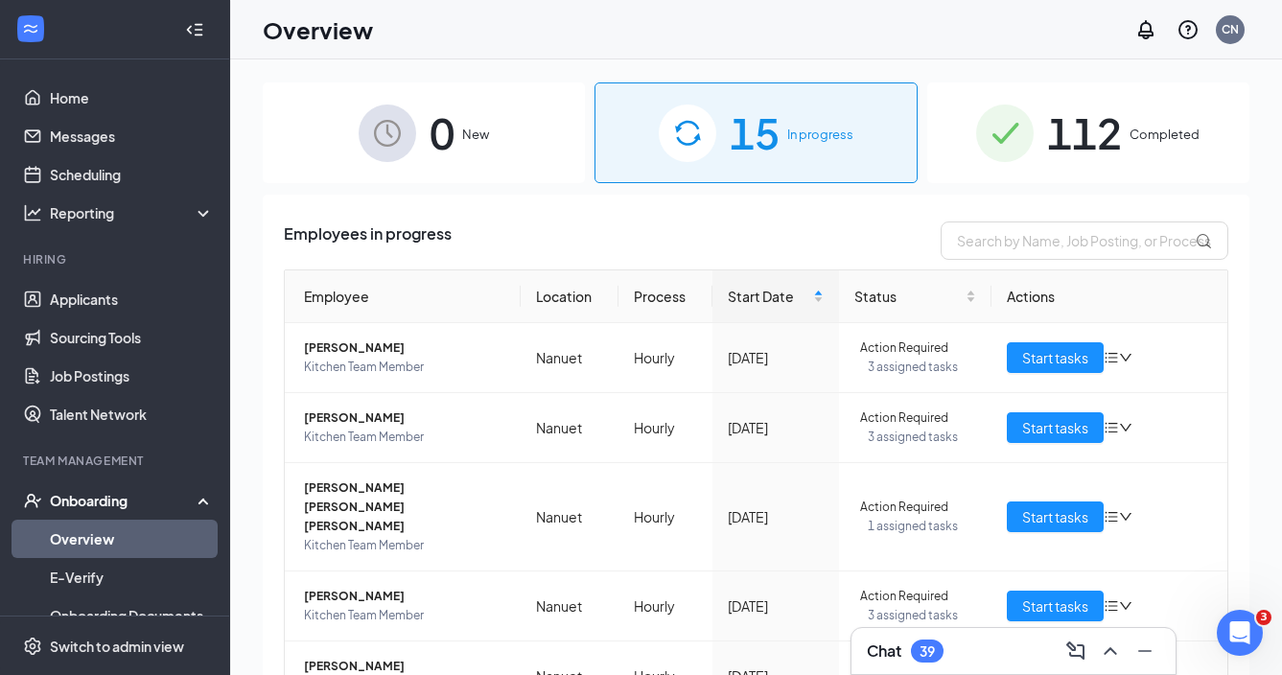
scroll to position [-1, 0]
click at [1020, 133] on img at bounding box center [1005, 134] width 58 height 58
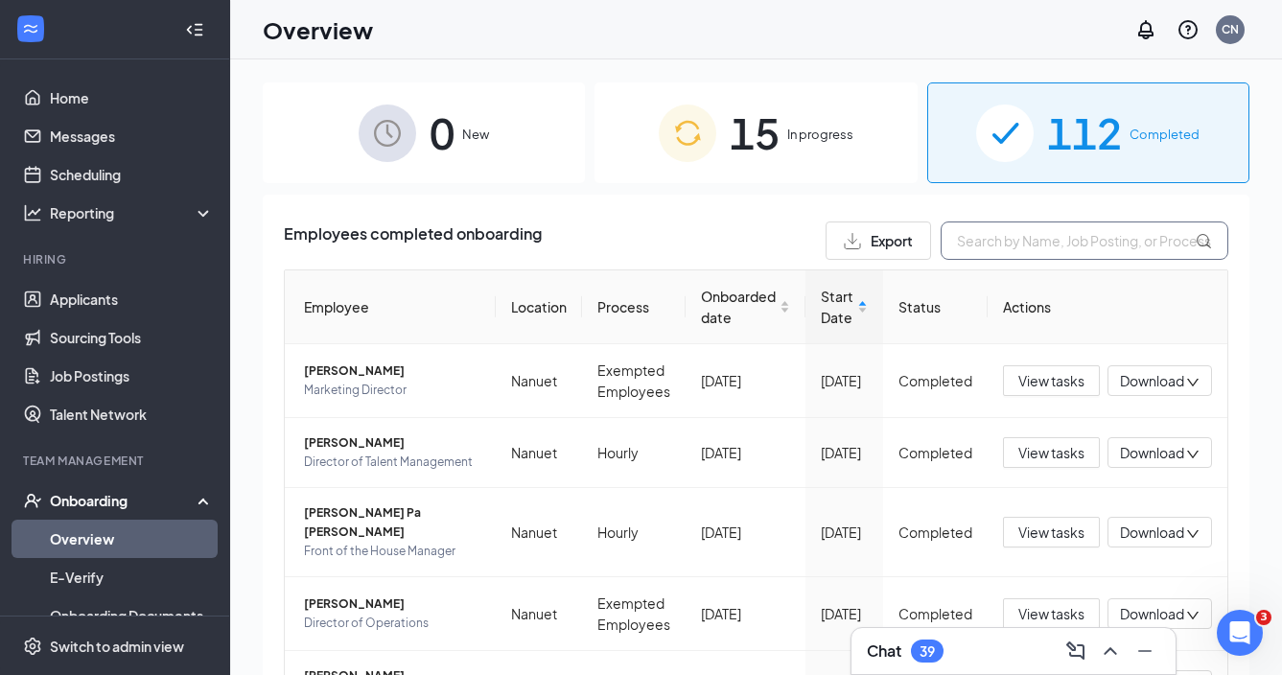
click at [1021, 234] on input "text" at bounding box center [1085, 241] width 288 height 38
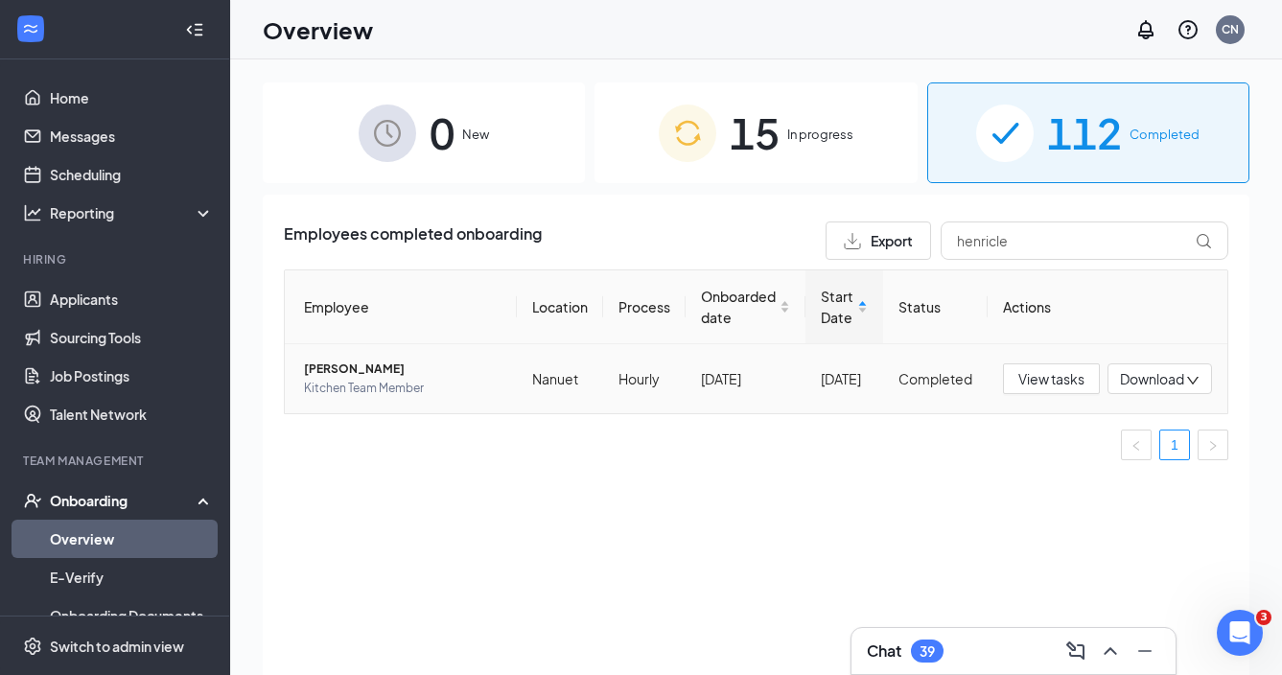
click at [400, 374] on span "[PERSON_NAME]" at bounding box center [403, 369] width 198 height 19
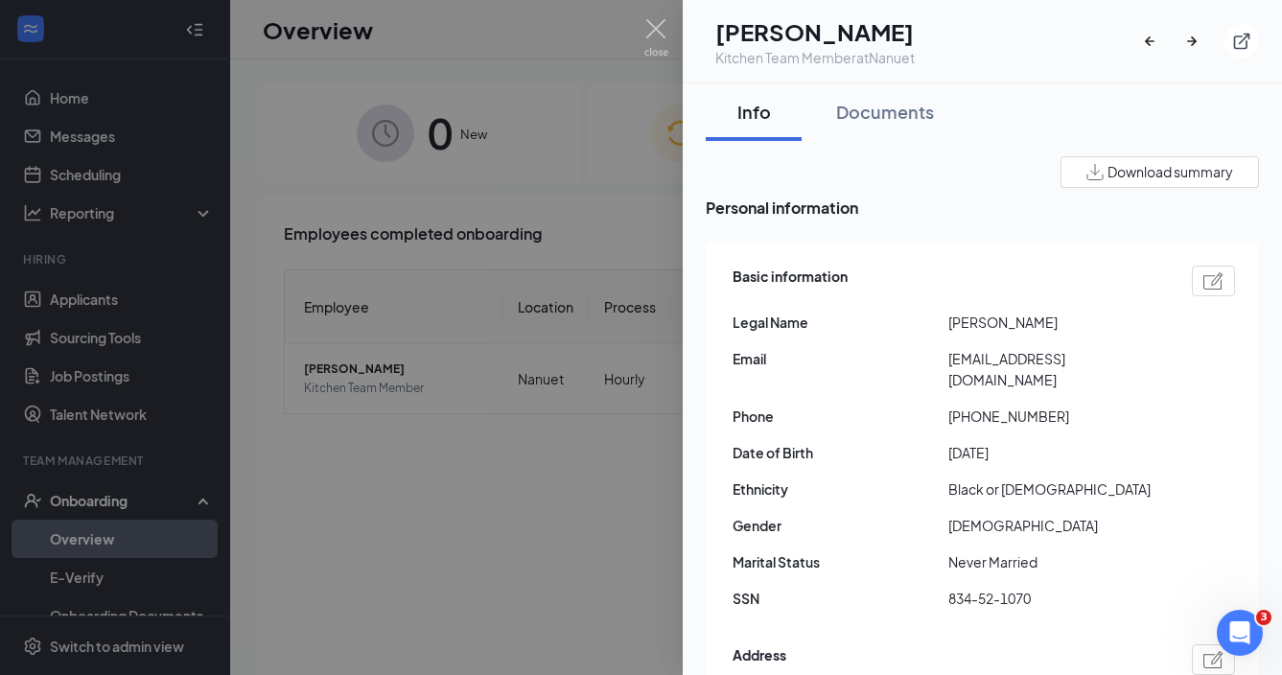
click at [578, 306] on div at bounding box center [641, 337] width 1282 height 675
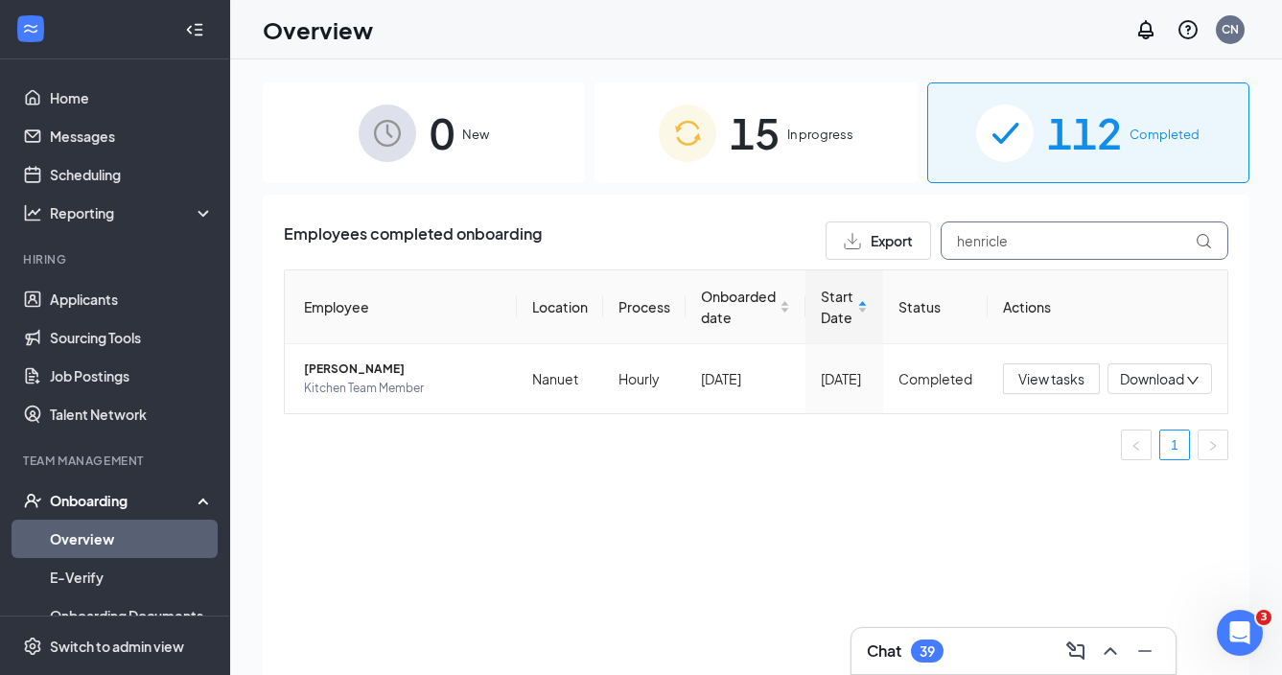
click at [989, 245] on input "henricle" at bounding box center [1085, 241] width 288 height 38
click at [399, 364] on span "[PERSON_NAME]" at bounding box center [403, 369] width 198 height 19
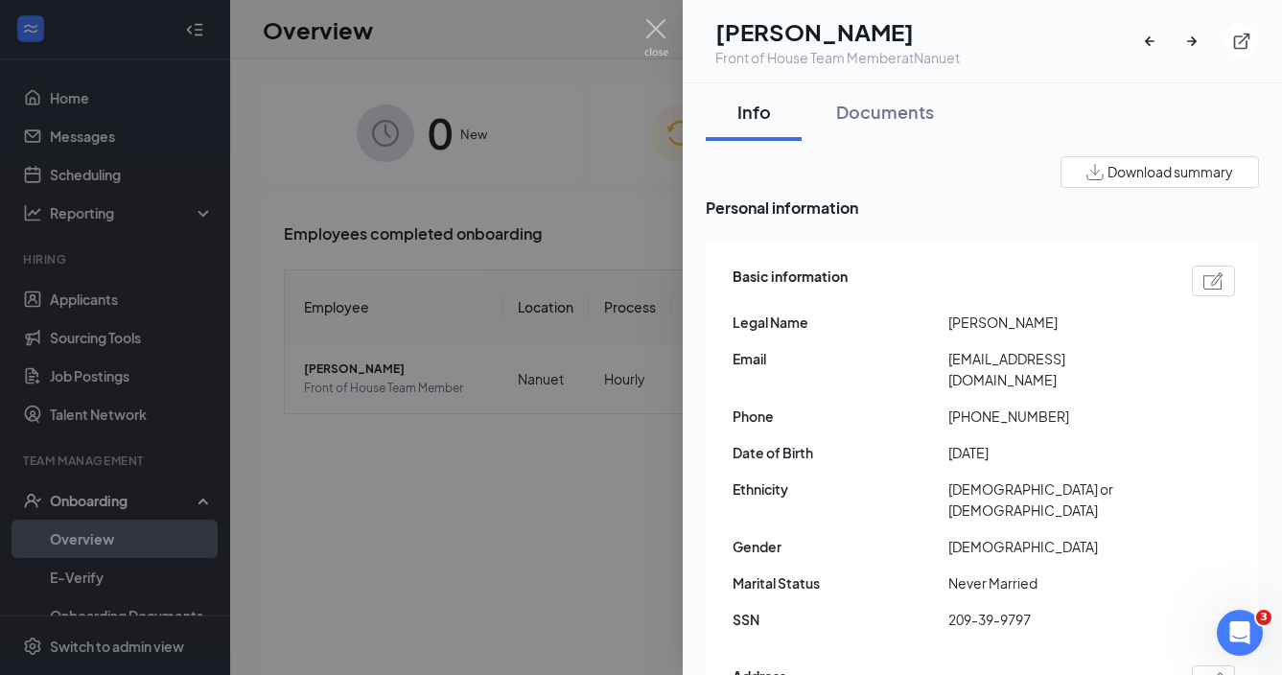
click at [590, 236] on div at bounding box center [641, 337] width 1282 height 675
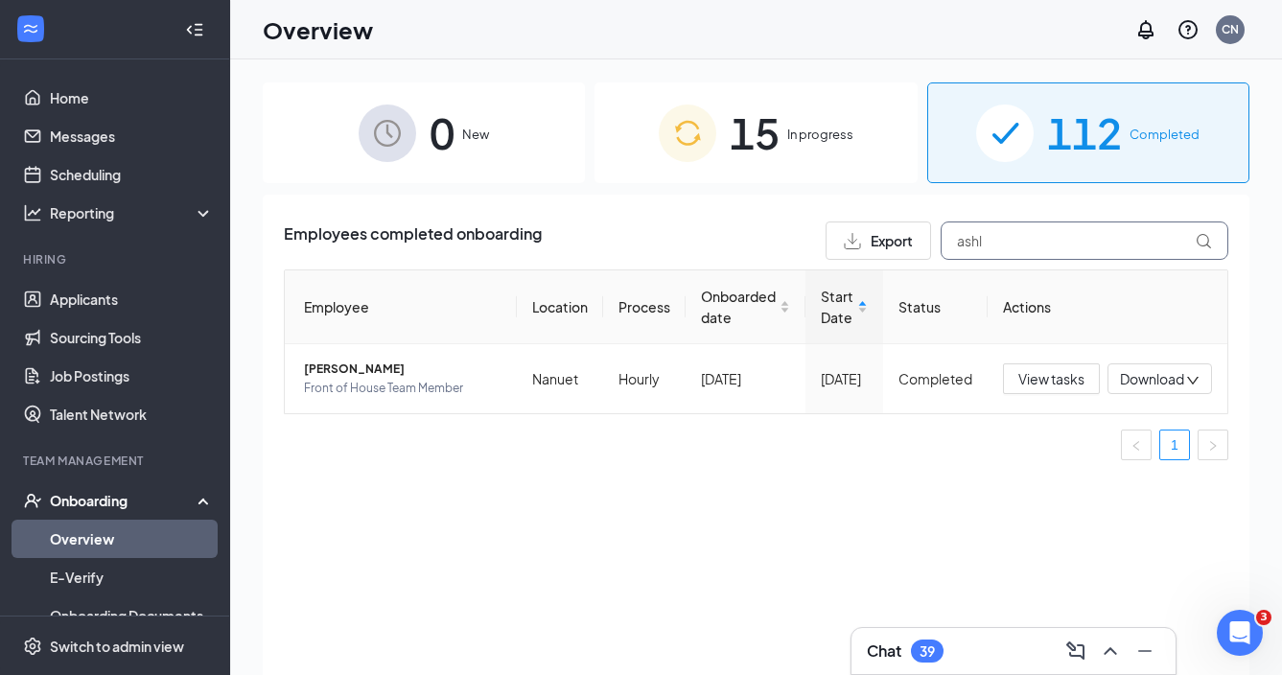
click at [1031, 247] on input "ashl" at bounding box center [1085, 241] width 288 height 38
type input "s"
drag, startPoint x: 926, startPoint y: 278, endPoint x: 381, endPoint y: 381, distance: 555.3
click at [381, 381] on span "Front of House Team Member" at bounding box center [403, 388] width 198 height 19
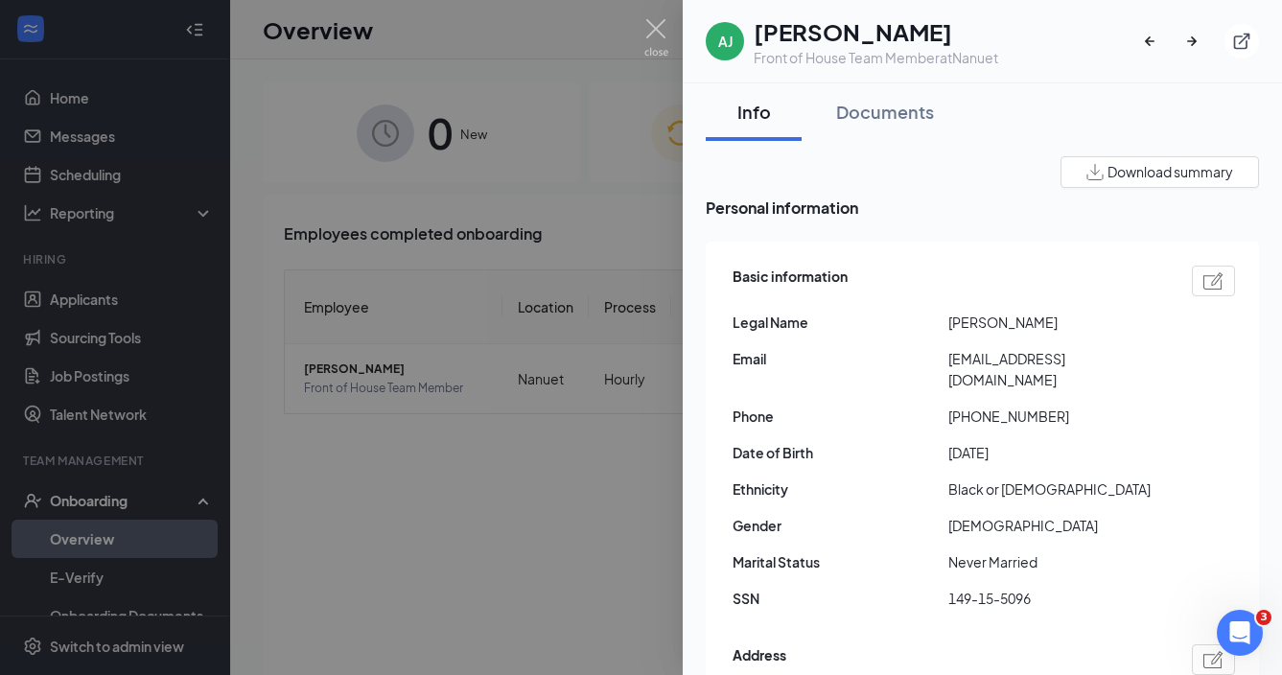
click at [634, 553] on div at bounding box center [641, 337] width 1282 height 675
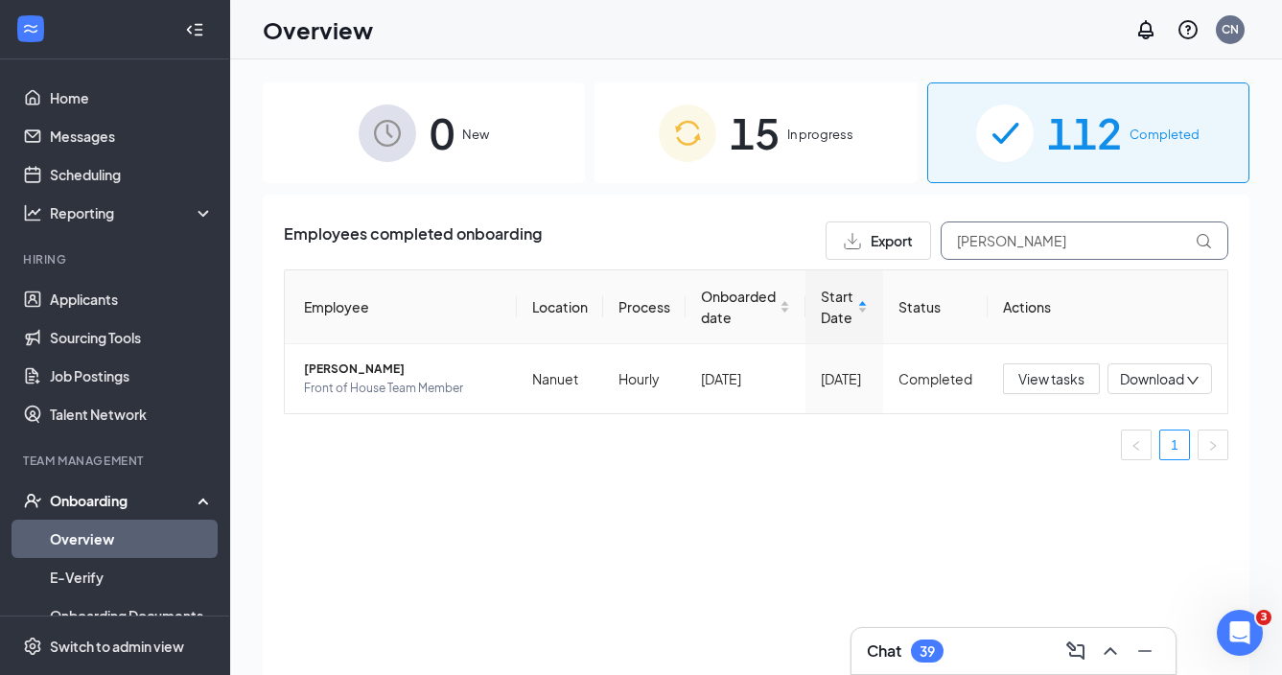
click at [975, 236] on input "[PERSON_NAME]" at bounding box center [1085, 241] width 288 height 38
drag, startPoint x: 975, startPoint y: 236, endPoint x: 385, endPoint y: 382, distance: 608.5
click at [385, 382] on span "Front of House Team Member" at bounding box center [403, 388] width 198 height 19
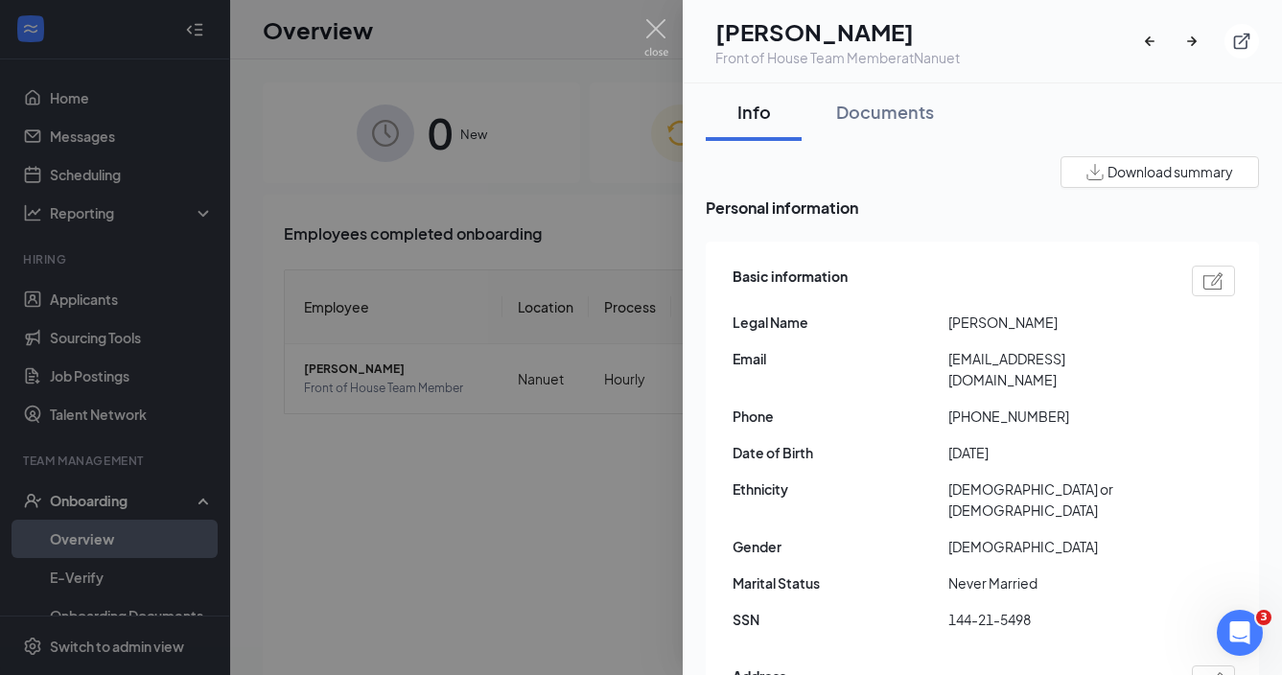
click at [543, 504] on div at bounding box center [641, 337] width 1282 height 675
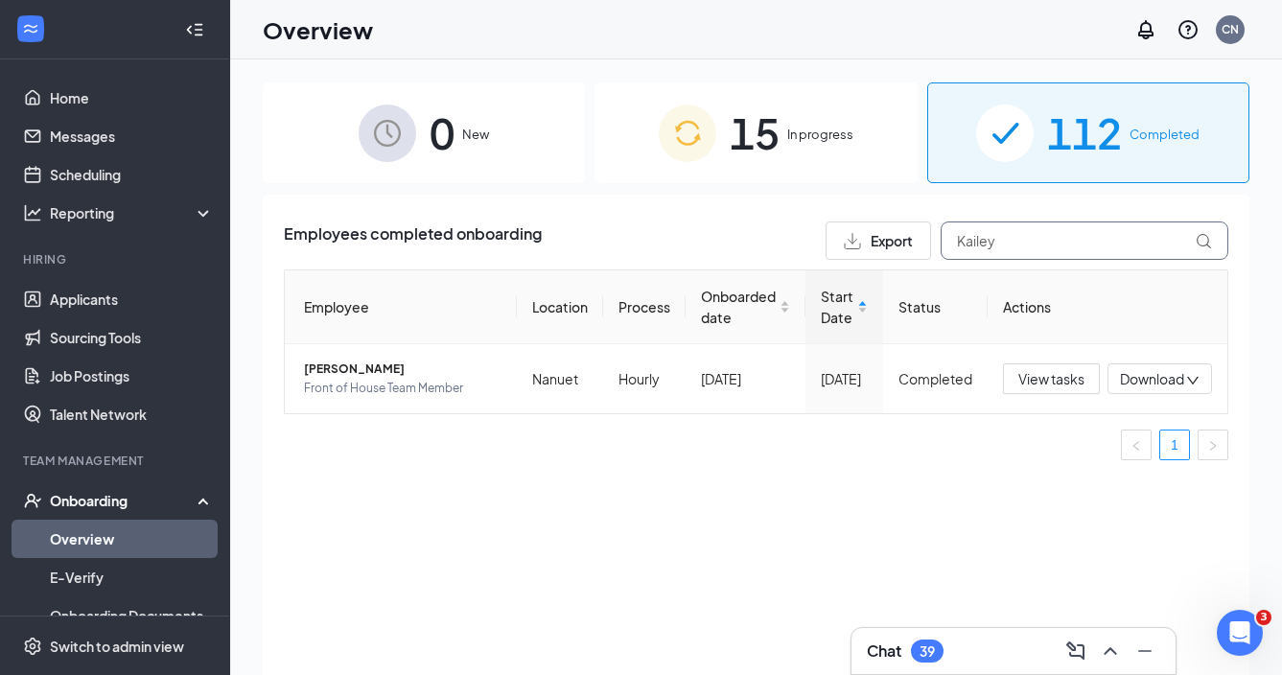
click at [980, 238] on input "Kailey" at bounding box center [1085, 241] width 288 height 38
click at [405, 385] on span "Front of House Team Member" at bounding box center [403, 388] width 198 height 19
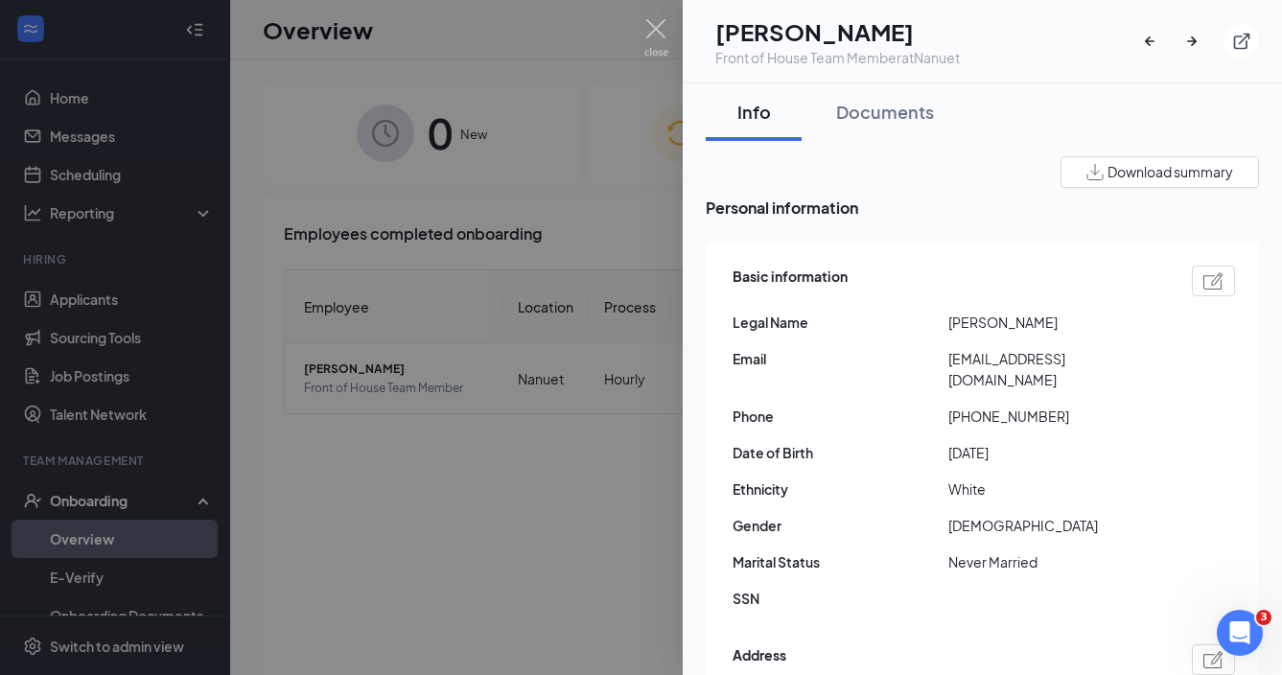
click at [610, 340] on div at bounding box center [641, 337] width 1282 height 675
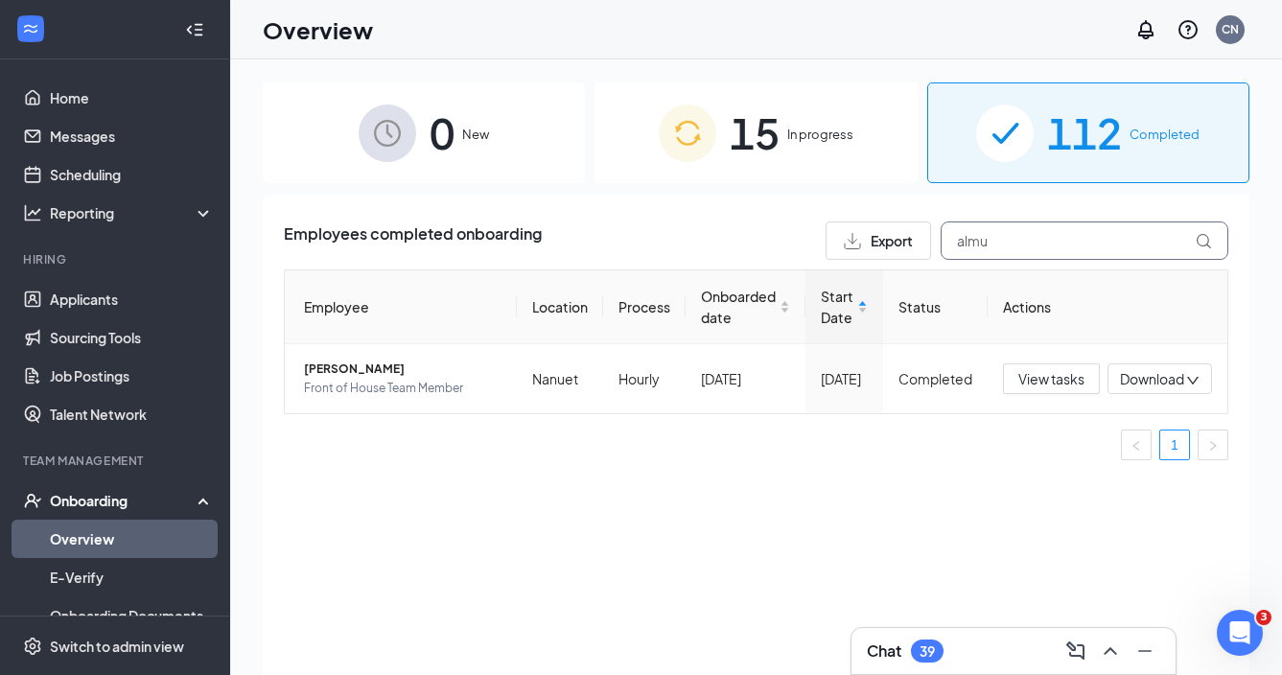
click at [995, 240] on input "almu" at bounding box center [1085, 241] width 288 height 38
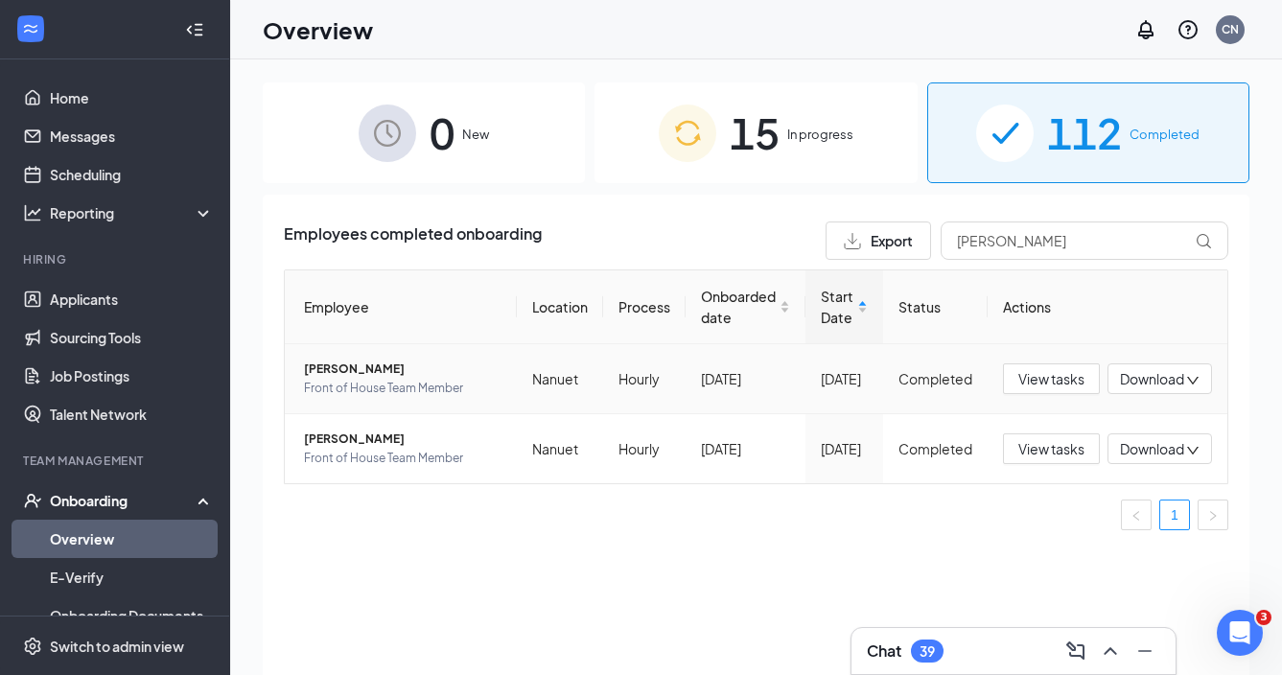
drag, startPoint x: 977, startPoint y: 278, endPoint x: 423, endPoint y: 367, distance: 561.5
click at [423, 367] on span "[PERSON_NAME]" at bounding box center [403, 369] width 198 height 19
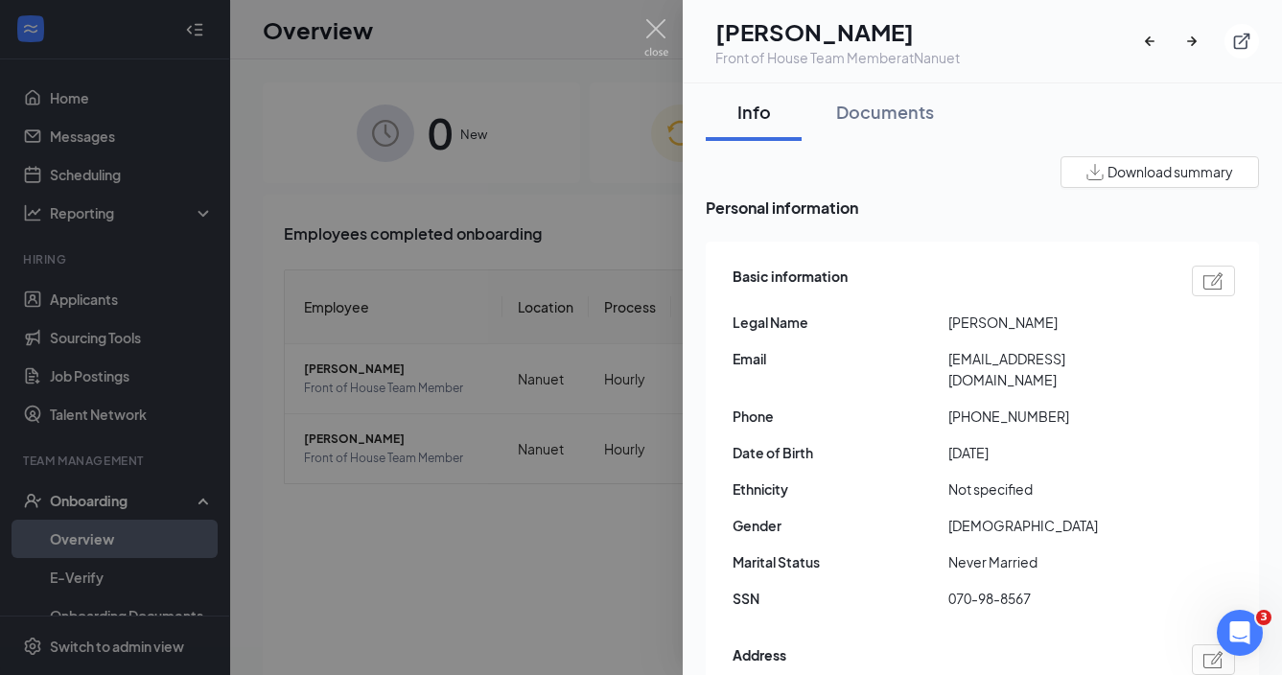
click at [612, 246] on div at bounding box center [641, 337] width 1282 height 675
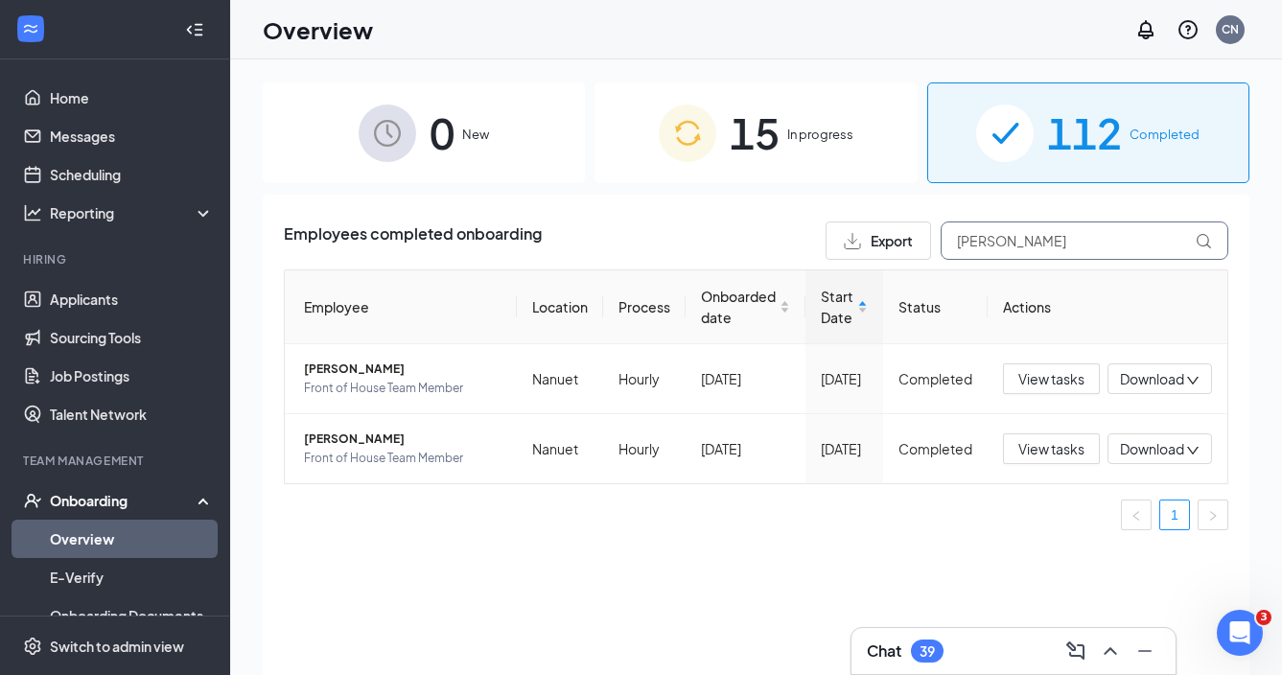
click at [973, 252] on input "[PERSON_NAME]" at bounding box center [1085, 241] width 288 height 38
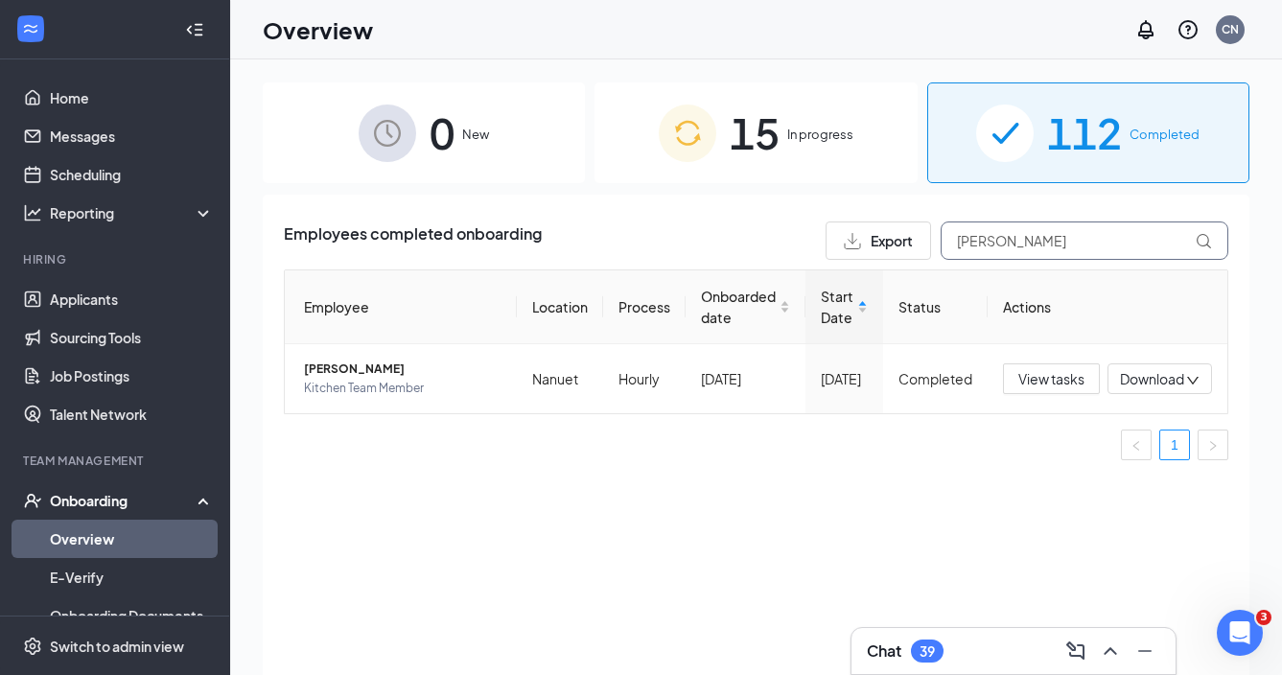
type input "[PERSON_NAME]"
drag, startPoint x: 973, startPoint y: 252, endPoint x: 383, endPoint y: 371, distance: 602.7
click at [383, 371] on span "[PERSON_NAME]" at bounding box center [403, 369] width 198 height 19
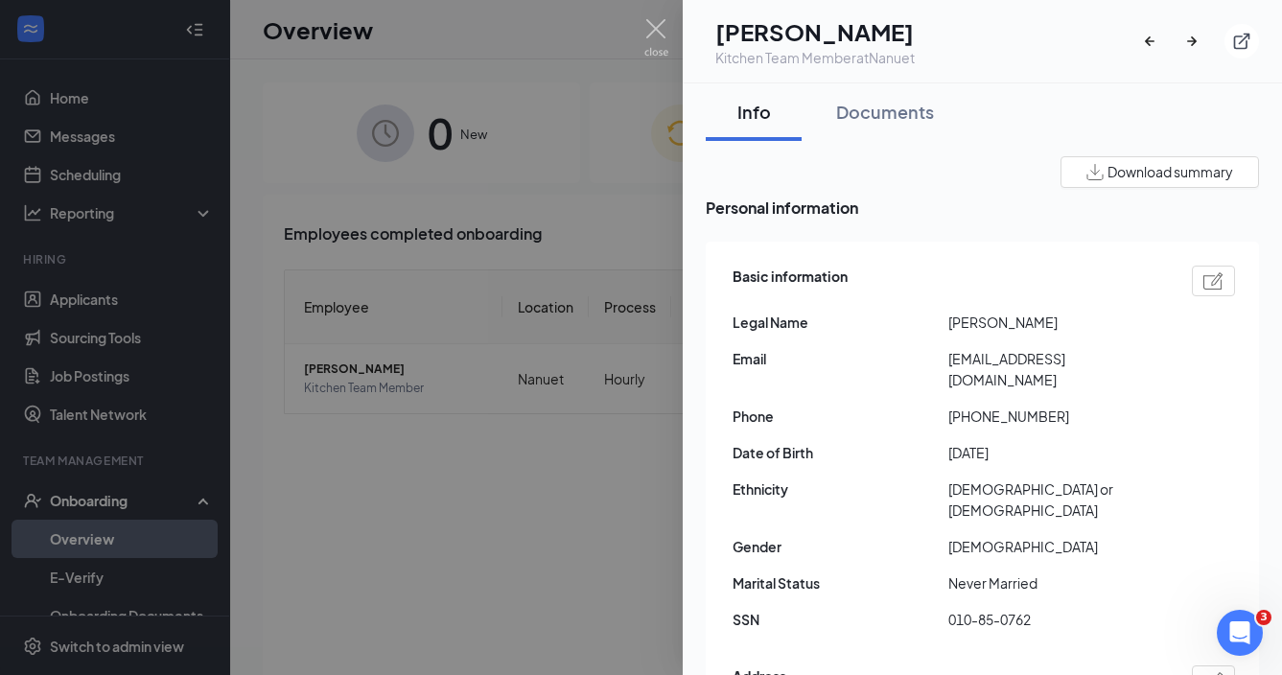
click at [69, 139] on div at bounding box center [641, 337] width 1282 height 675
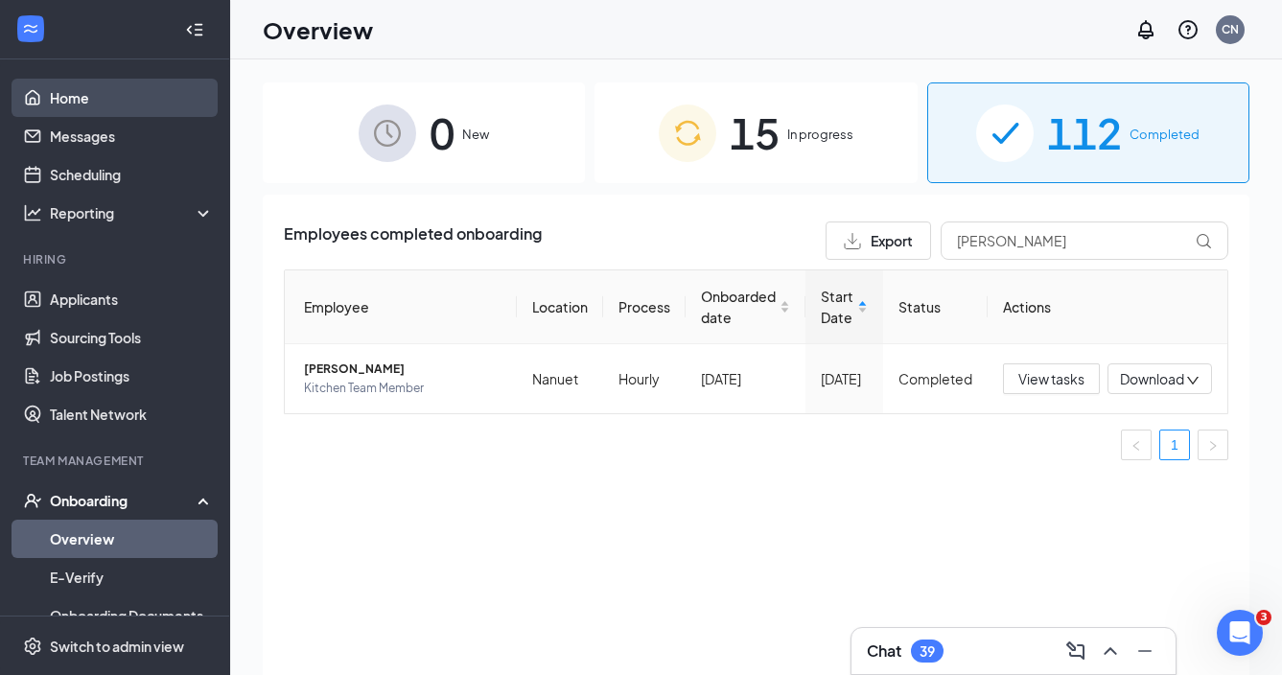
click at [77, 98] on link "Home" at bounding box center [132, 98] width 164 height 38
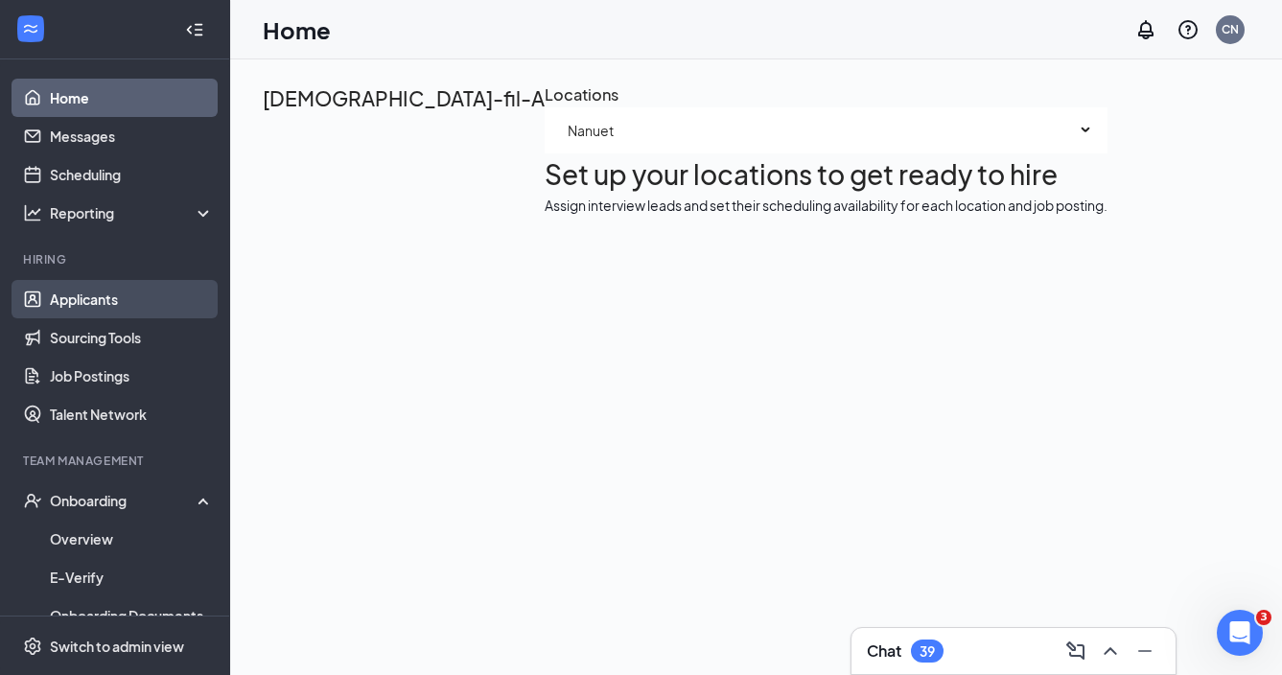
click at [124, 295] on link "Applicants" at bounding box center [132, 299] width 164 height 38
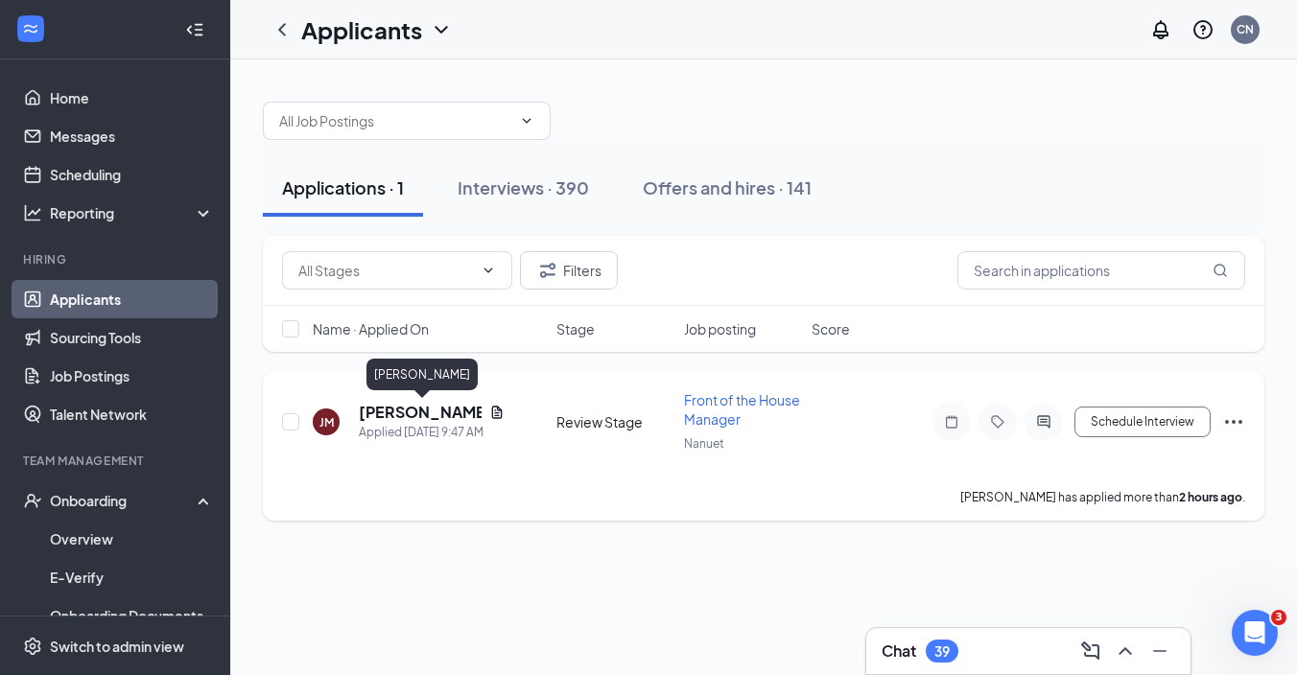
click at [422, 414] on h5 "[PERSON_NAME]" at bounding box center [420, 412] width 123 height 21
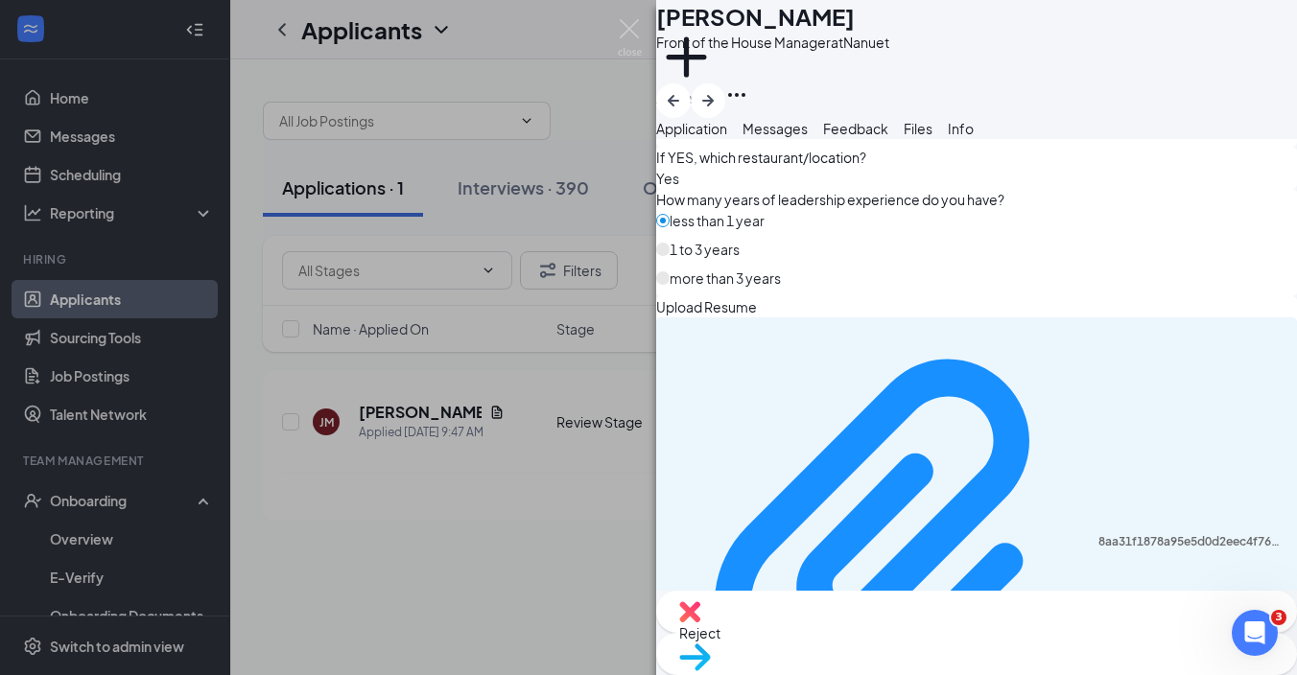
scroll to position [550, 0]
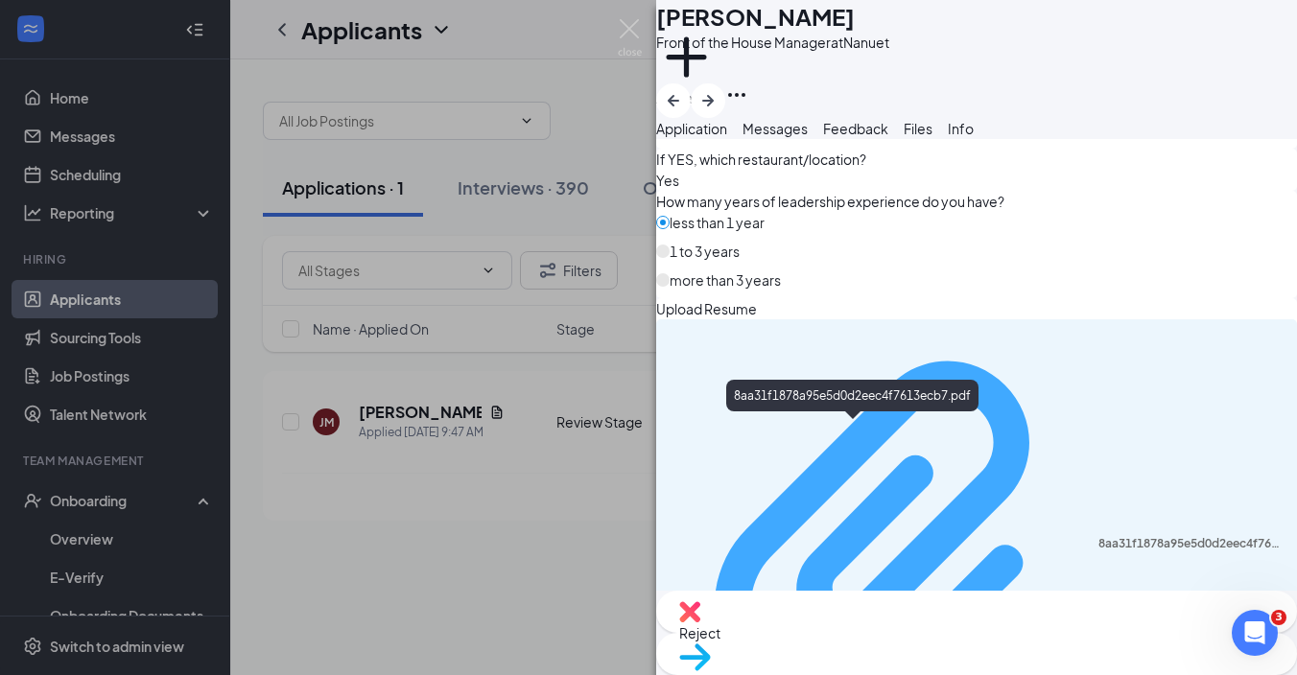
click at [1098, 536] on div "8aa31f1878a95e5d0d2eec4f7613ecb7.pdf" at bounding box center [1191, 543] width 187 height 15
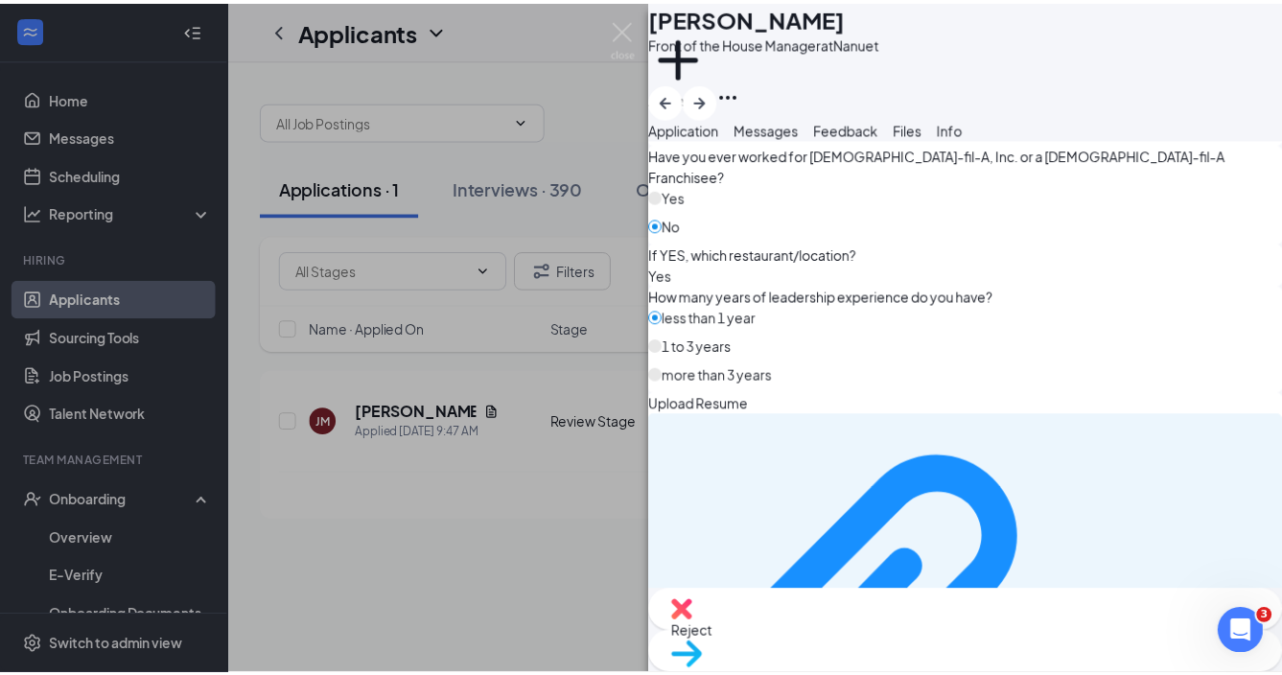
scroll to position [471, 0]
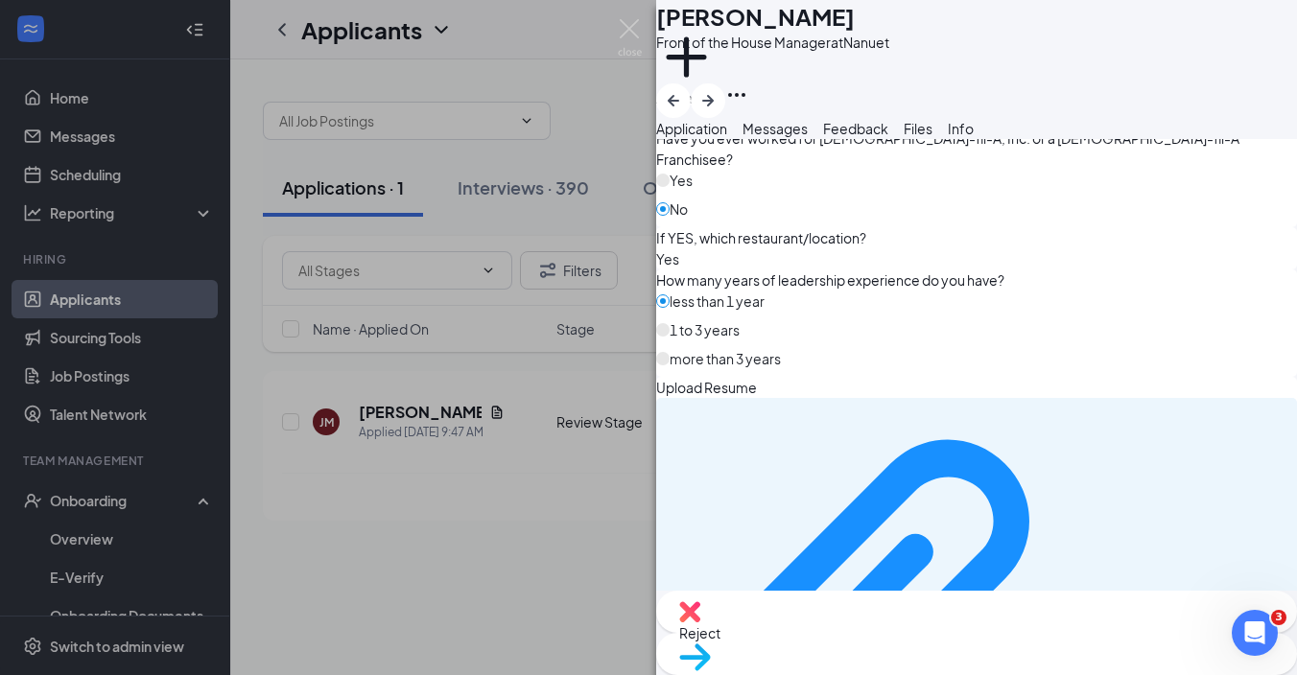
click at [876, 633] on div "Reject" at bounding box center [976, 612] width 641 height 42
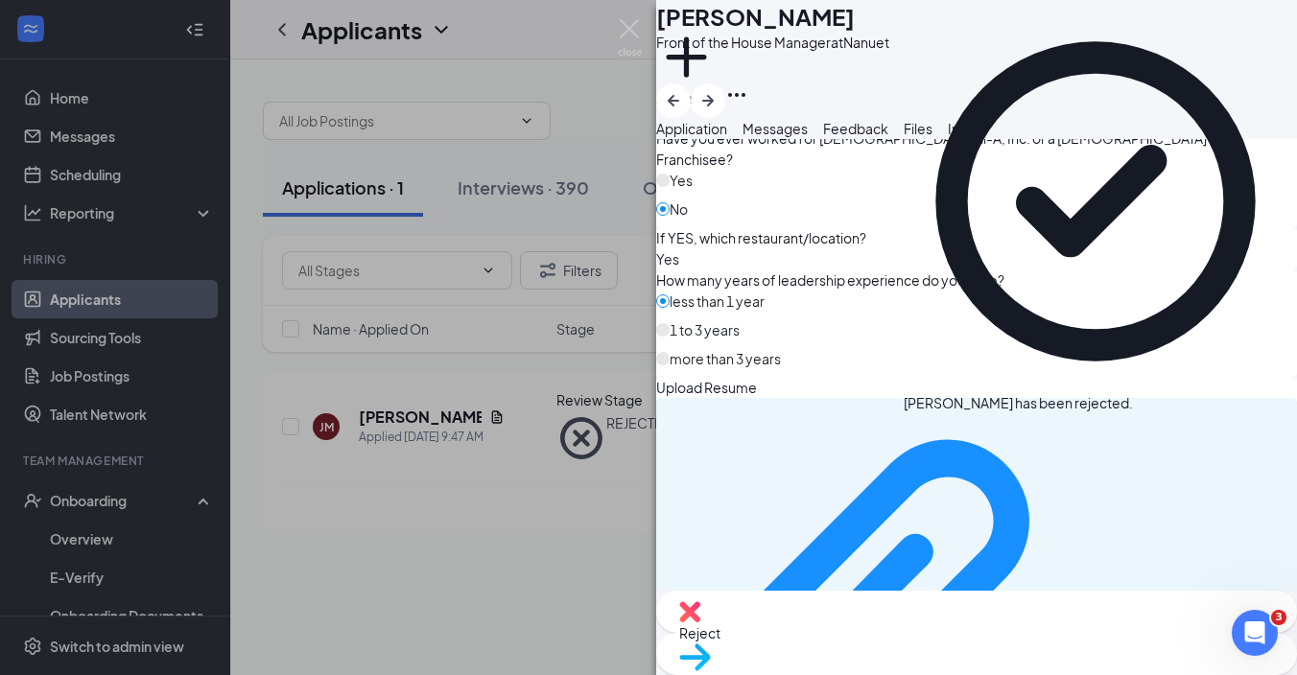
click at [530, 566] on div "[PERSON_NAME] [PERSON_NAME] Front of the House Manager at Nanuet Add a tag Appl…" at bounding box center [648, 337] width 1297 height 675
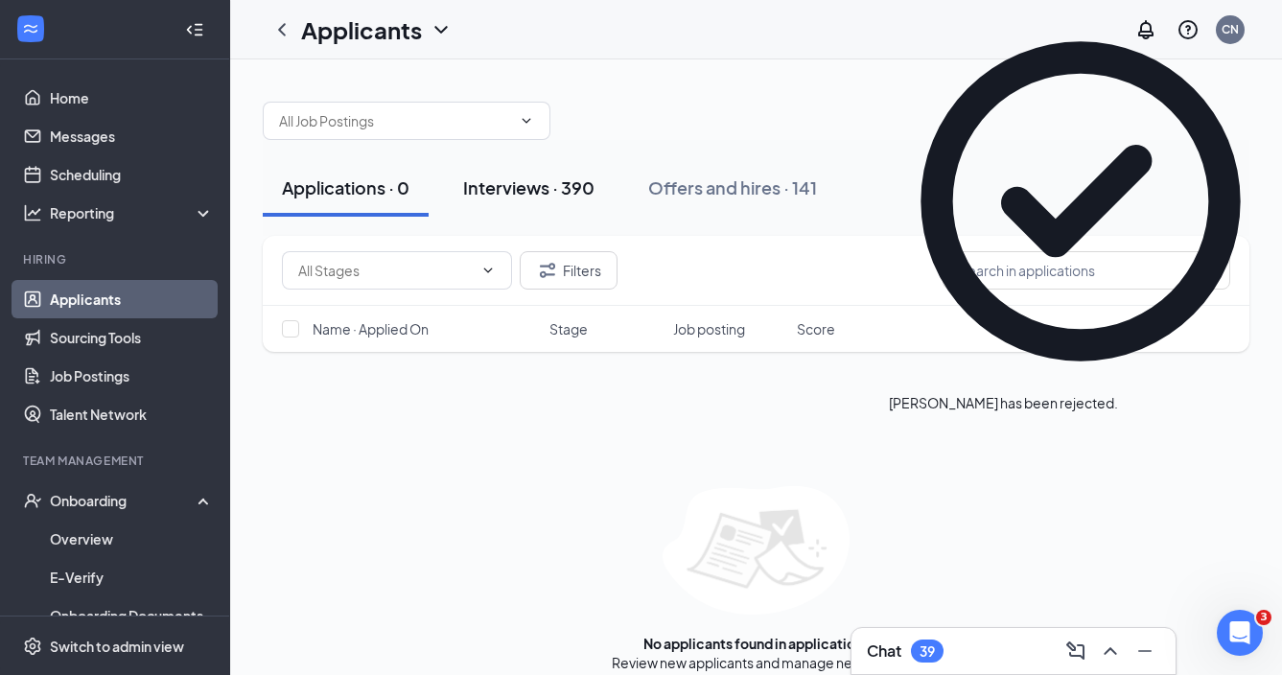
click at [549, 192] on div "Interviews · 390" at bounding box center [528, 188] width 131 height 24
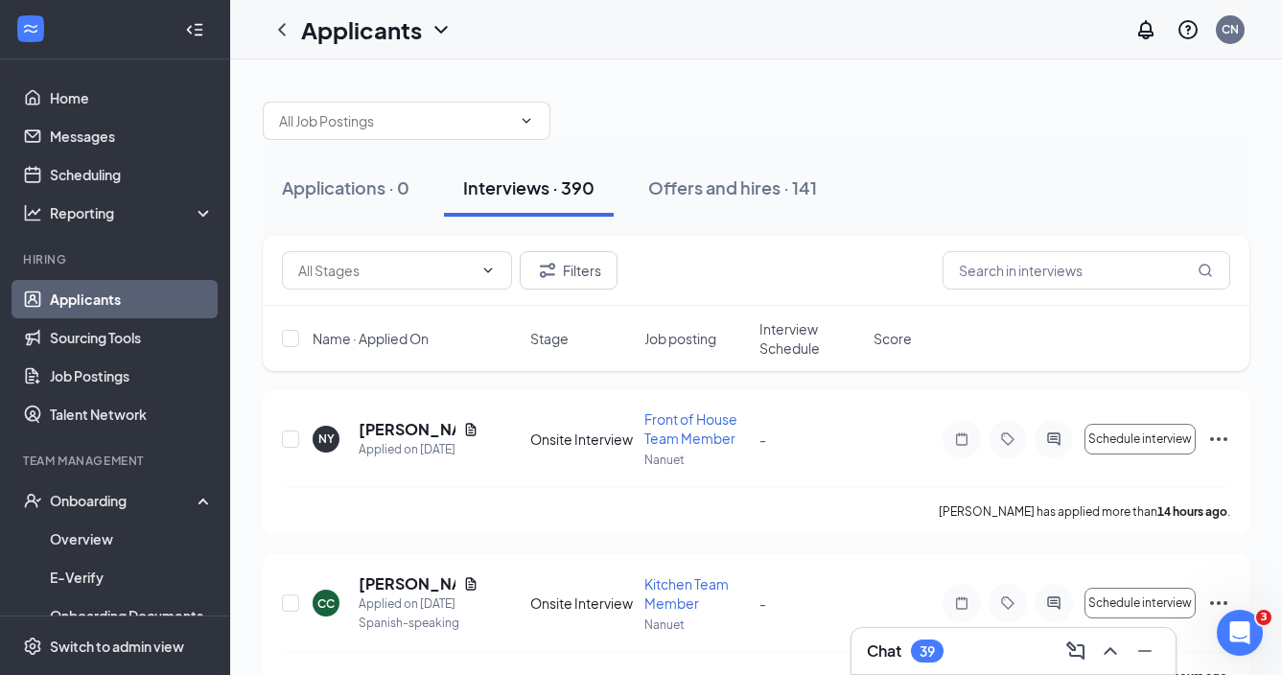
click at [795, 343] on span "Interview Schedule" at bounding box center [811, 338] width 103 height 38
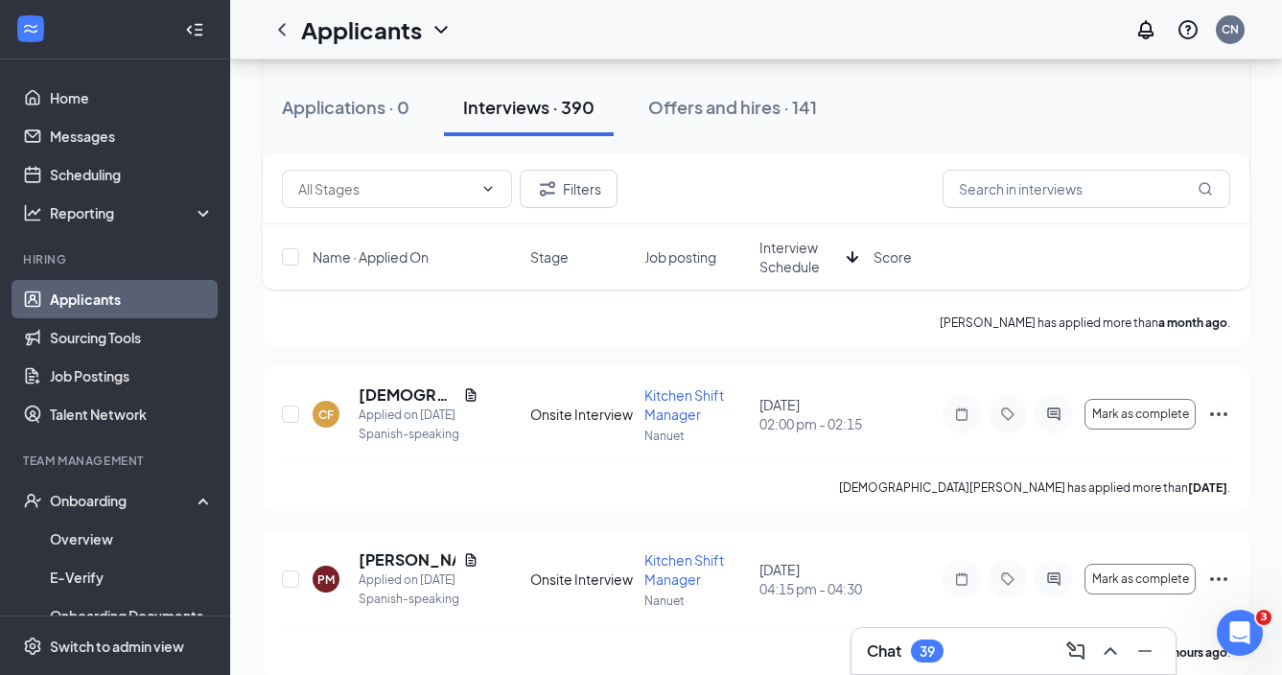
scroll to position [6594, 0]
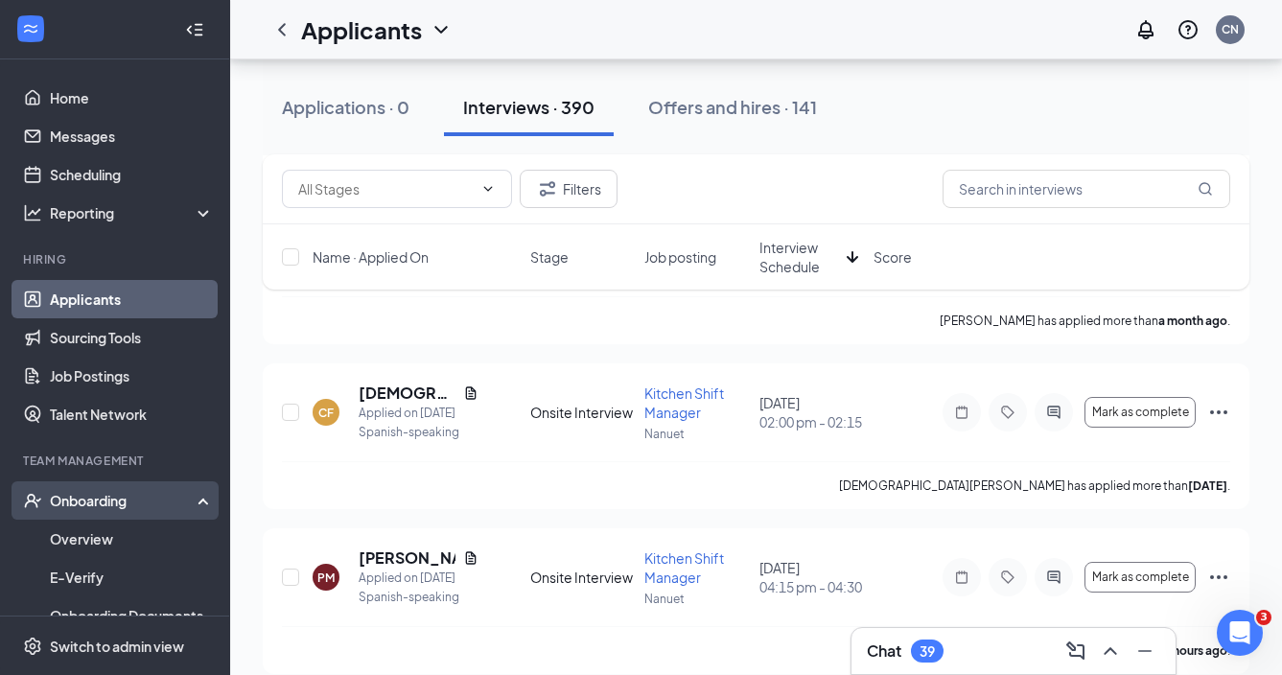
click at [129, 506] on div "Onboarding" at bounding box center [124, 500] width 148 height 19
click at [128, 499] on div "Onboarding" at bounding box center [124, 500] width 148 height 19
click at [128, 549] on link "Overview" at bounding box center [132, 539] width 164 height 38
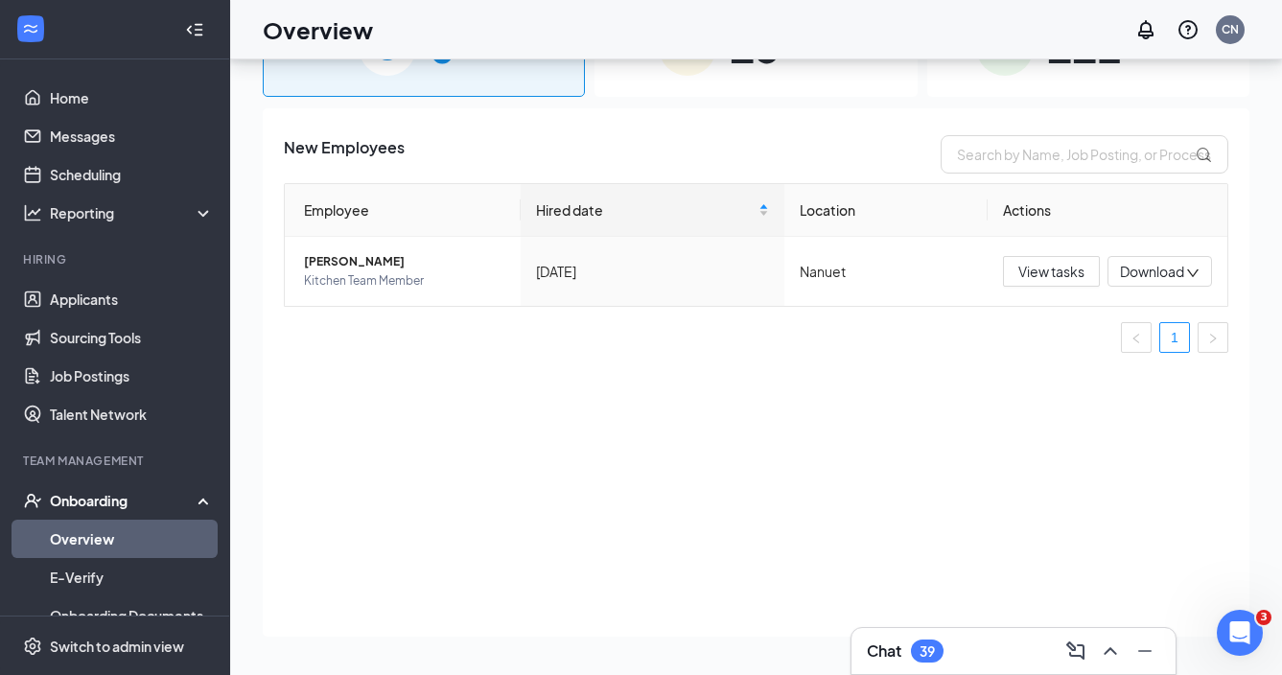
scroll to position [86, 0]
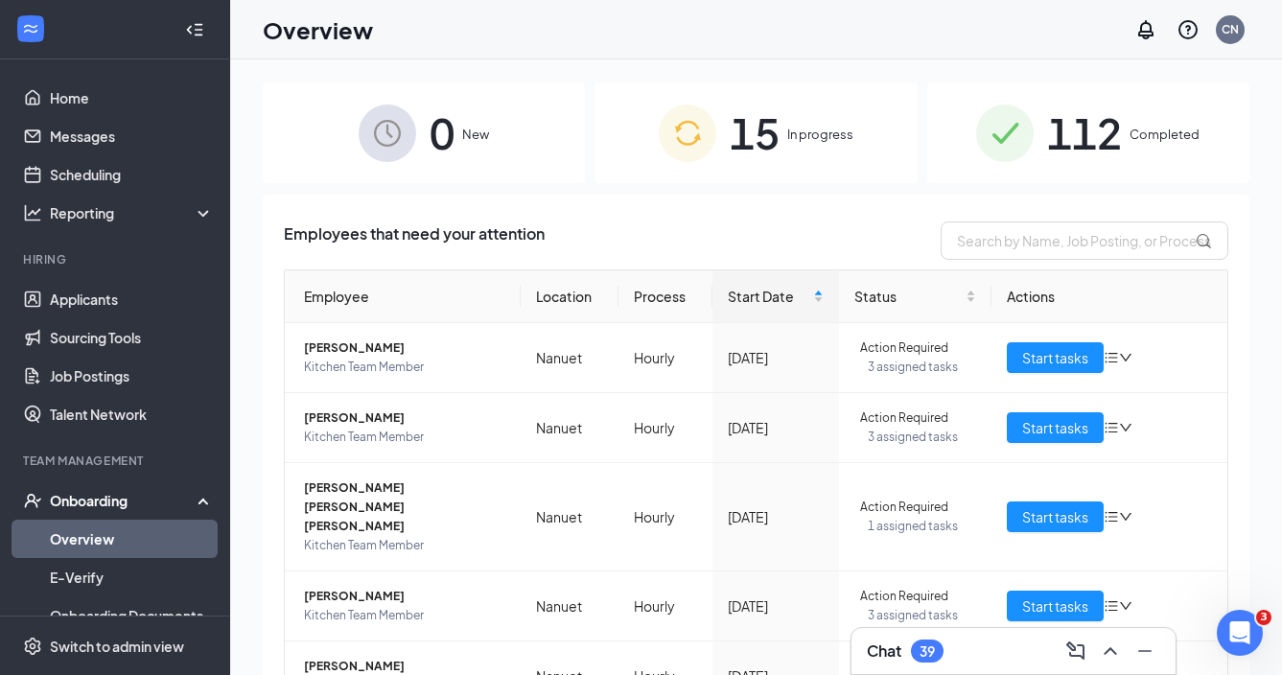
click at [1104, 113] on span "112" at bounding box center [1084, 133] width 75 height 66
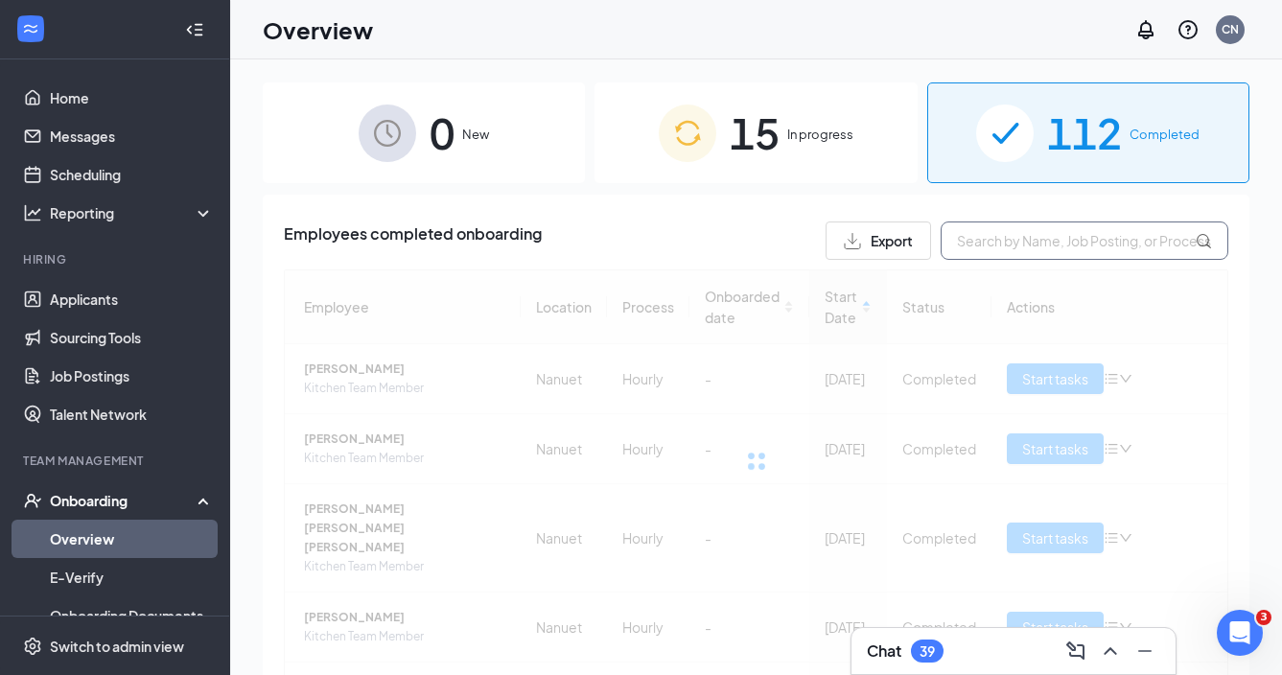
click at [983, 241] on input "text" at bounding box center [1085, 241] width 288 height 38
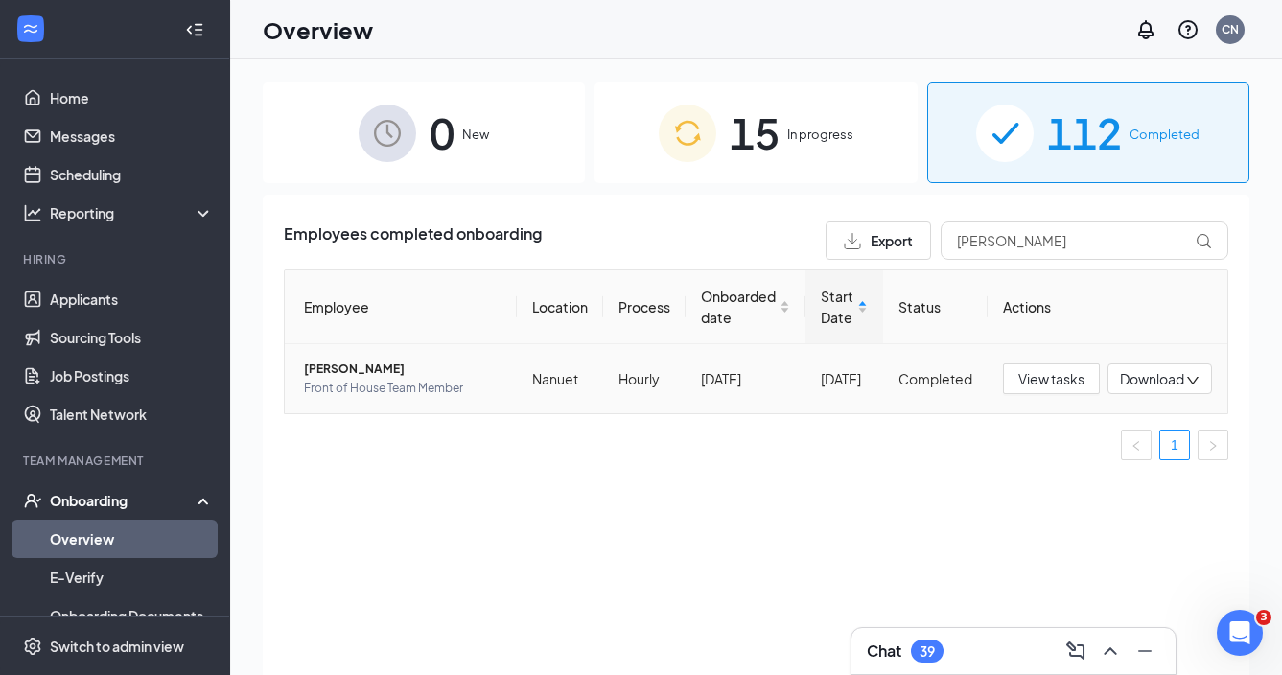
click at [348, 372] on span "[PERSON_NAME]" at bounding box center [403, 369] width 198 height 19
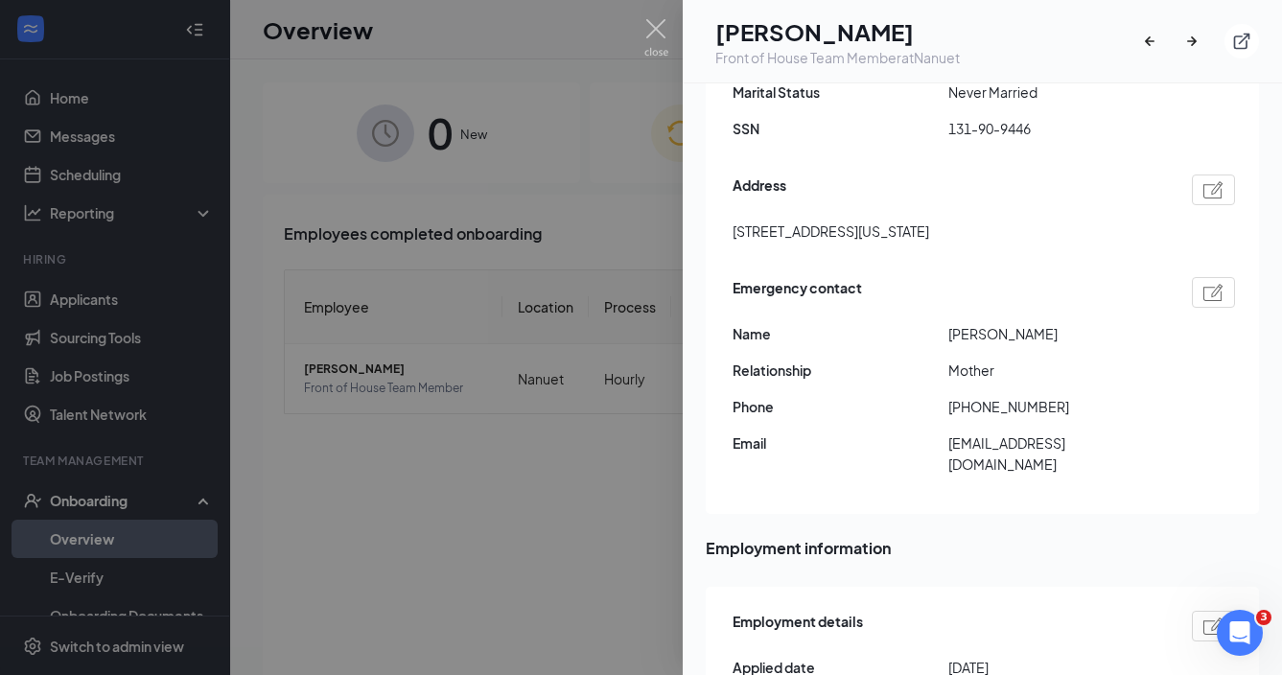
scroll to position [471, 0]
click at [595, 452] on div at bounding box center [641, 337] width 1282 height 675
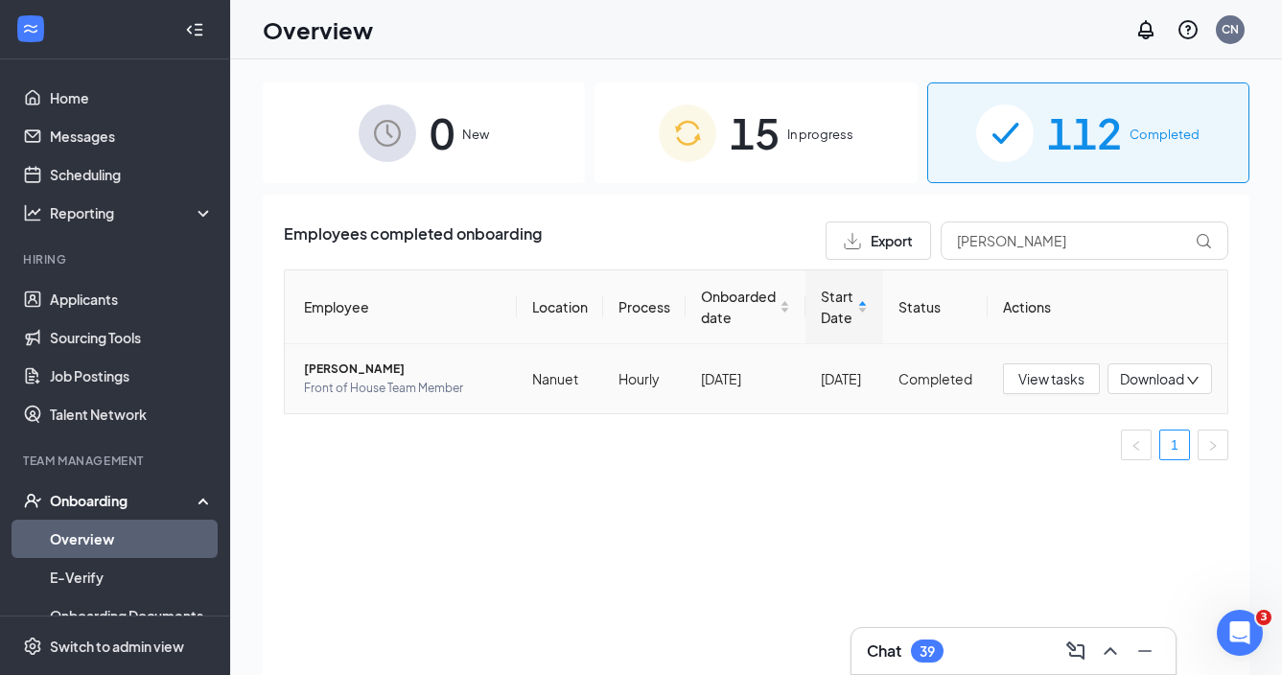
click at [329, 369] on span "[PERSON_NAME]" at bounding box center [403, 369] width 198 height 19
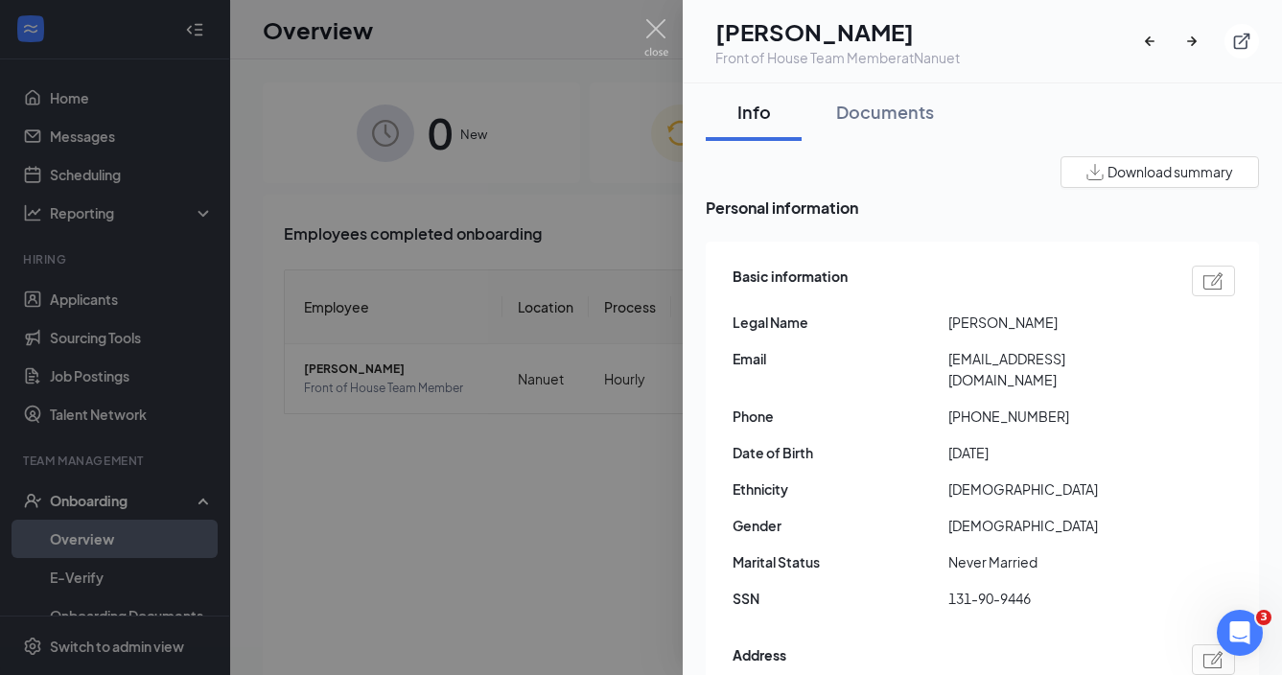
click at [545, 516] on div at bounding box center [641, 337] width 1282 height 675
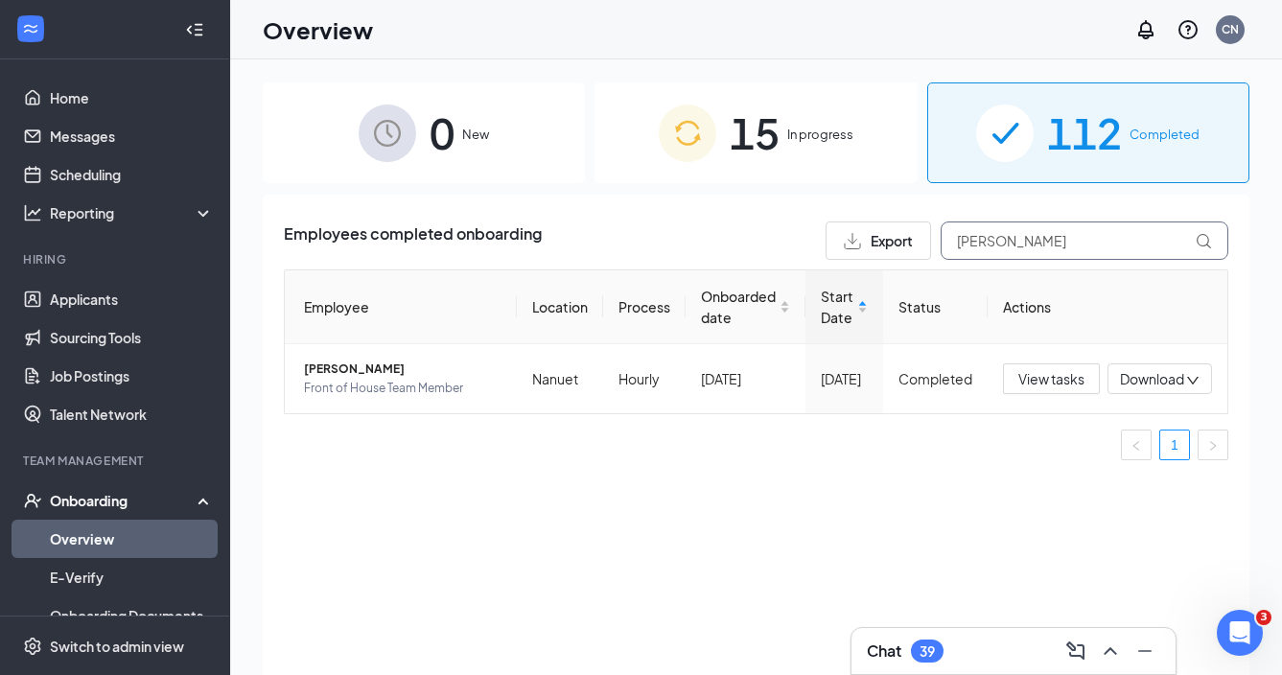
click at [1020, 235] on input "[PERSON_NAME]" at bounding box center [1085, 241] width 288 height 38
click at [1020, 236] on input "[PERSON_NAME]" at bounding box center [1085, 241] width 288 height 38
drag, startPoint x: 1020, startPoint y: 236, endPoint x: 374, endPoint y: 365, distance: 658.3
click at [374, 365] on span "[PERSON_NAME]" at bounding box center [403, 369] width 198 height 19
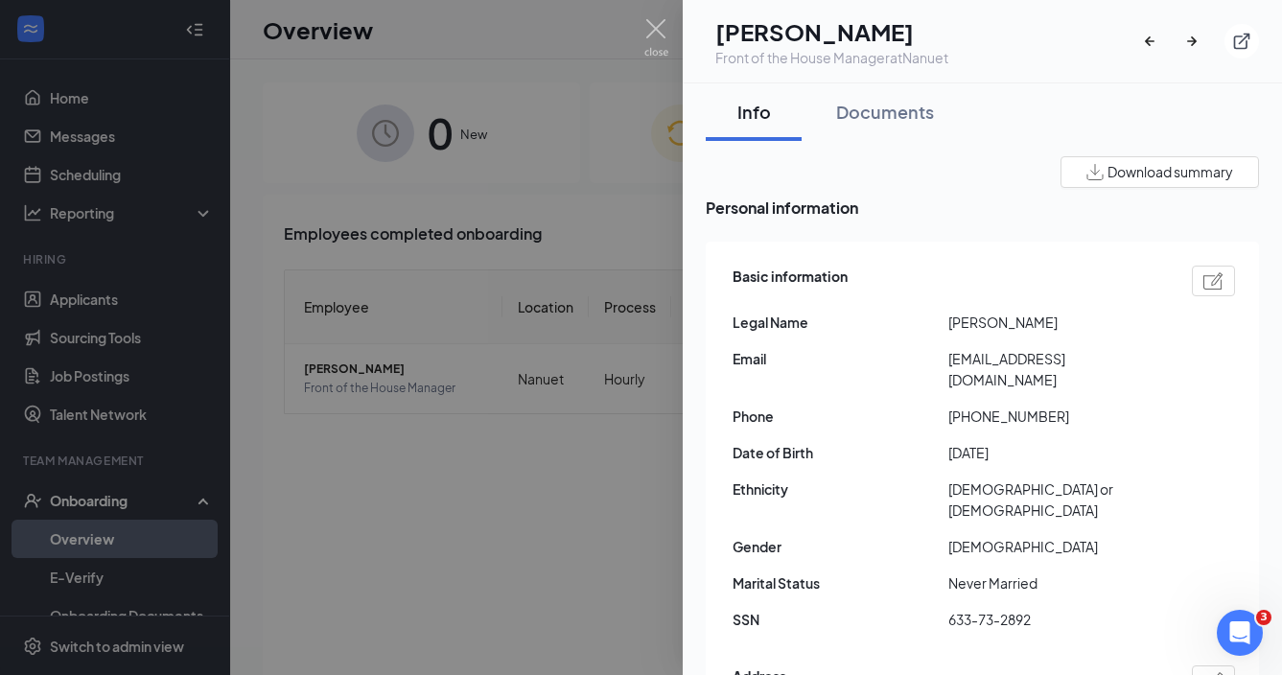
click at [596, 540] on div at bounding box center [641, 337] width 1282 height 675
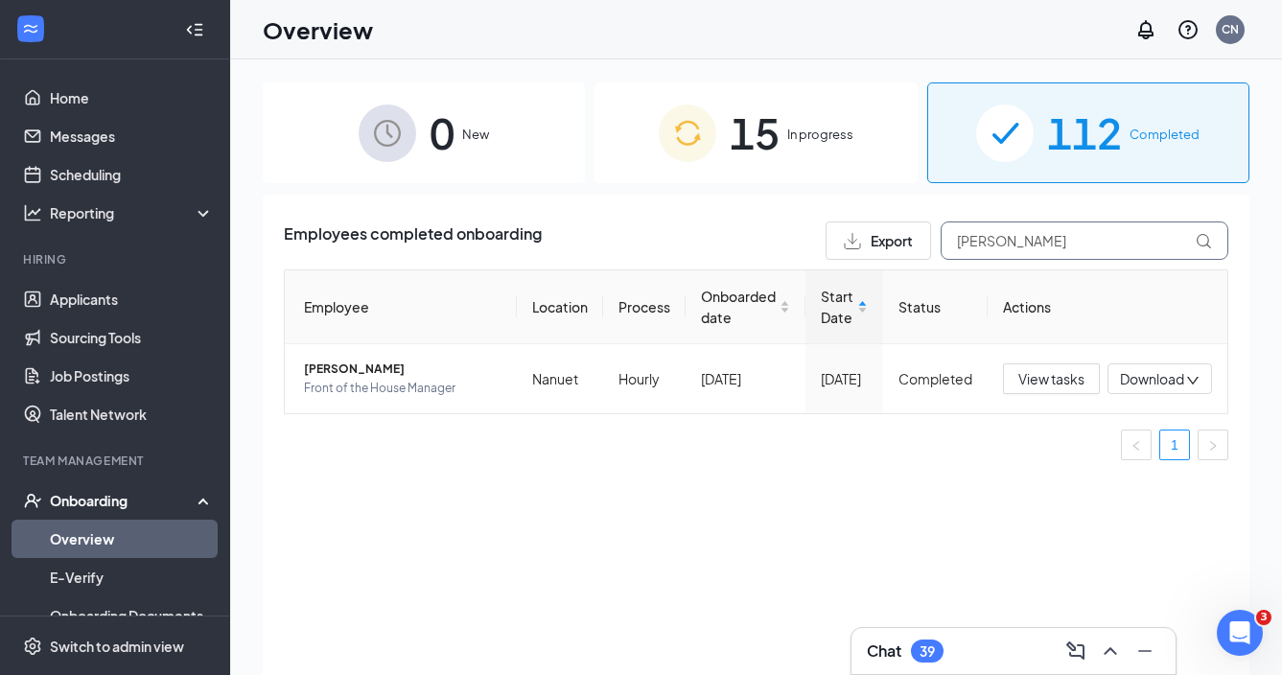
click at [1017, 245] on input "[PERSON_NAME]" at bounding box center [1085, 241] width 288 height 38
type input "carmel"
click at [425, 358] on td "[PERSON_NAME] Front of House Team Member" at bounding box center [401, 378] width 232 height 69
click at [431, 365] on span "[PERSON_NAME]" at bounding box center [403, 369] width 198 height 19
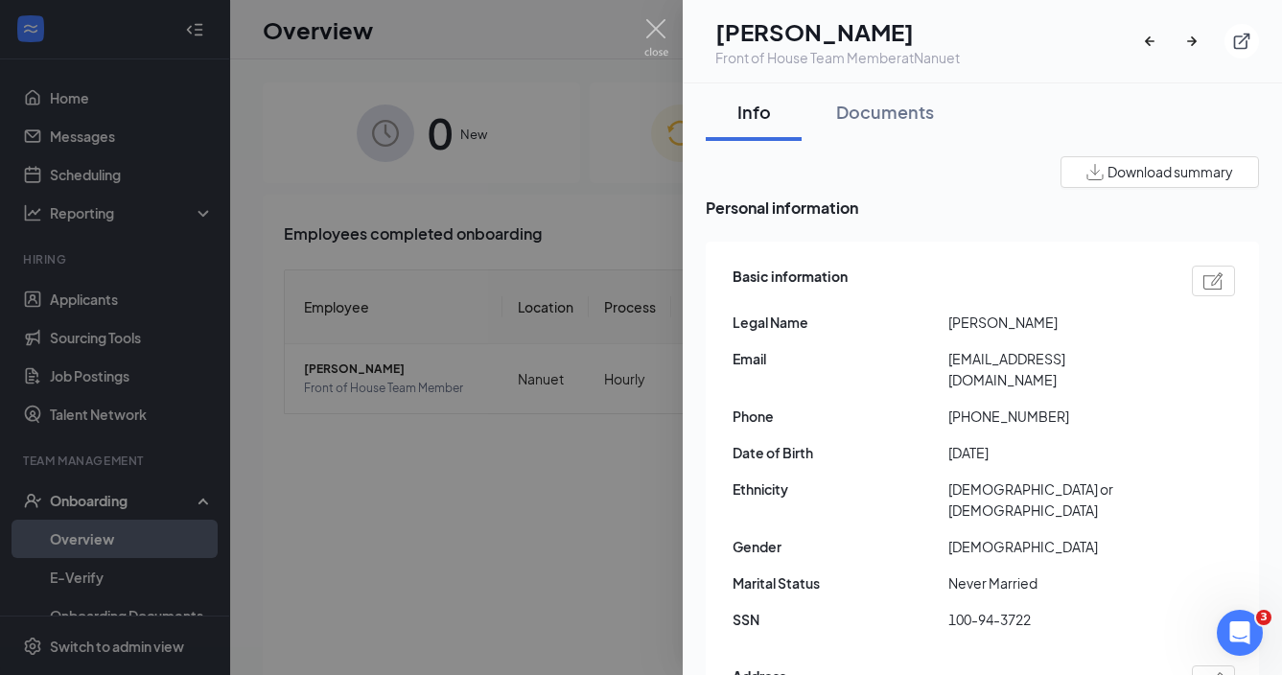
click at [558, 238] on div at bounding box center [641, 337] width 1282 height 675
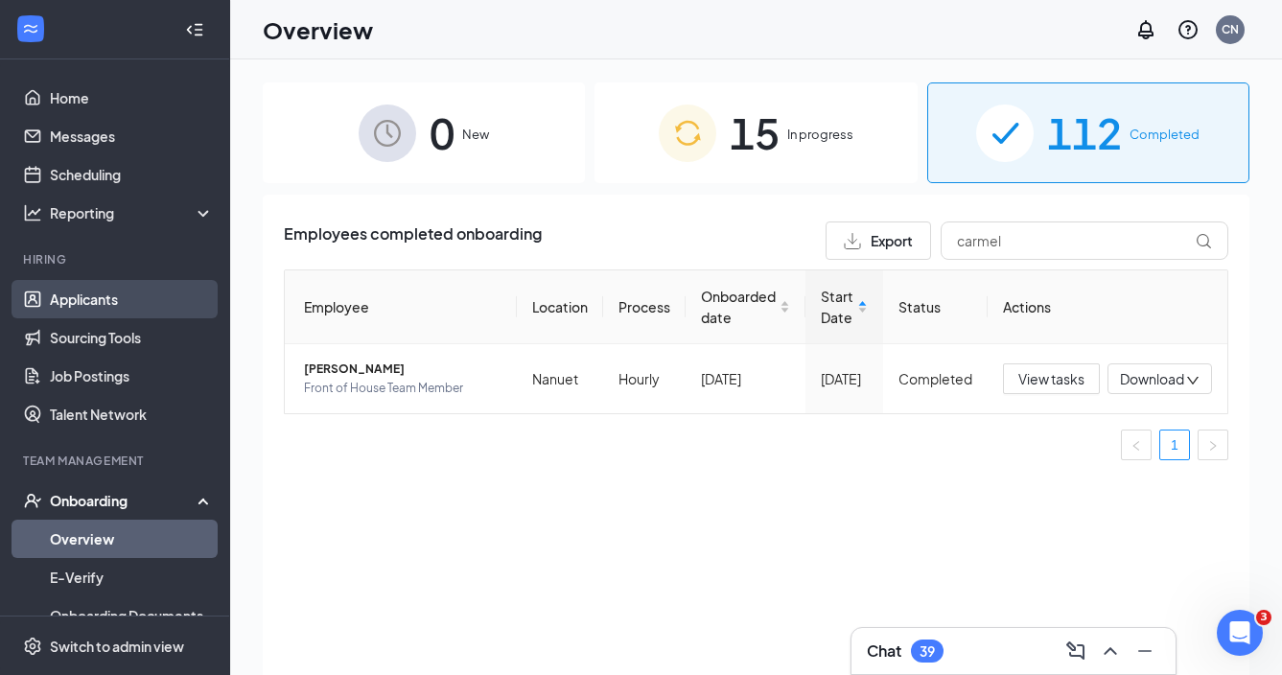
click at [112, 311] on link "Applicants" at bounding box center [132, 299] width 164 height 38
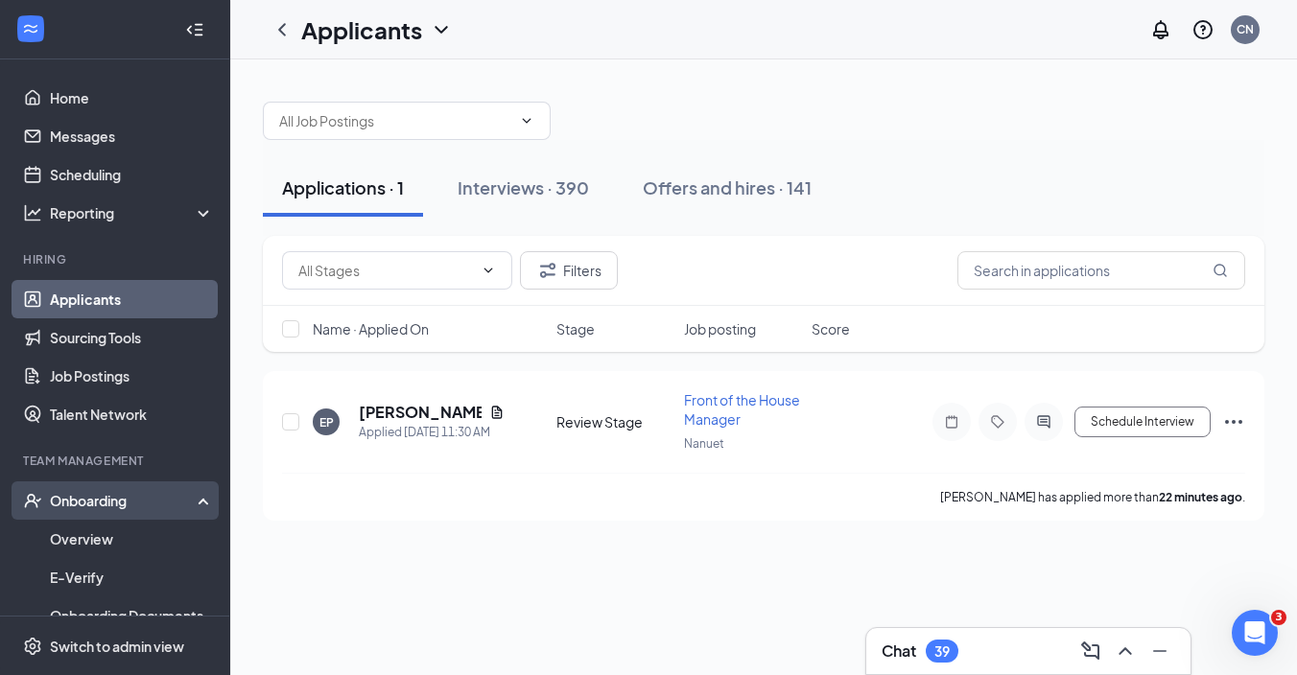
click at [121, 516] on div "Onboarding" at bounding box center [115, 500] width 230 height 38
click at [126, 499] on div "Onboarding" at bounding box center [124, 500] width 148 height 19
click at [130, 546] on link "Overview" at bounding box center [132, 539] width 164 height 38
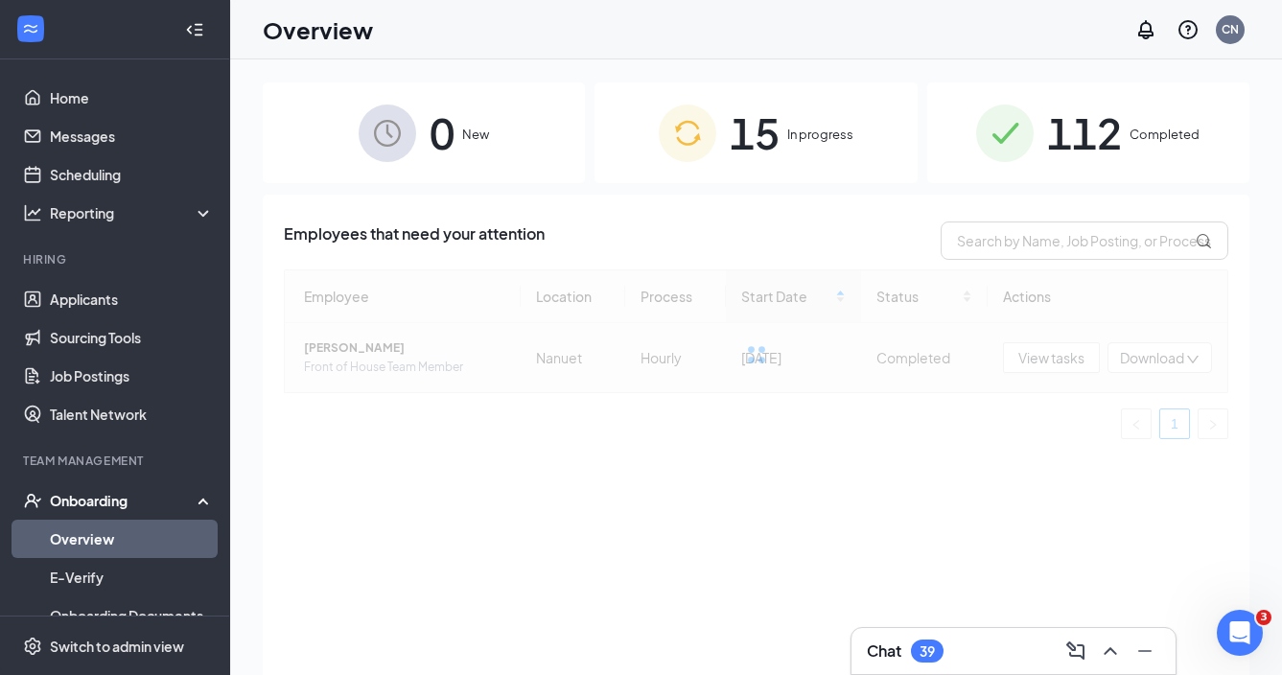
click at [798, 103] on div "15 In progress" at bounding box center [756, 132] width 322 height 101
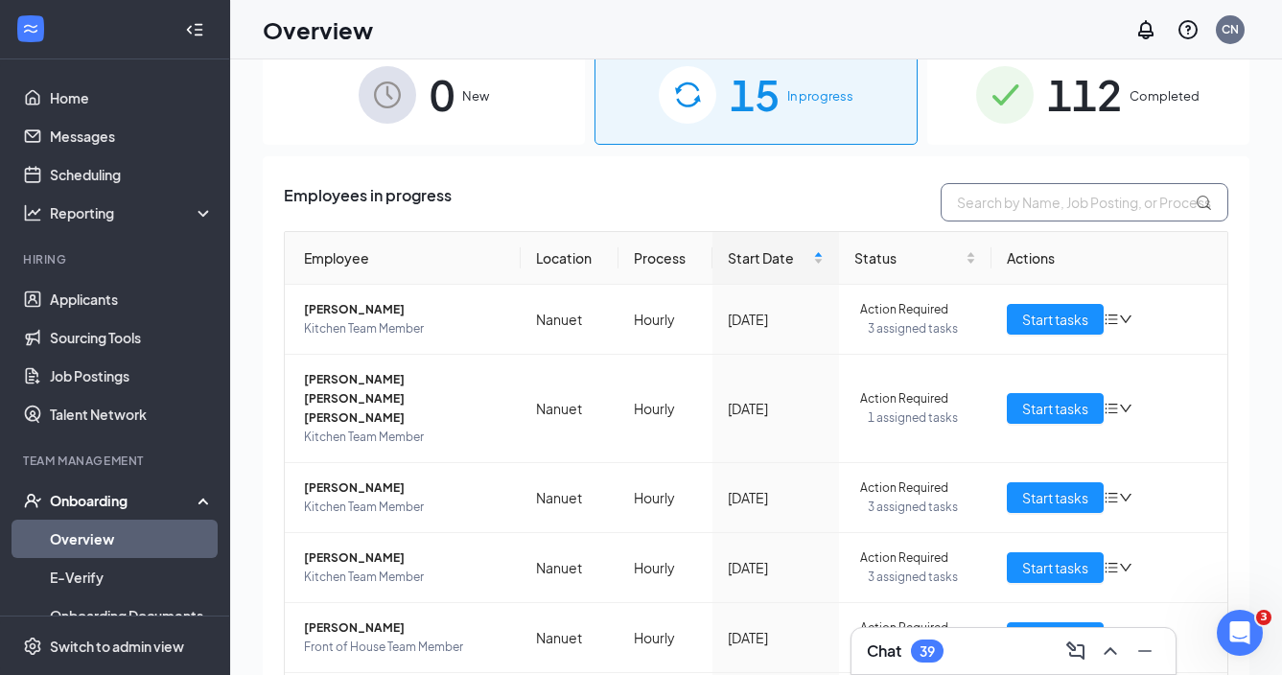
click at [993, 201] on input "text" at bounding box center [1085, 202] width 288 height 38
type input "i"
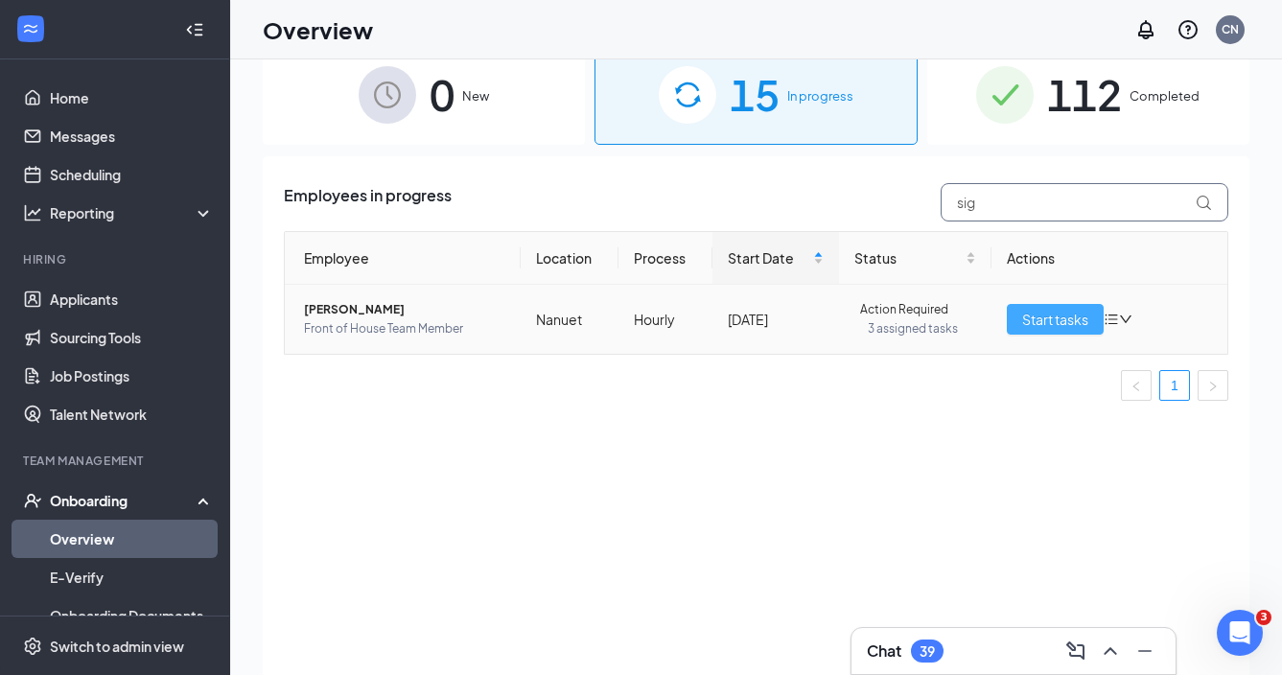
type input "sig"
click at [1044, 321] on span "Start tasks" at bounding box center [1055, 319] width 66 height 21
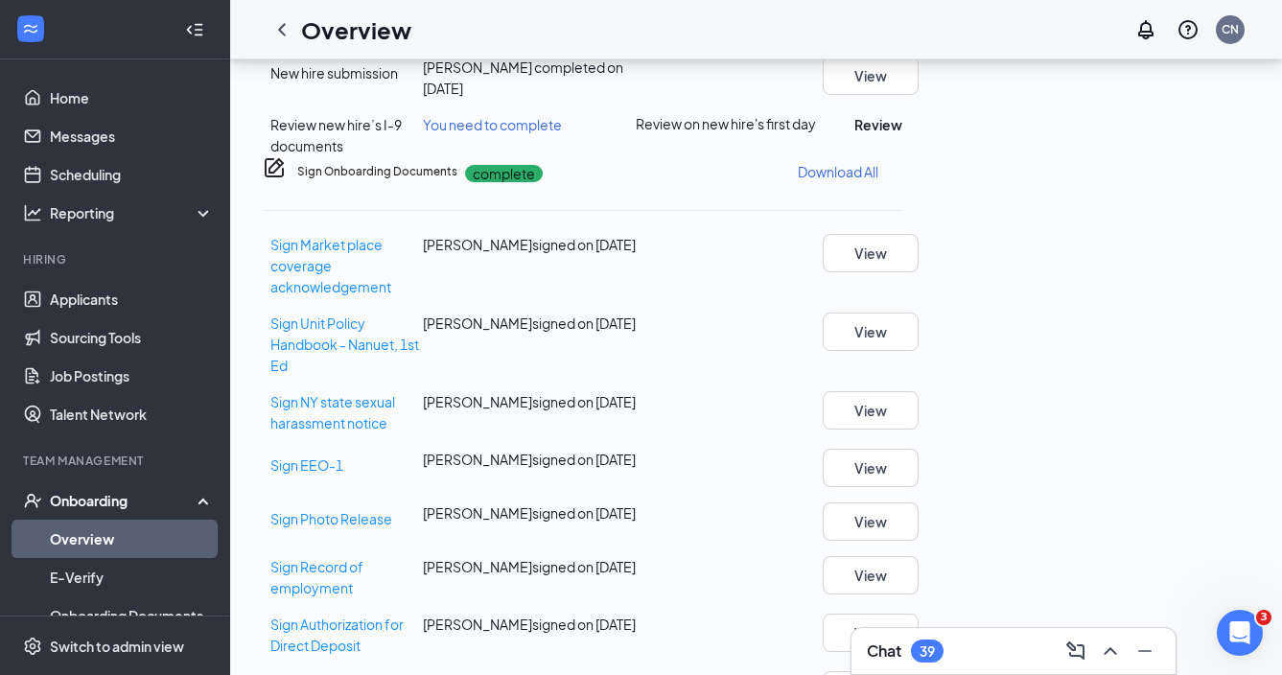
scroll to position [577, 0]
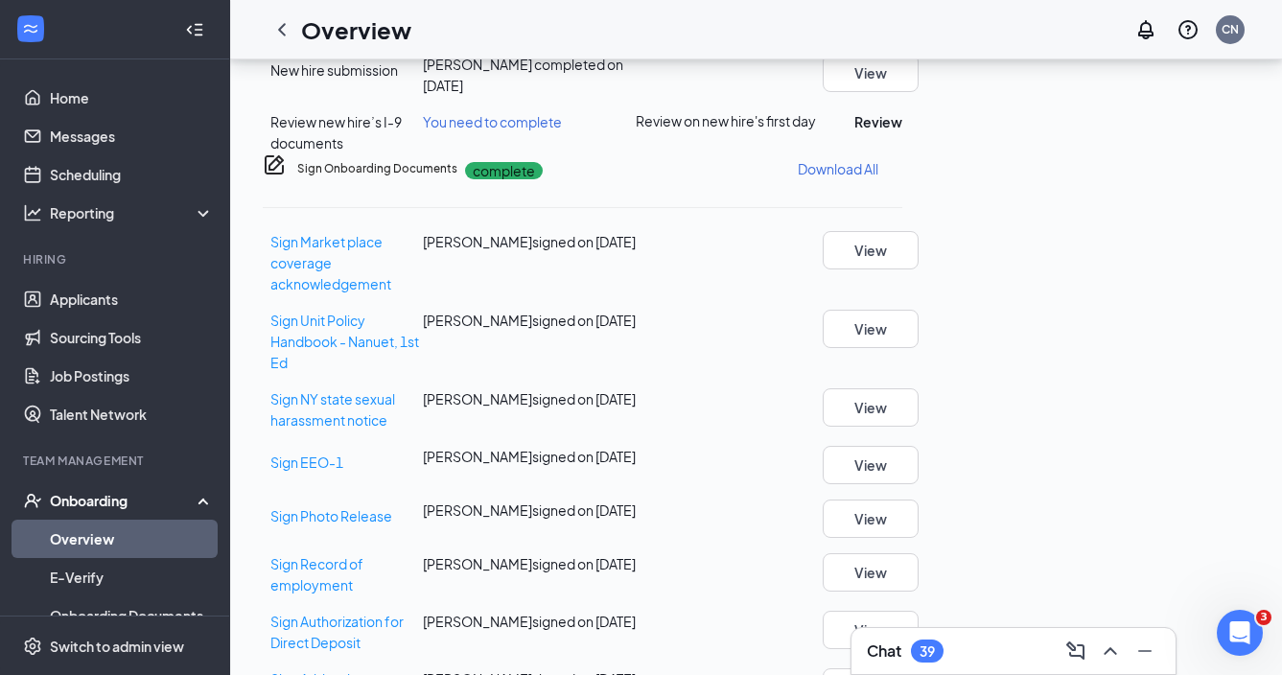
click at [525, 130] on span "You need to complete" at bounding box center [492, 121] width 139 height 17
drag, startPoint x: 686, startPoint y: 392, endPoint x: 513, endPoint y: 396, distance: 172.7
click at [511, 153] on div "Review new hire’s I-9 documents You need to complete Review on new hire's first…" at bounding box center [583, 132] width 640 height 42
click at [423, 153] on div "Review new hire’s I-9 documents" at bounding box center [346, 132] width 152 height 42
drag, startPoint x: 521, startPoint y: 394, endPoint x: 696, endPoint y: 385, distance: 175.8
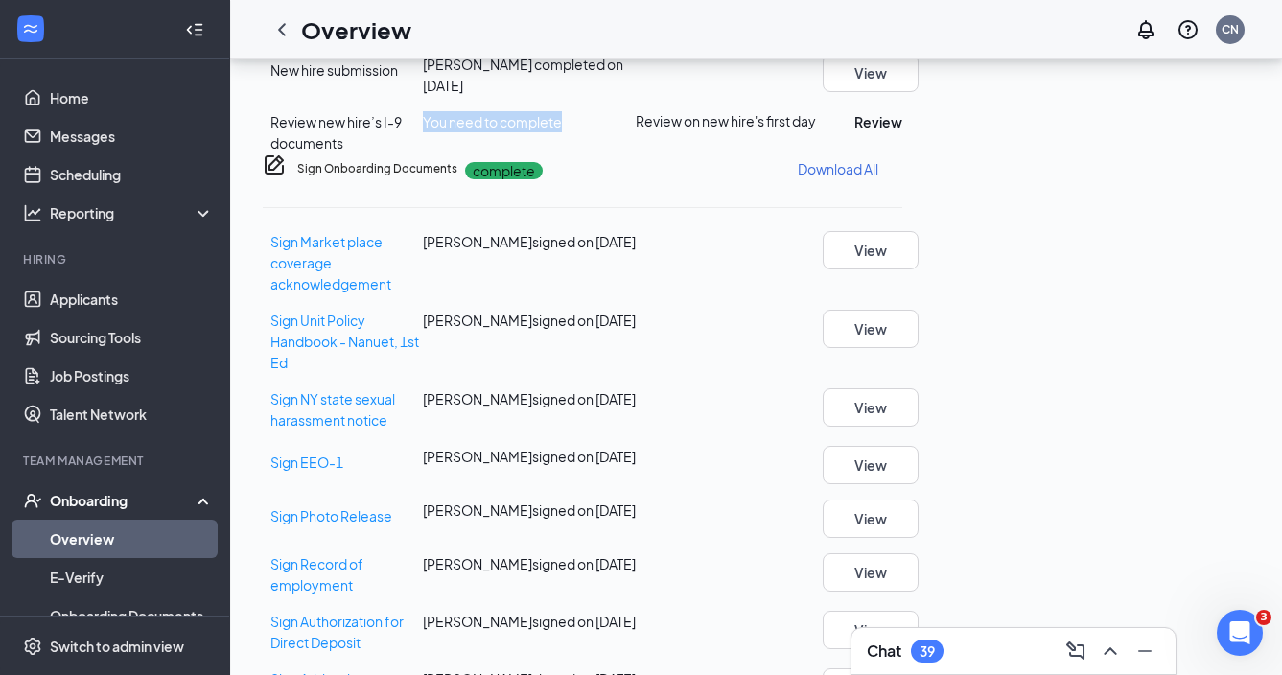
click at [636, 132] on div "You need to complete" at bounding box center [529, 121] width 213 height 21
click at [710, 153] on div "Review new hire’s I-9 documents You need to complete Review on new hire's first…" at bounding box center [583, 132] width 640 height 42
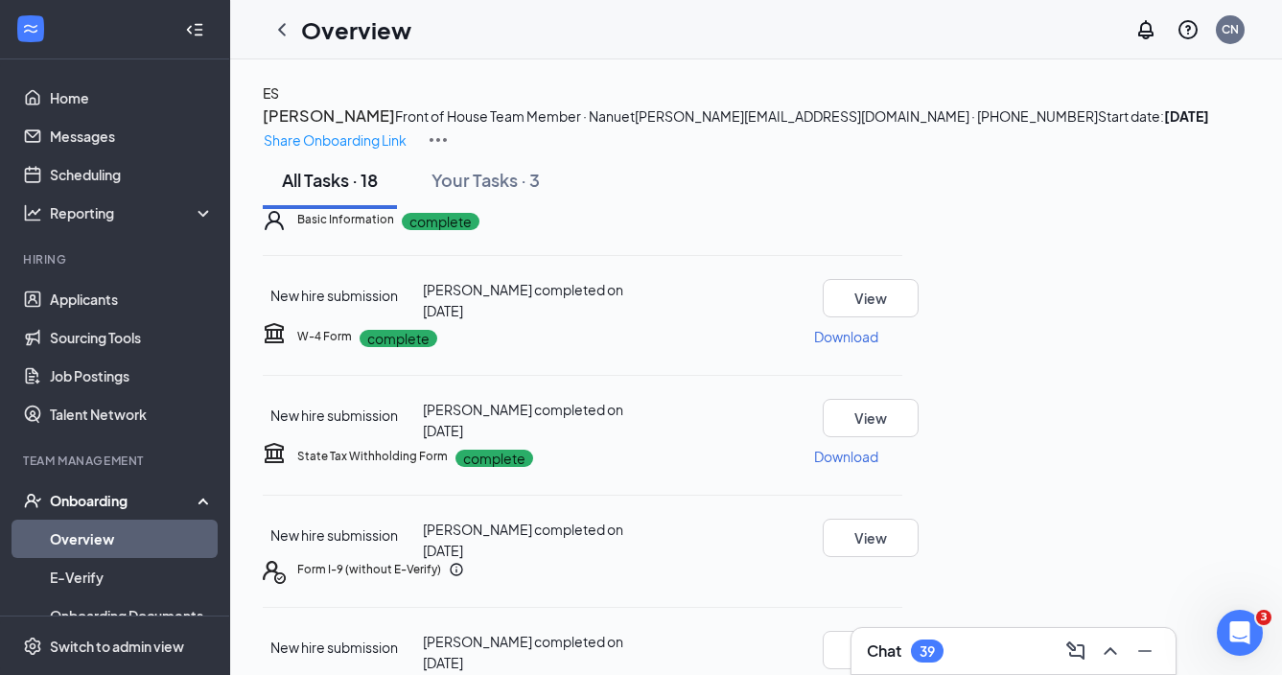
scroll to position [0, 0]
click at [395, 129] on h3 "[PERSON_NAME]" at bounding box center [329, 116] width 132 height 25
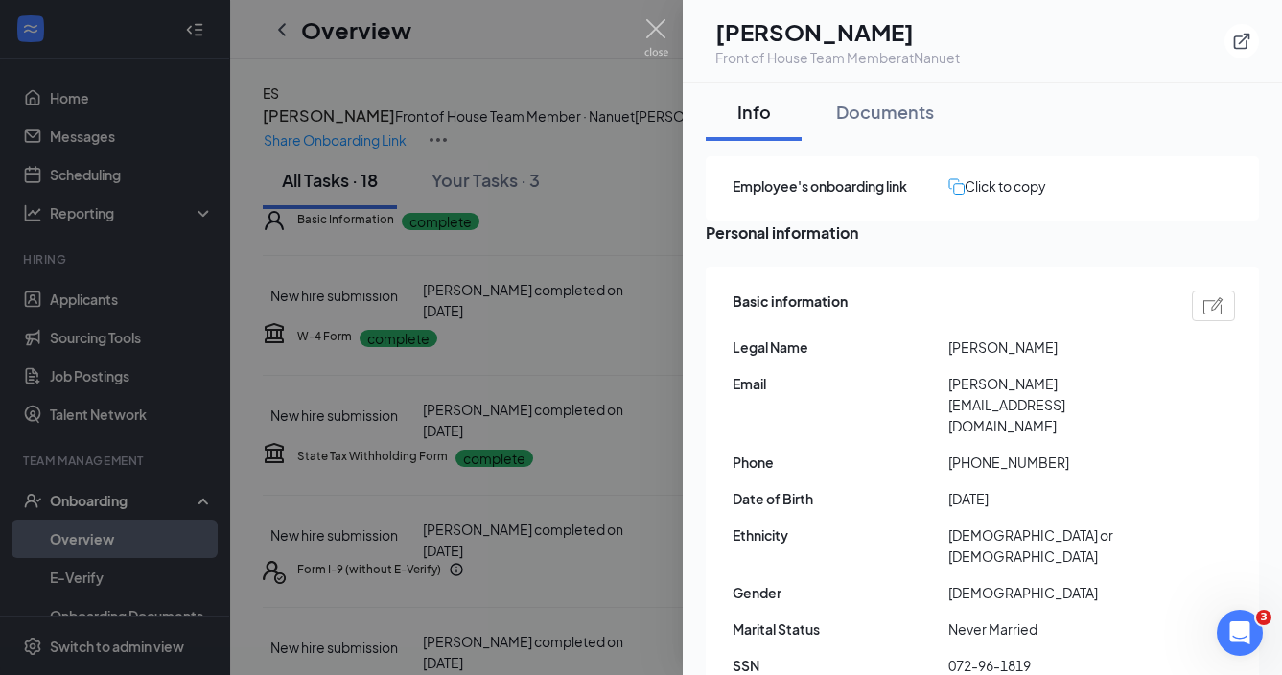
click at [630, 258] on div at bounding box center [641, 337] width 1282 height 675
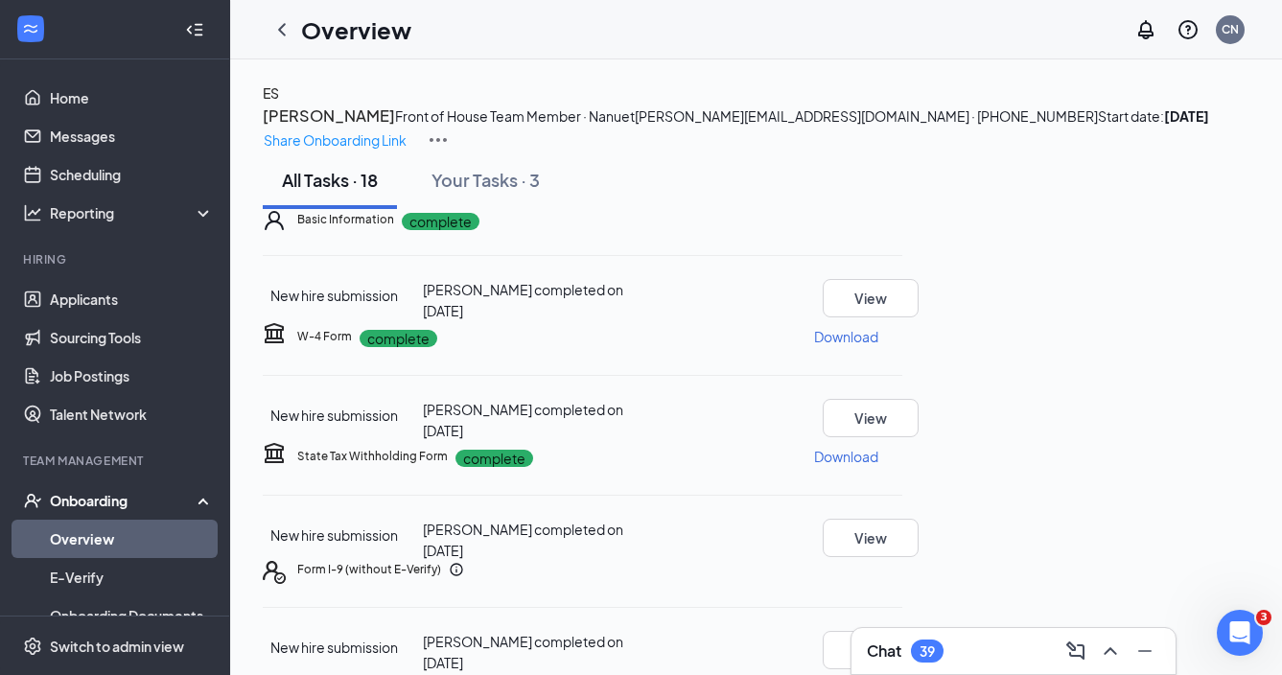
click at [129, 502] on div "Onboarding" at bounding box center [124, 500] width 148 height 19
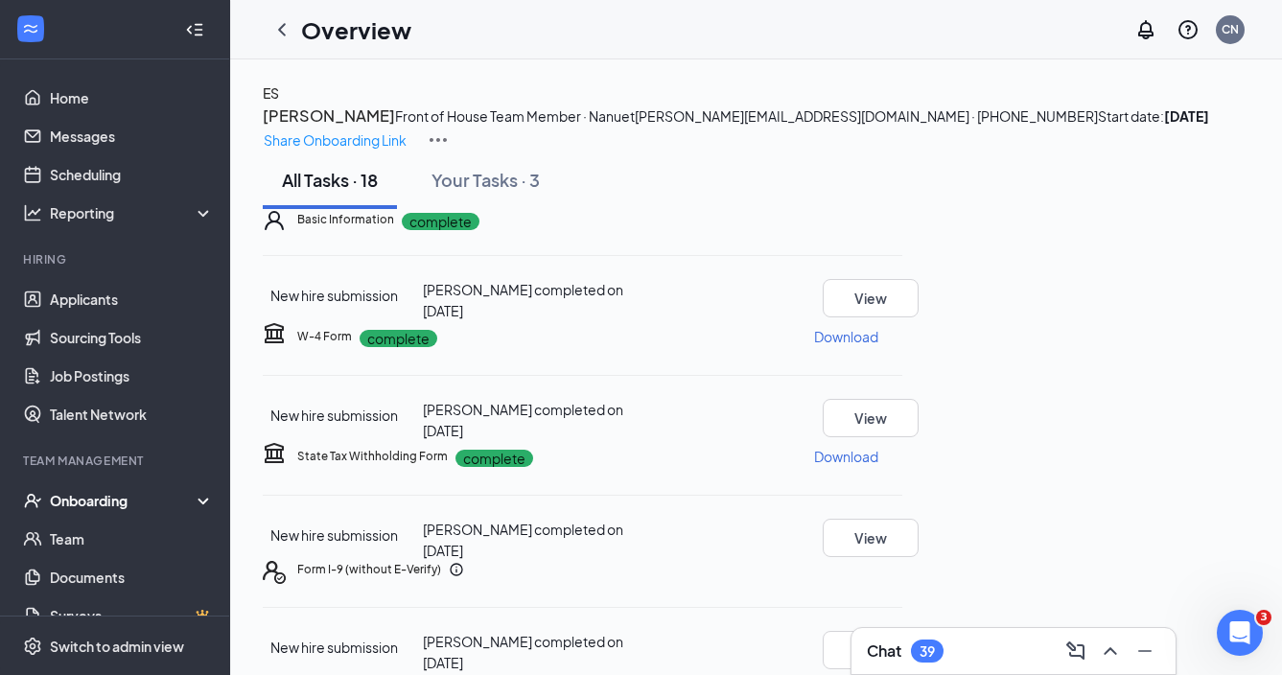
click at [128, 510] on div "Onboarding" at bounding box center [124, 500] width 148 height 19
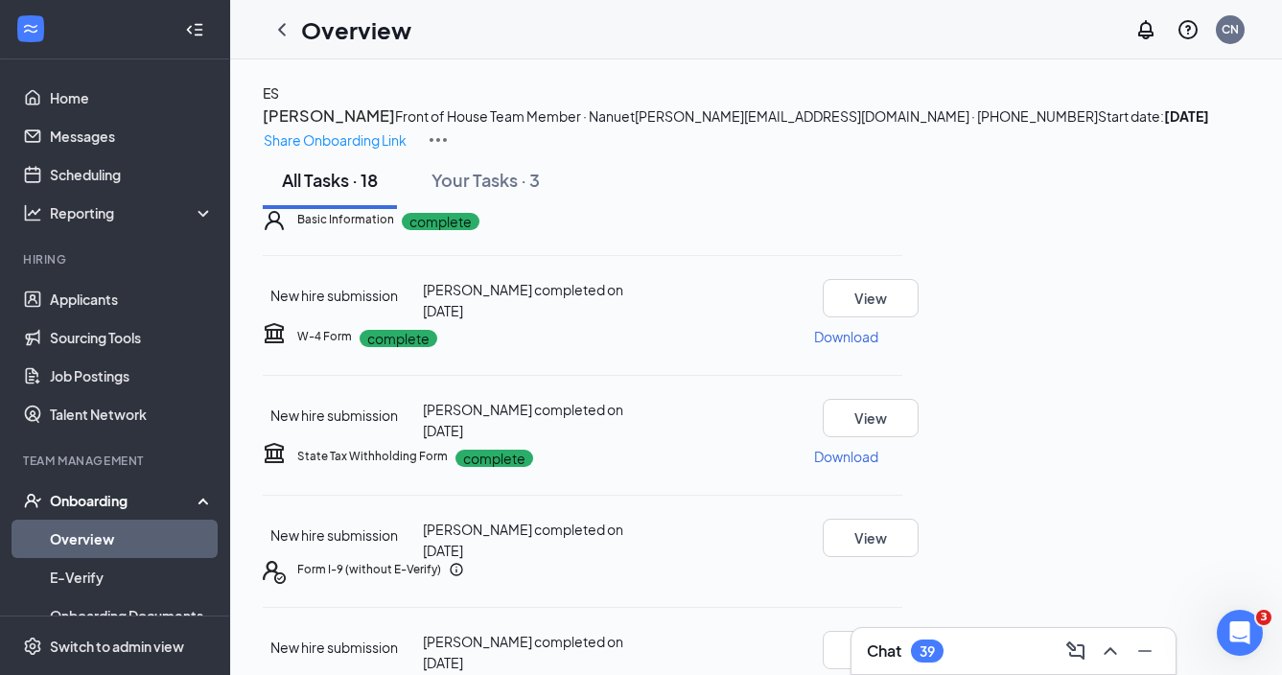
click at [126, 540] on link "Overview" at bounding box center [132, 539] width 164 height 38
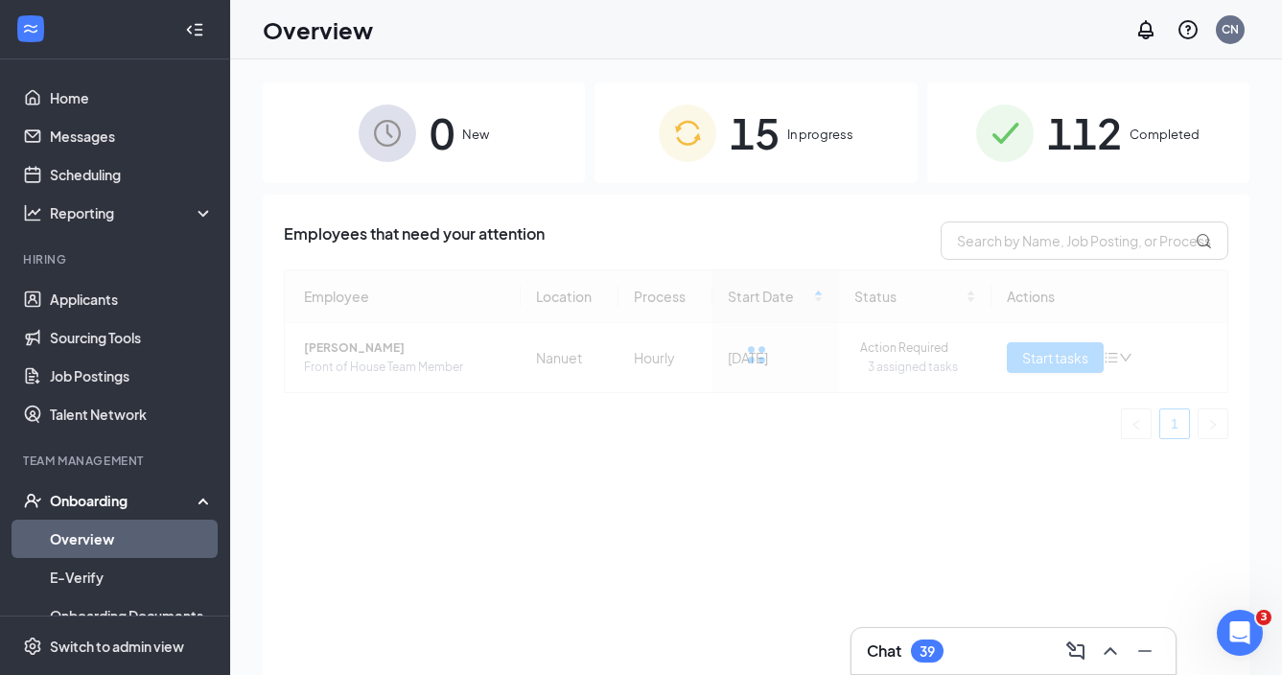
click at [1047, 139] on span "112" at bounding box center [1084, 133] width 75 height 66
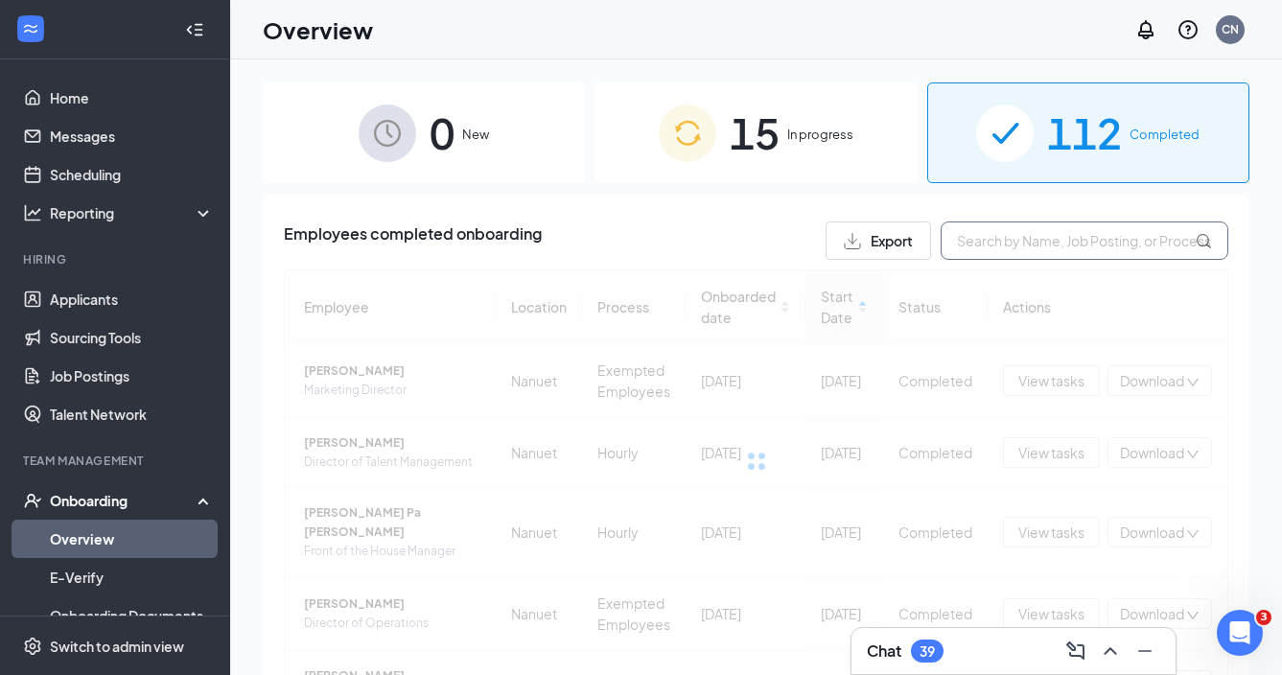
click at [1026, 246] on input "text" at bounding box center [1085, 241] width 288 height 38
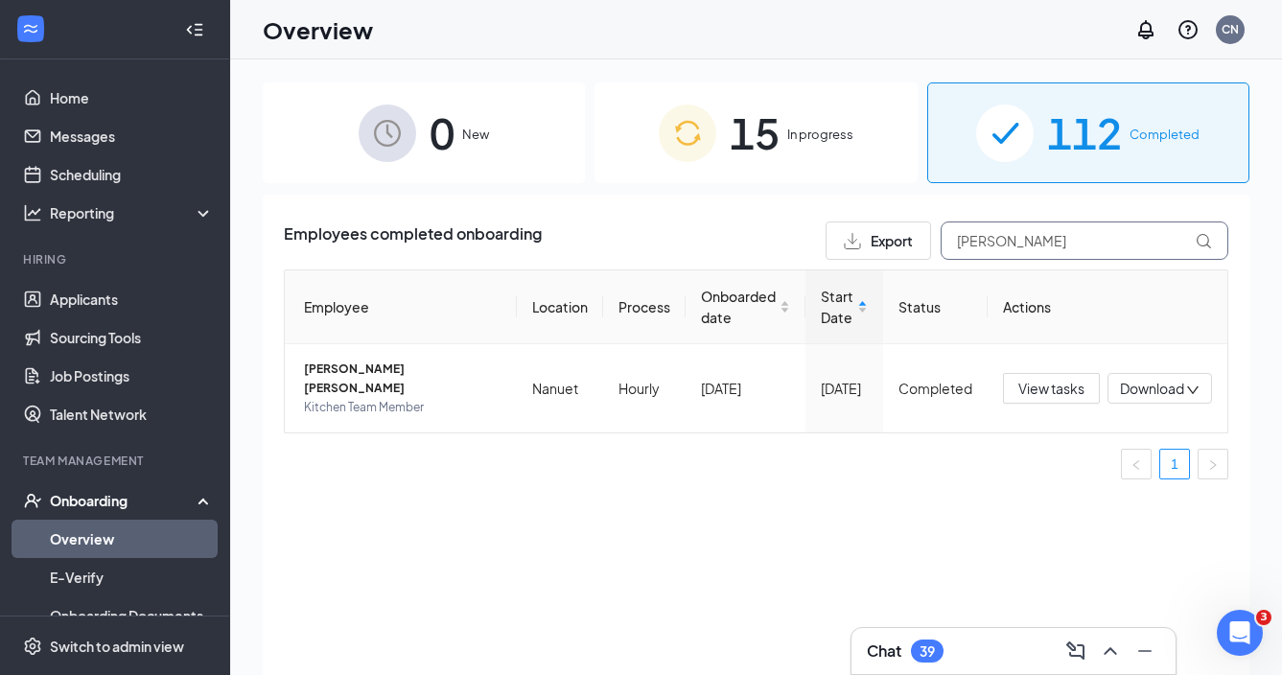
type input "[PERSON_NAME]"
drag, startPoint x: 1026, startPoint y: 246, endPoint x: 382, endPoint y: 375, distance: 657.4
click at [382, 375] on span "[PERSON_NAME] [PERSON_NAME]" at bounding box center [403, 379] width 198 height 38
